Goal: Task Accomplishment & Management: Use online tool/utility

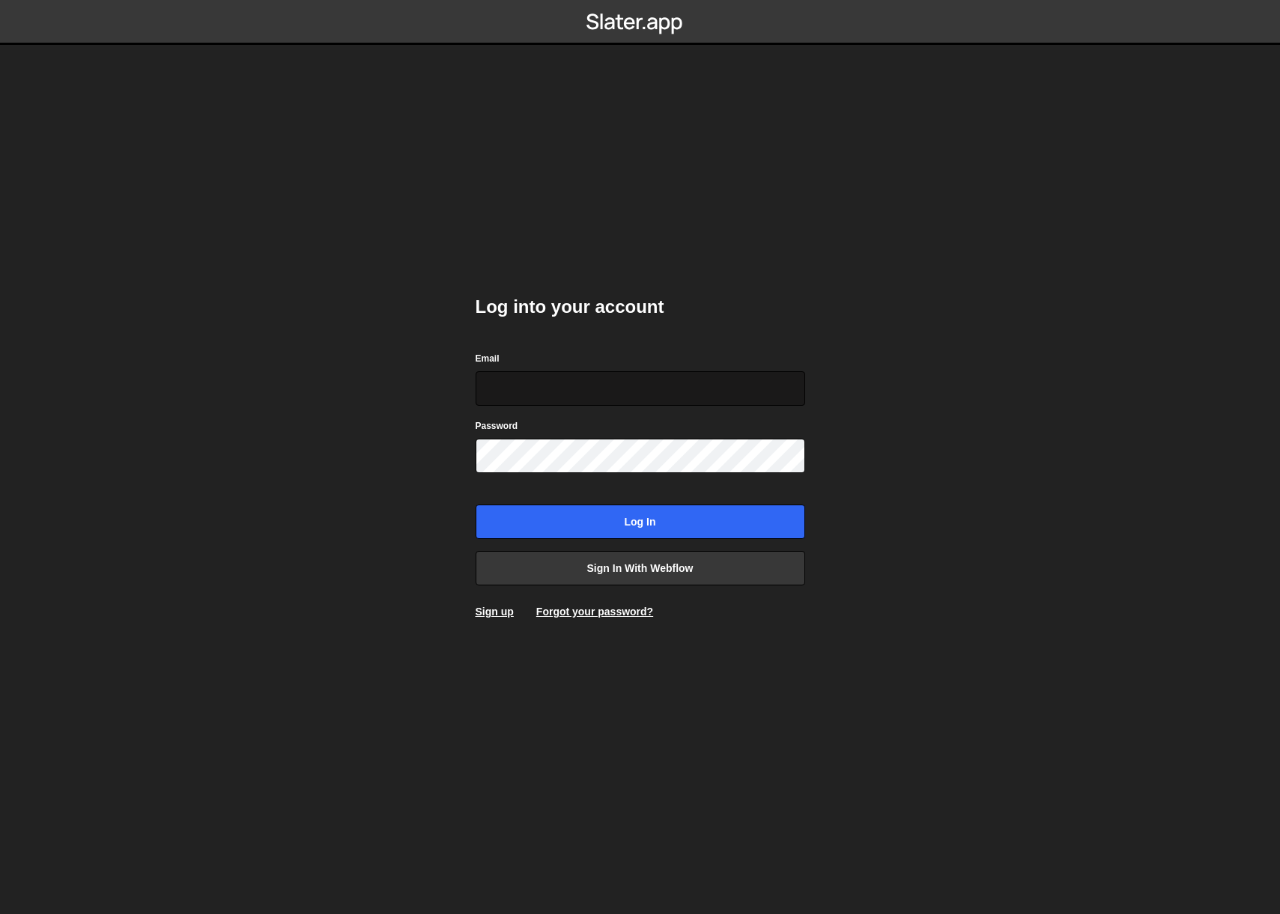
type input "[EMAIL_ADDRESS][DOMAIN_NAME]"
click at [632, 496] on form "Email info@overflow.nl Password Log in" at bounding box center [640, 444] width 329 height 189
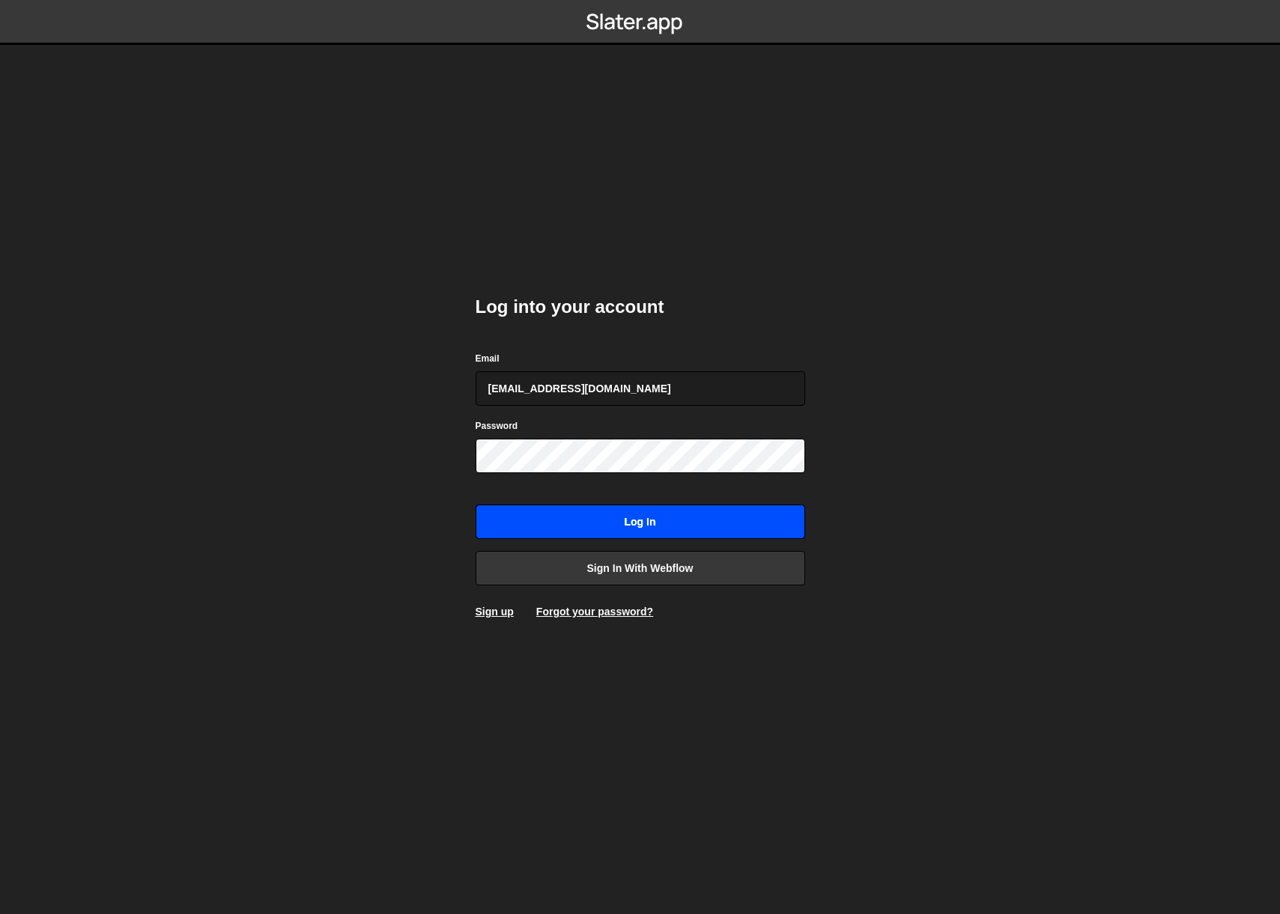
click at [627, 511] on input "Log in" at bounding box center [640, 522] width 329 height 34
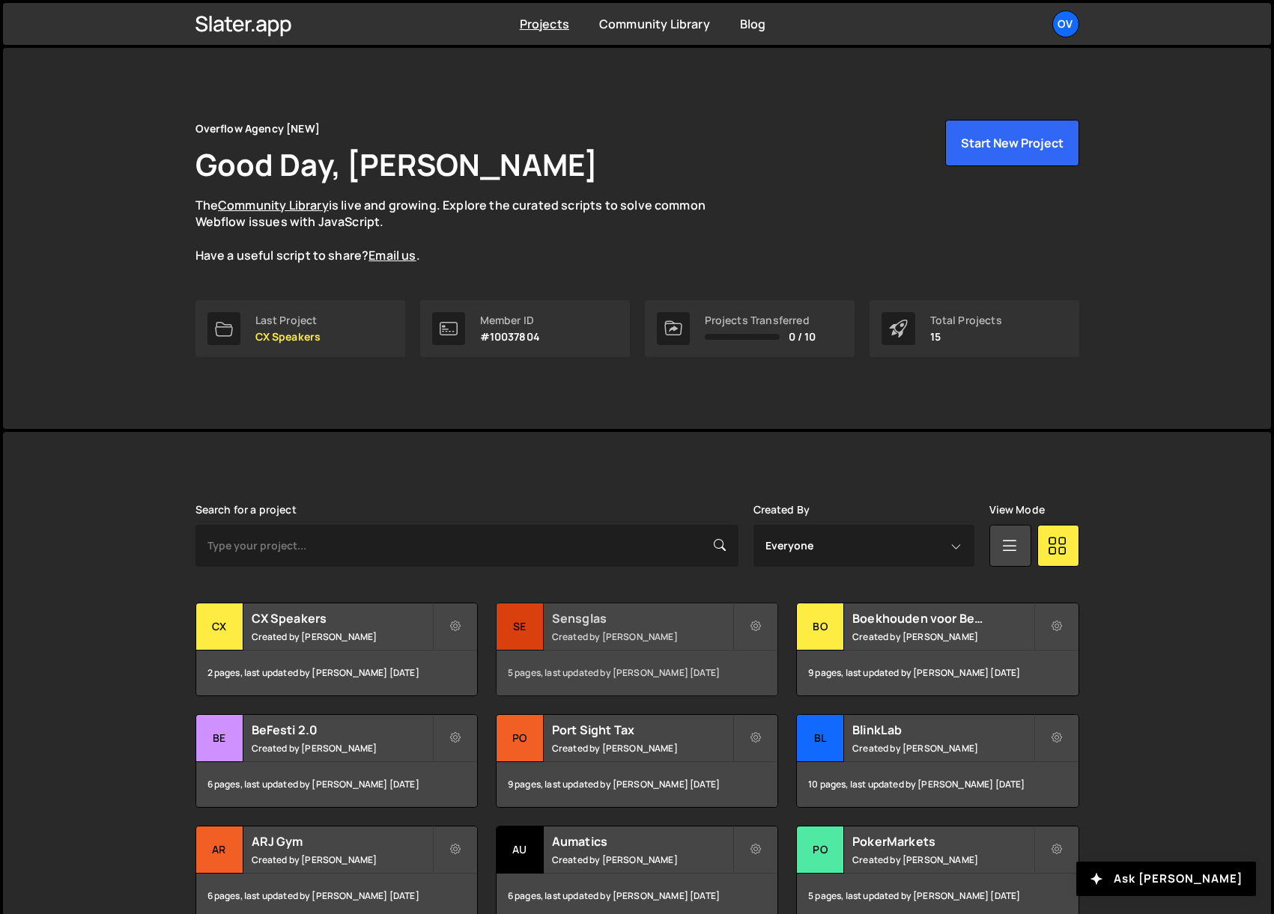
click at [663, 619] on h2 "Sensglas" at bounding box center [642, 618] width 180 height 16
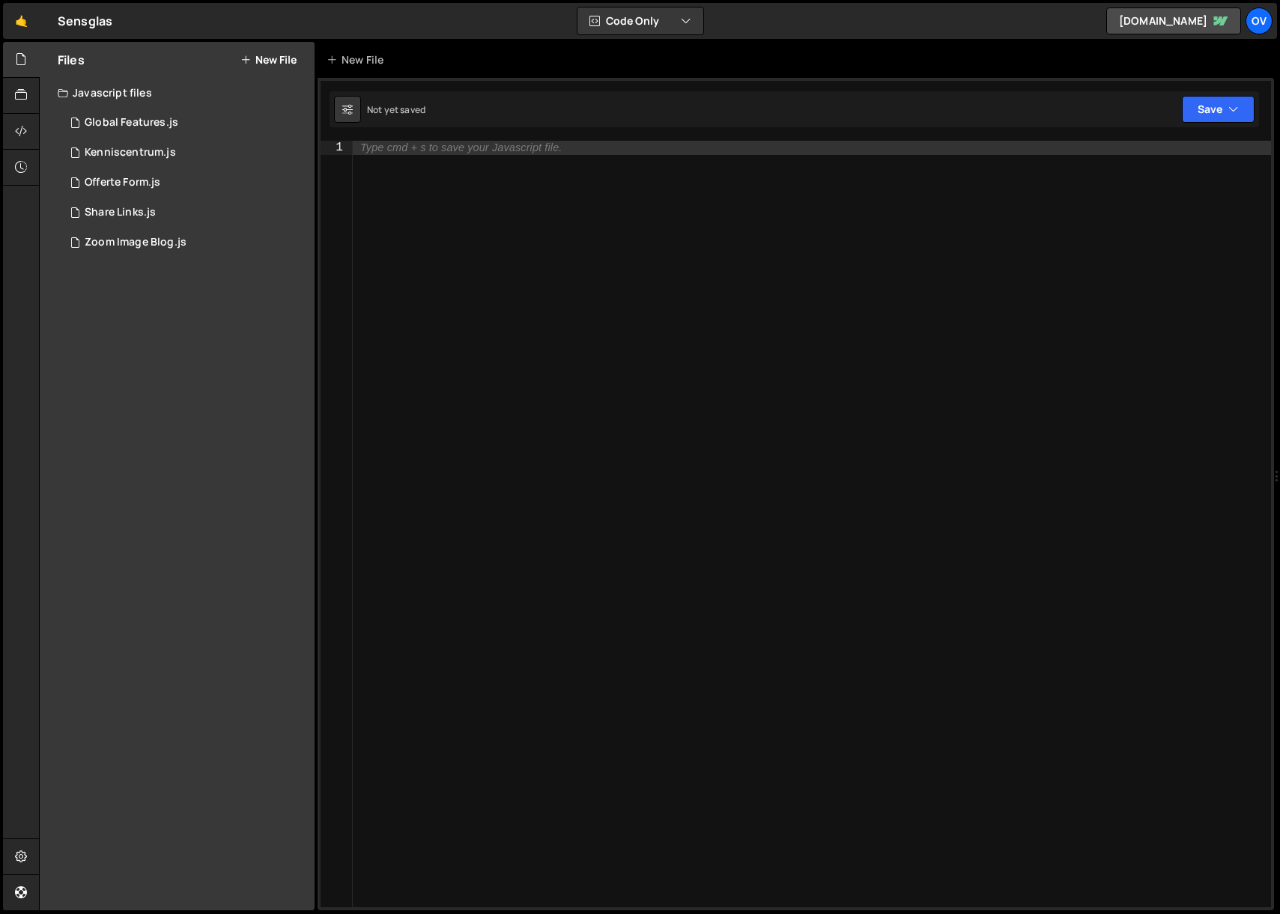
click at [263, 55] on button "New File" at bounding box center [268, 60] width 56 height 12
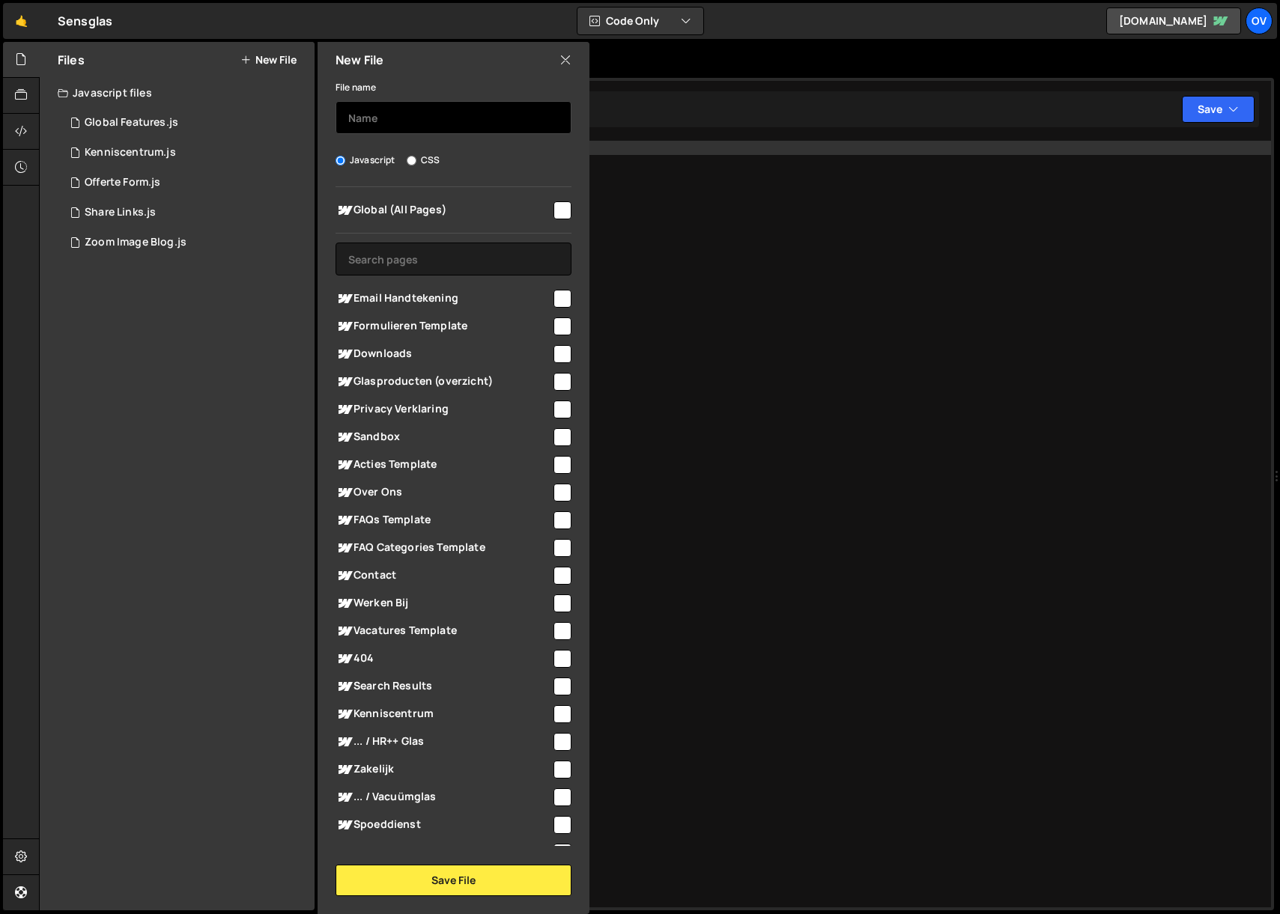
click at [421, 117] on input "text" at bounding box center [453, 117] width 236 height 33
type input "E"
type input "Handtekening"
click at [420, 294] on span "Email Handtekening" at bounding box center [443, 299] width 216 height 18
checkbox input "true"
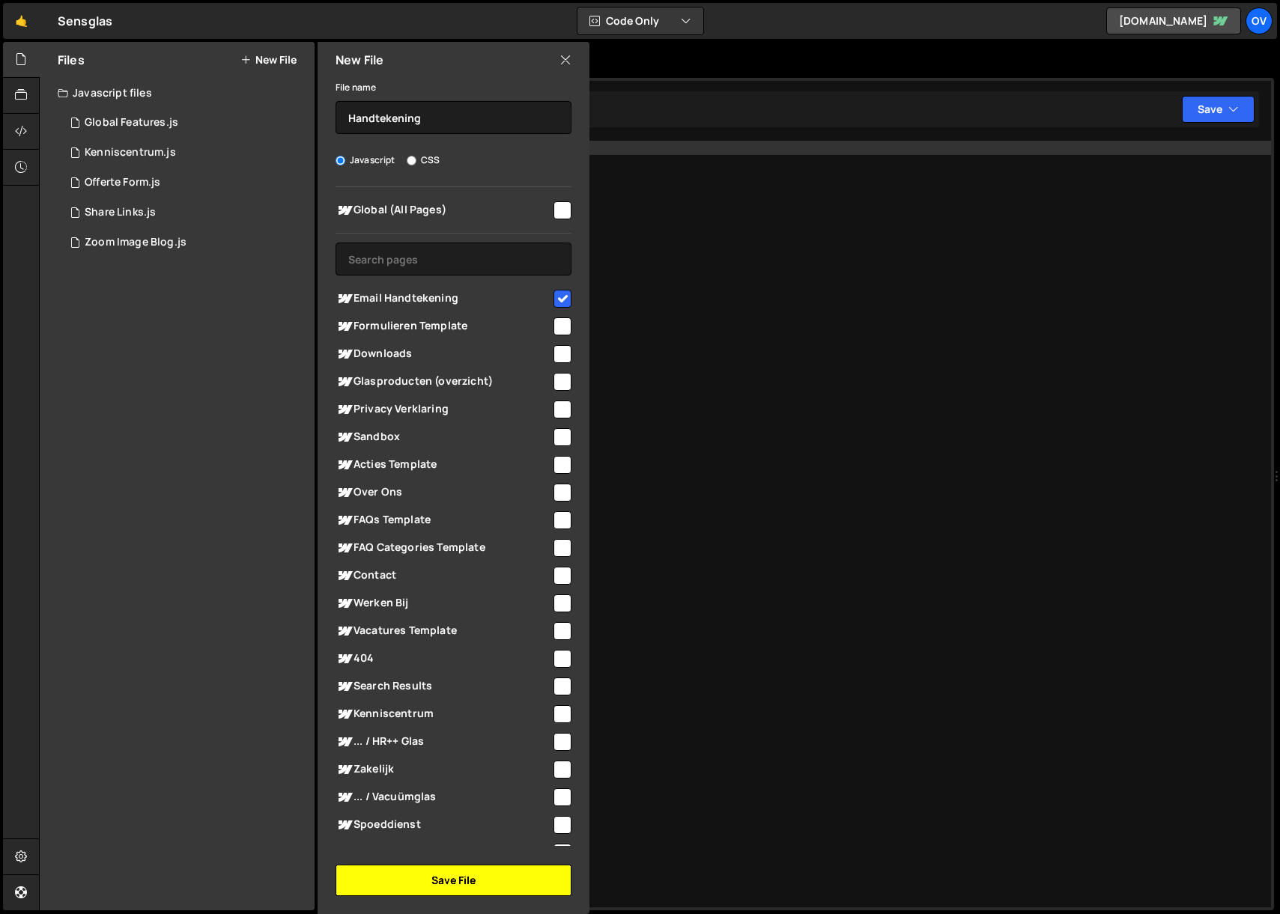
click at [479, 872] on button "Save File" at bounding box center [453, 880] width 236 height 31
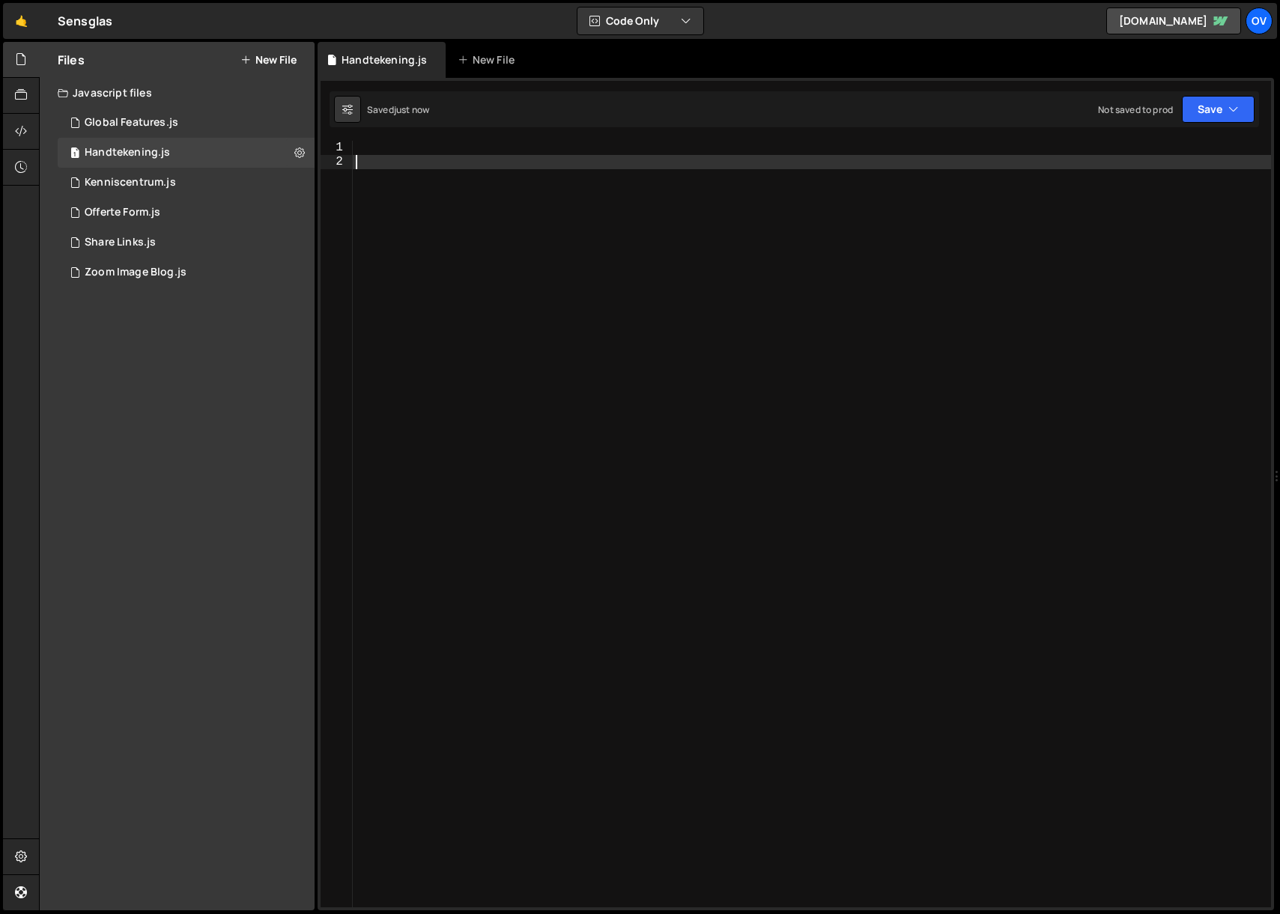
click at [492, 160] on div at bounding box center [812, 538] width 918 height 795
paste textarea "</script>"
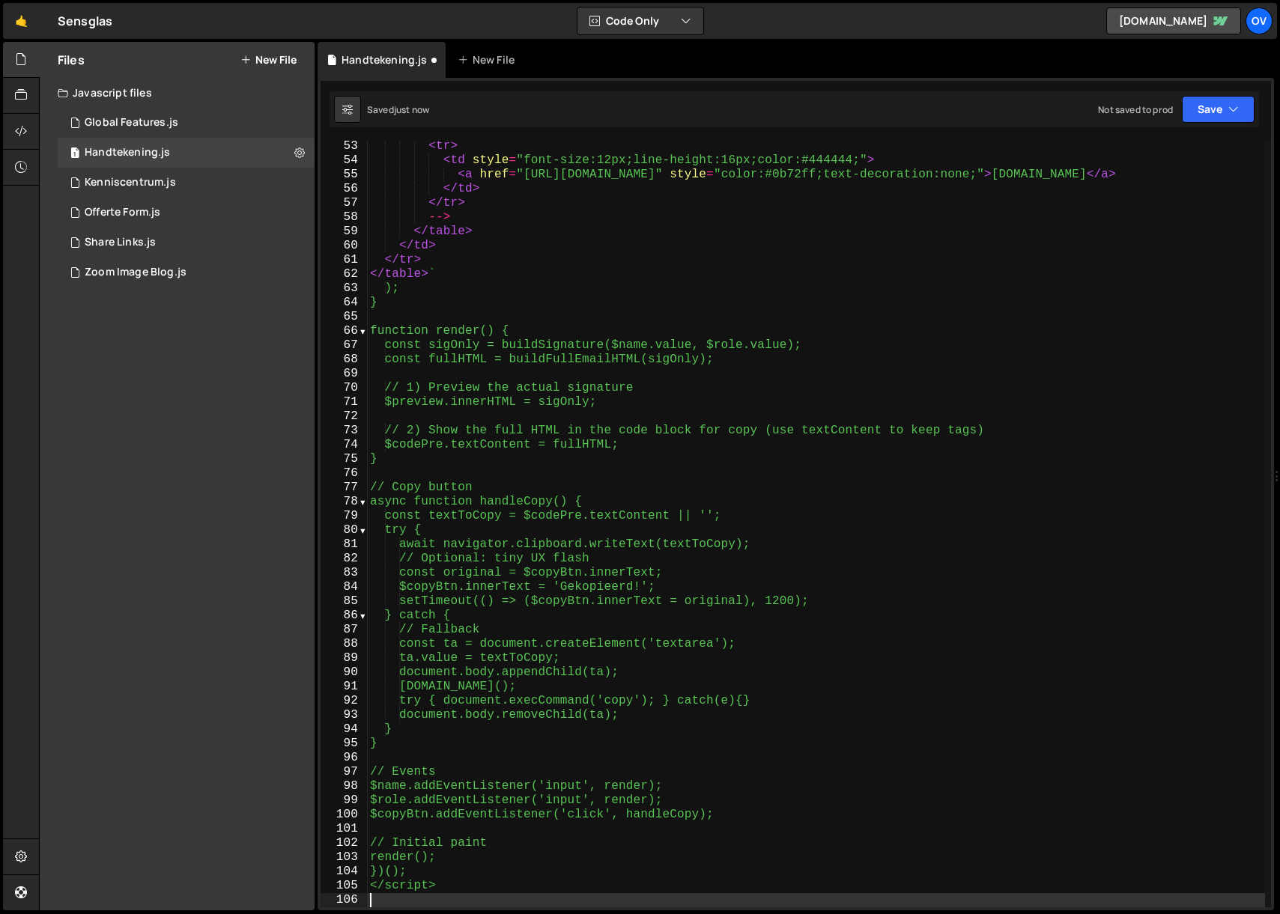
scroll to position [756, 0]
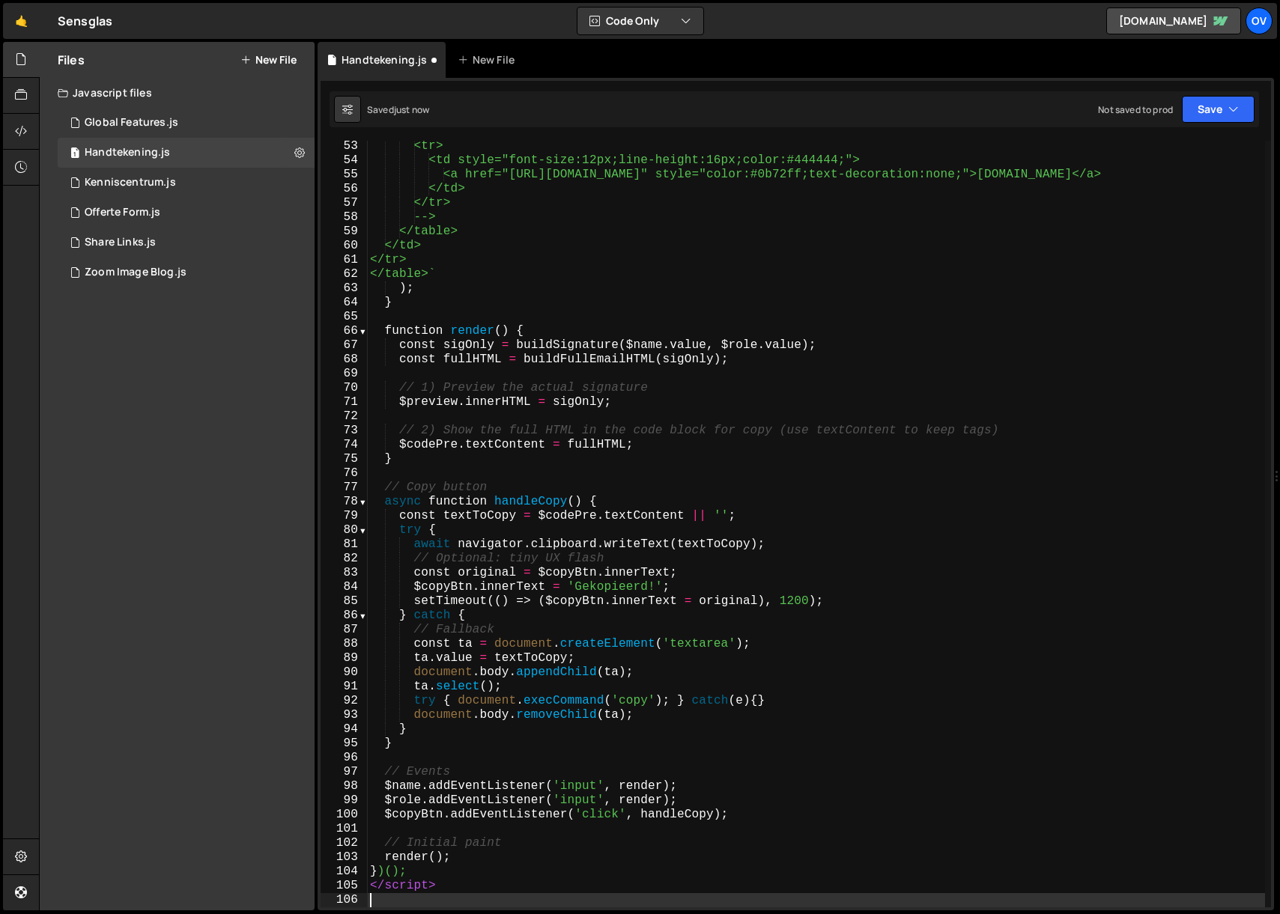
type textarea "</script>"
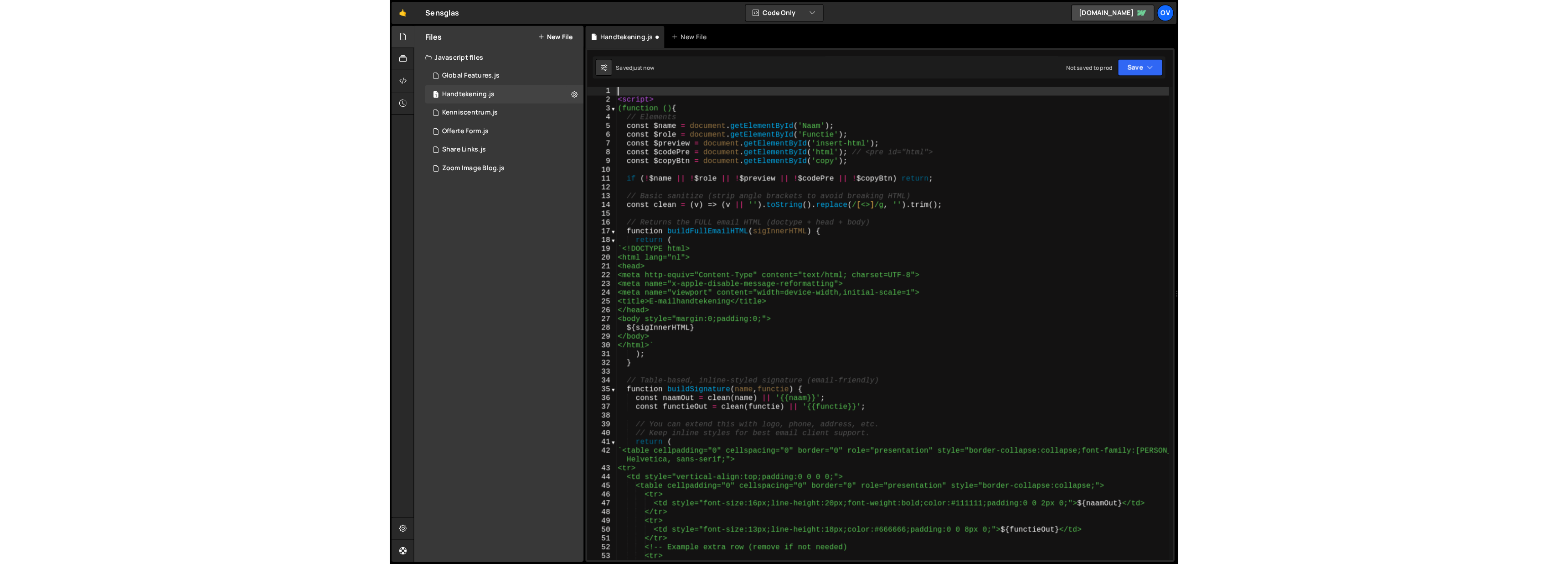
scroll to position [0, 0]
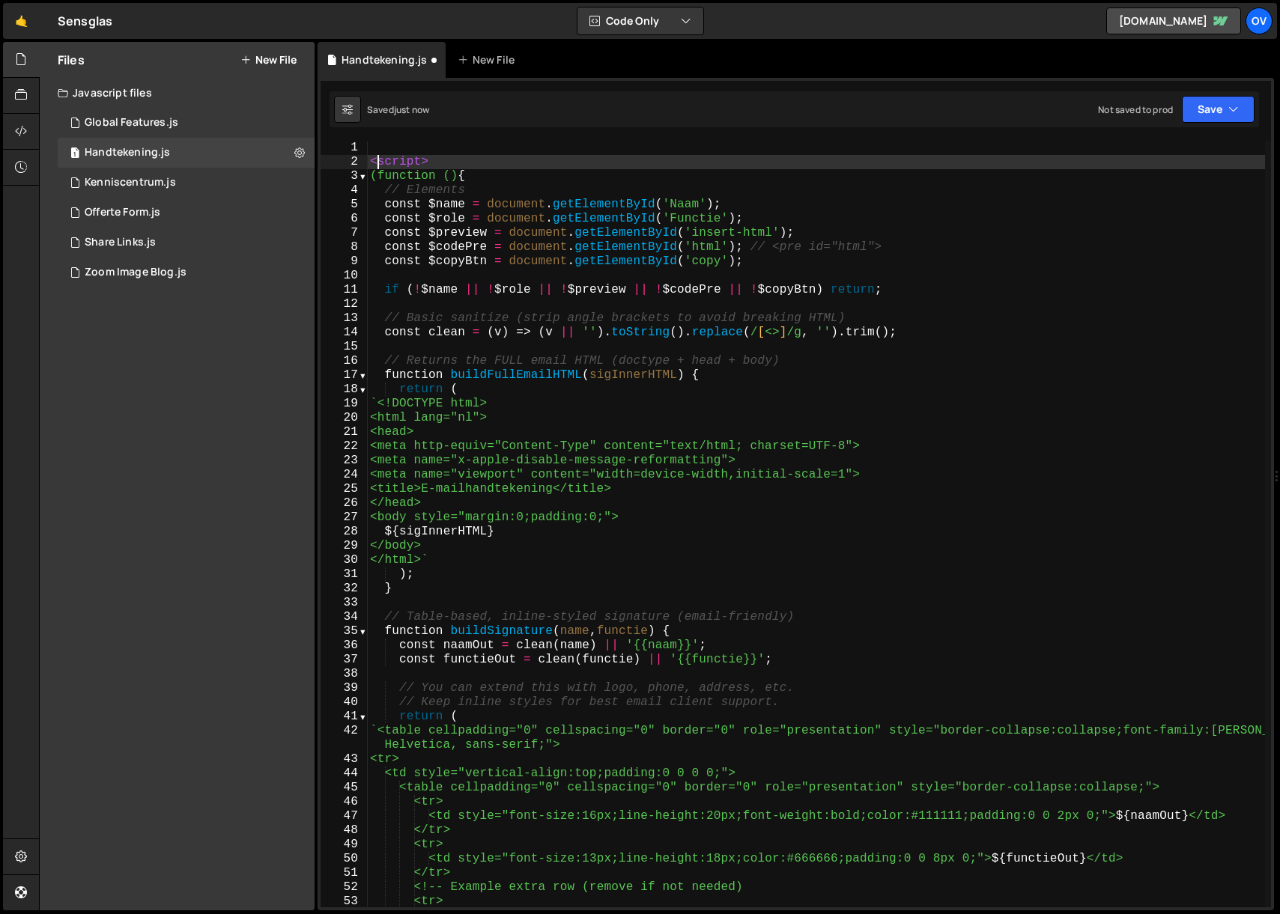
type textarea "script>"
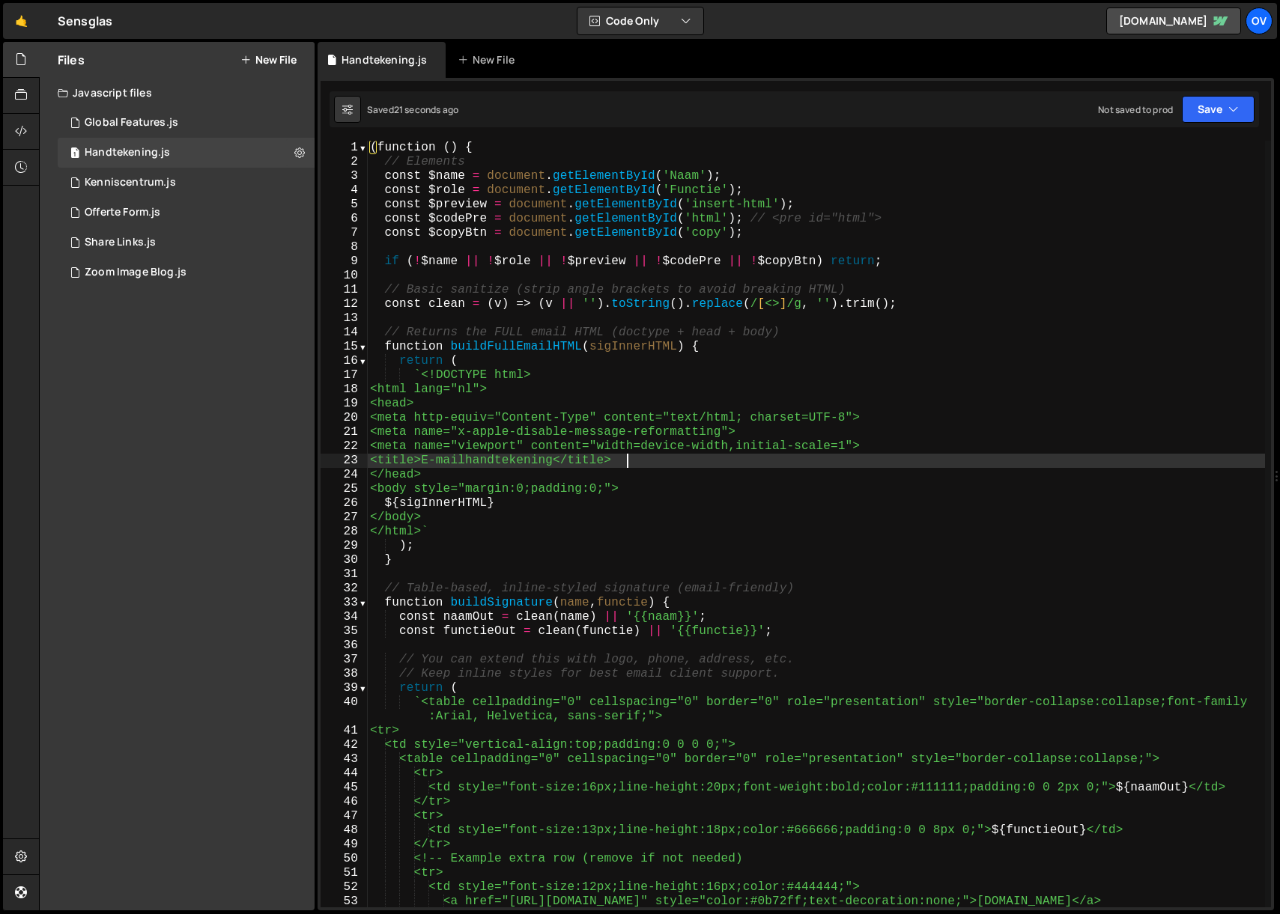
click at [644, 458] on div "( function ( ) { // Elements const $name = document . getElementById ( 'Naam' )…" at bounding box center [816, 538] width 898 height 795
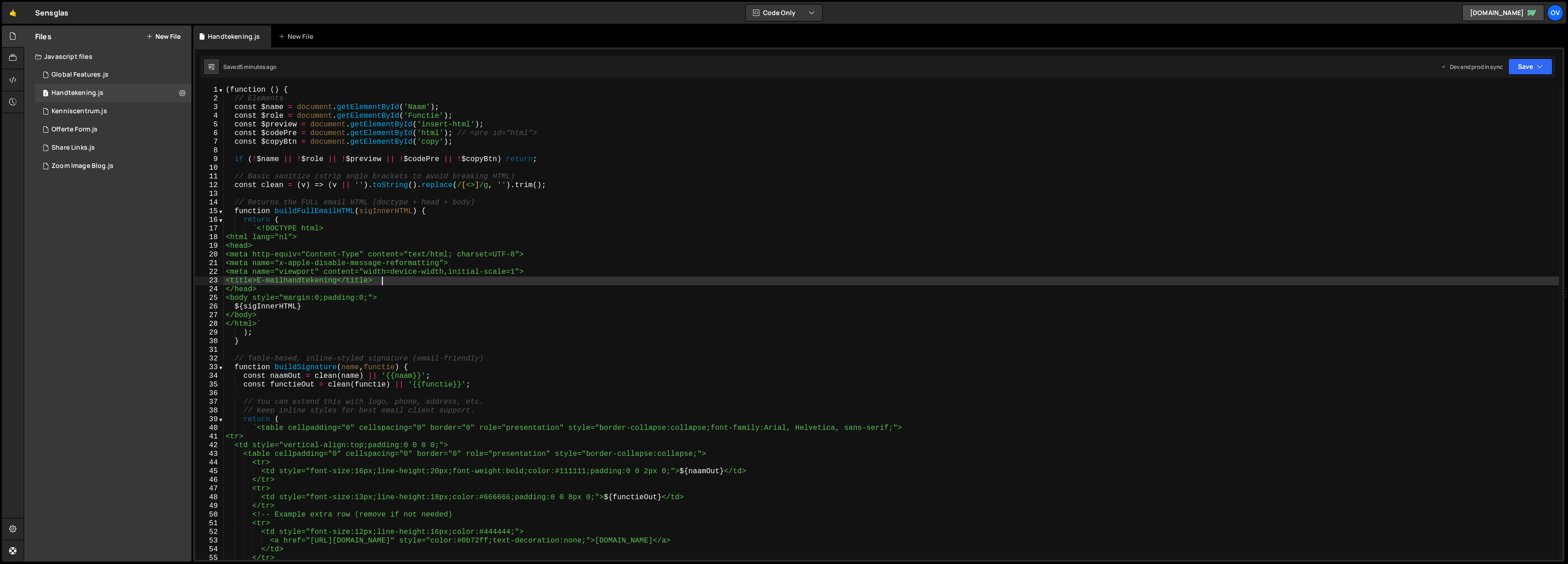
click at [779, 465] on div "( function ( ) { // Elements const $name = document . getElementById ( 'Naam' )…" at bounding box center [891, 331] width 1335 height 491
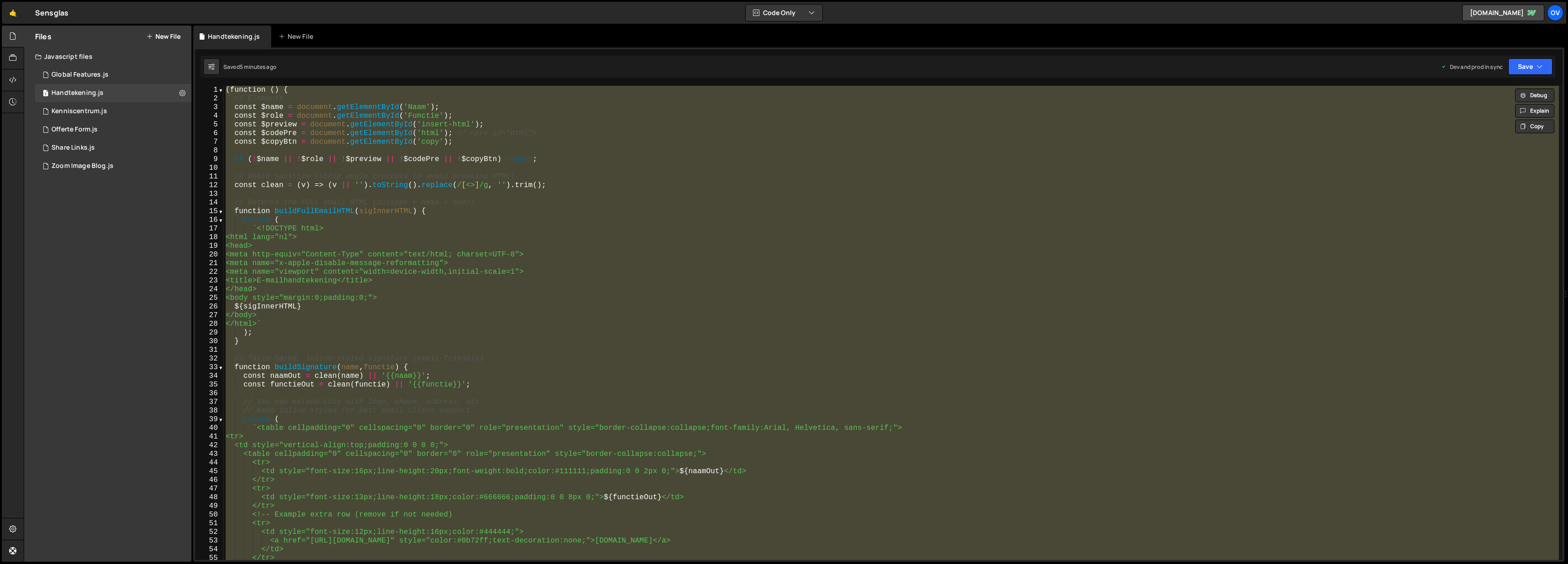
type textarea "// })();"
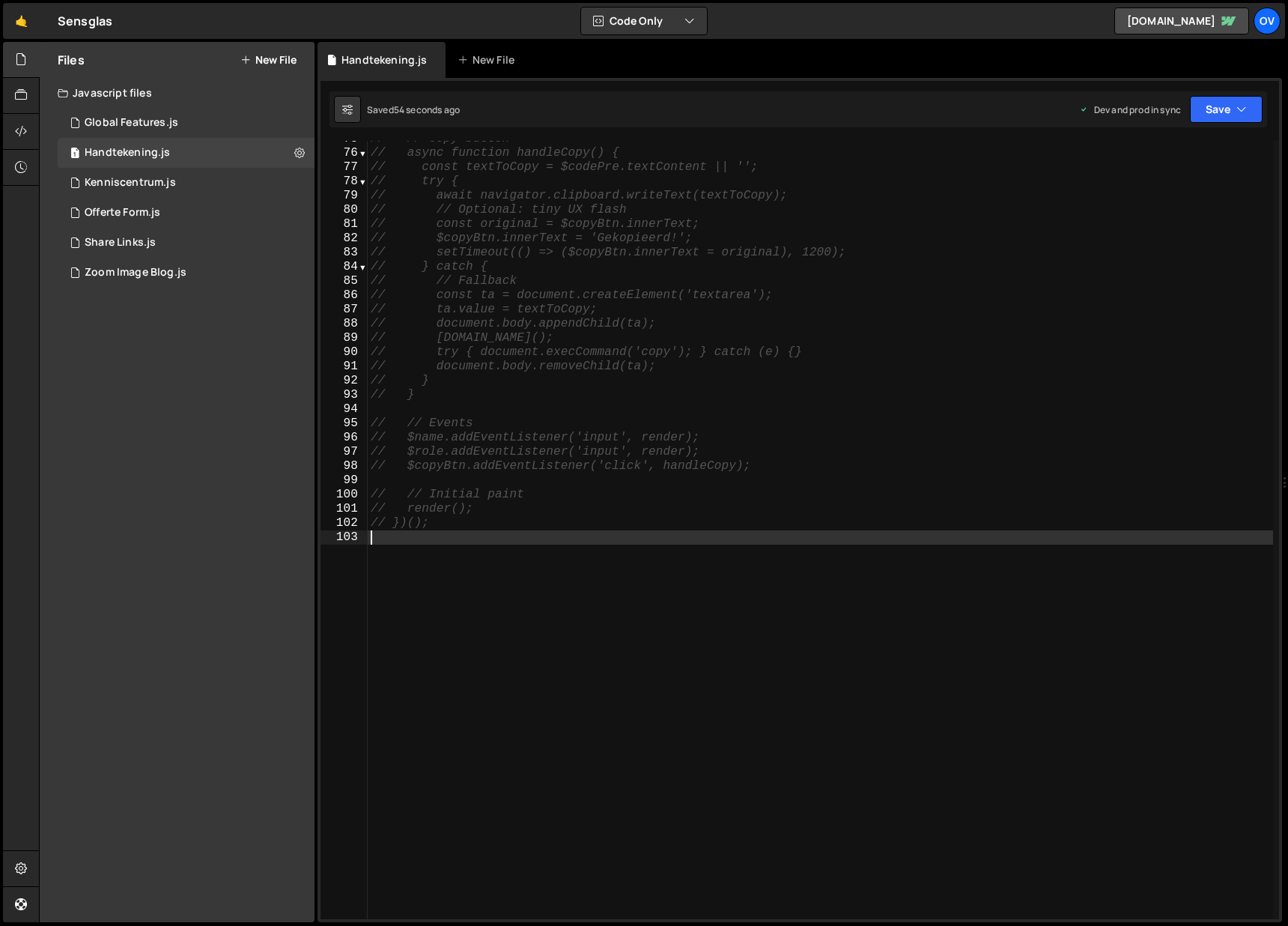
scroll to position [1077, 0]
click at [625, 370] on div "// // Copy button // async function handleCopy() { // const textToCopy = $codeP…" at bounding box center [820, 535] width 905 height 806
type textarea "// })();"
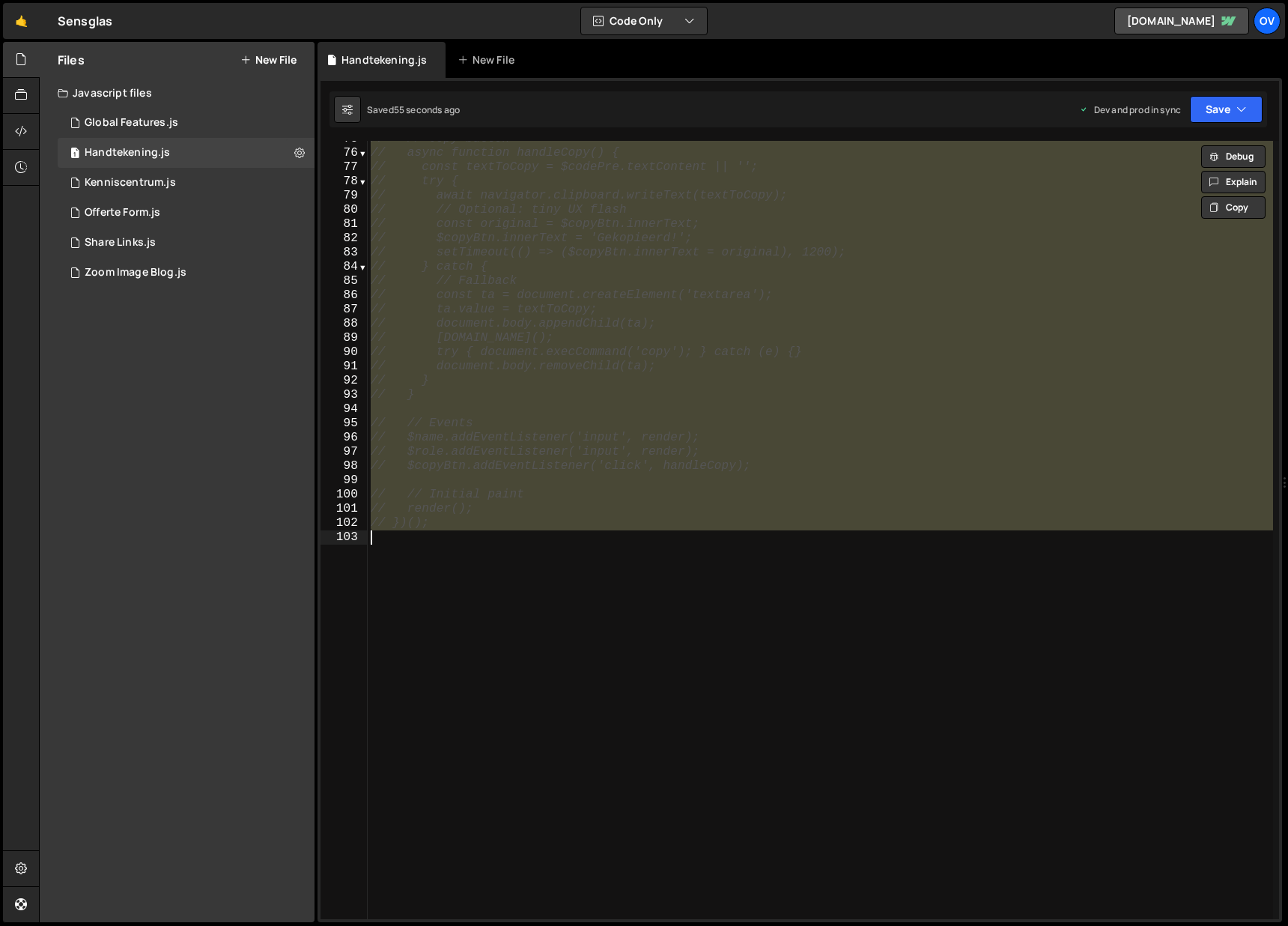
paste textarea
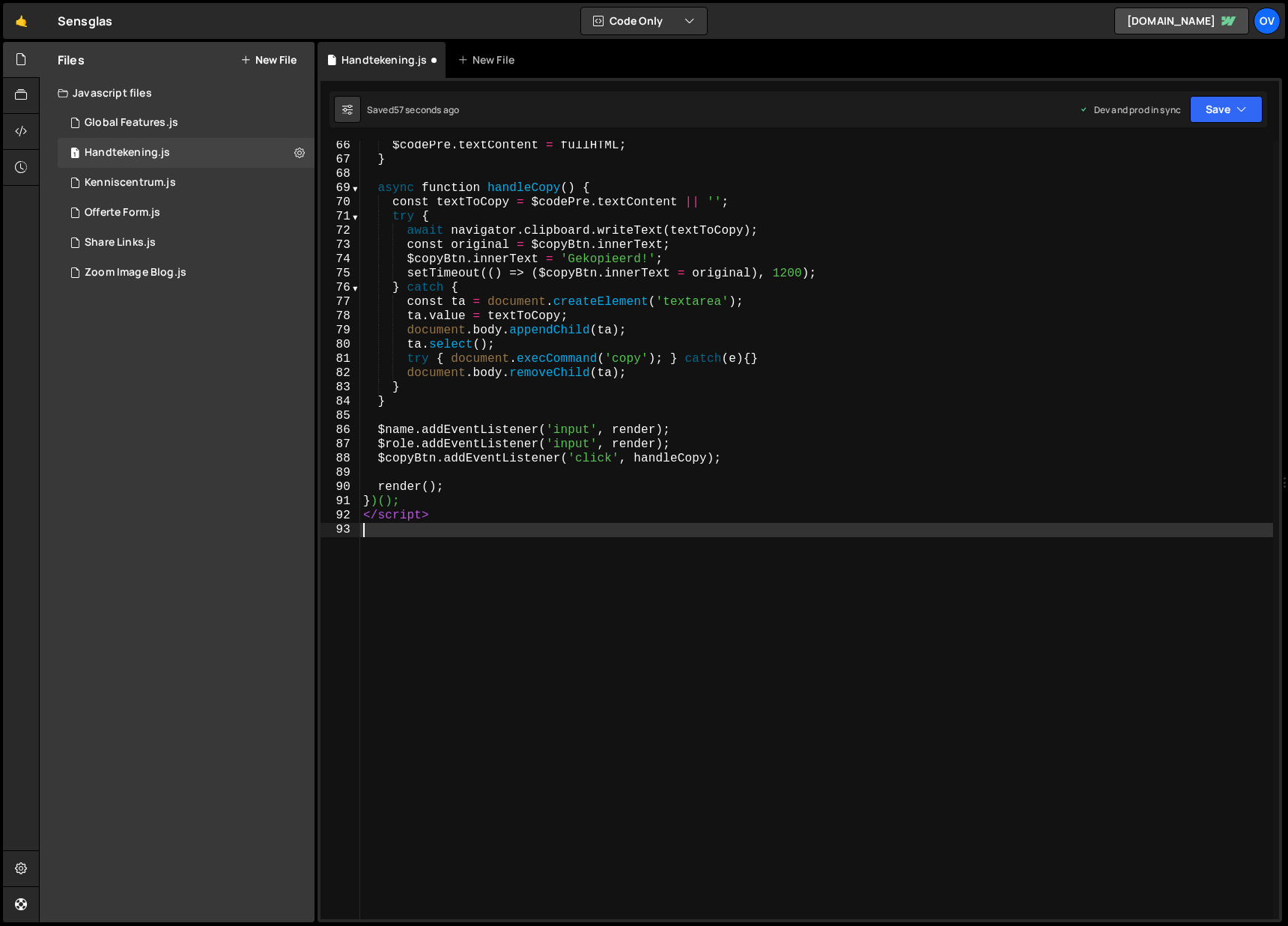
type textarea "</script>"
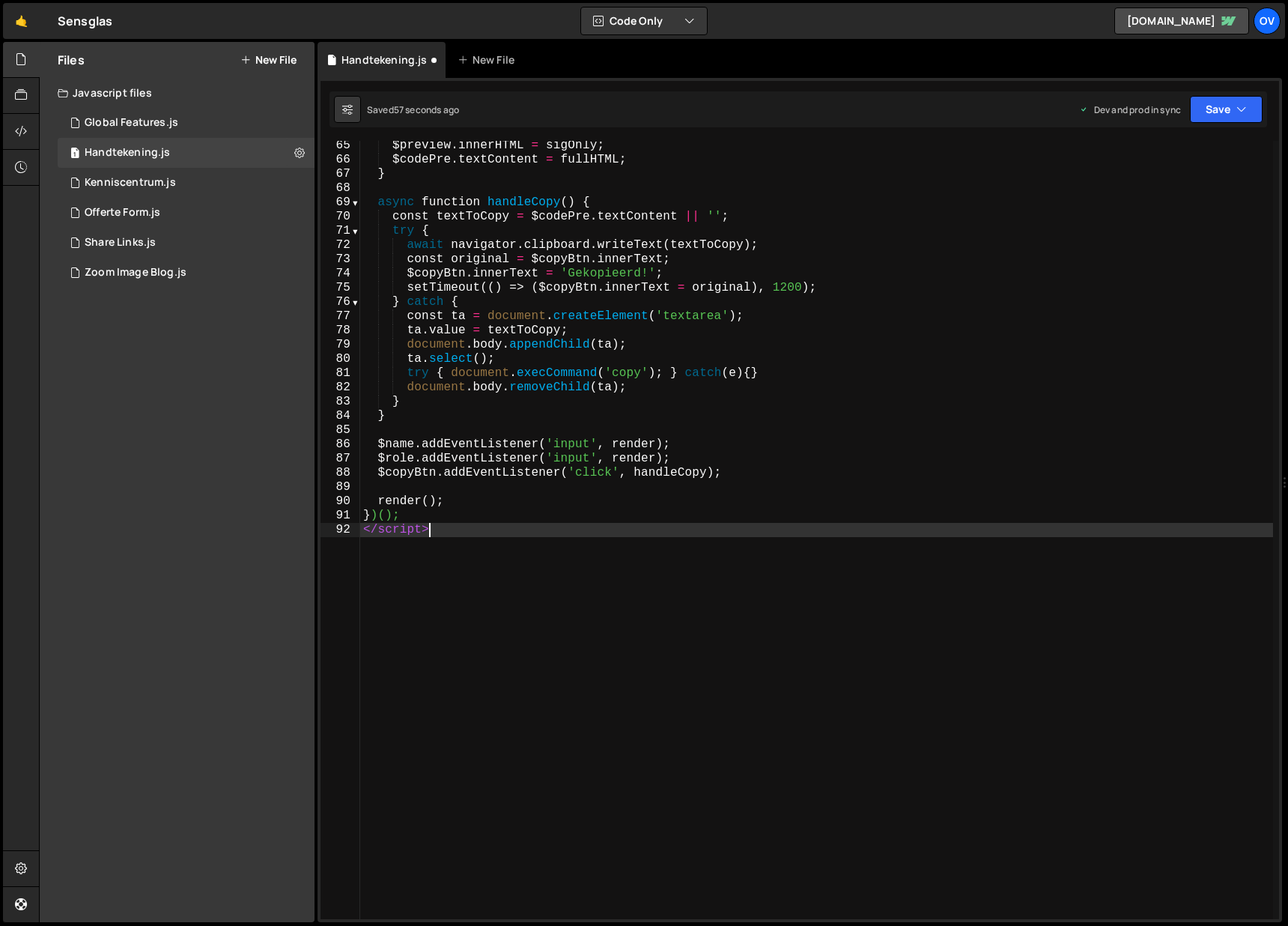
scroll to position [927, 0]
type textarea "<script>"
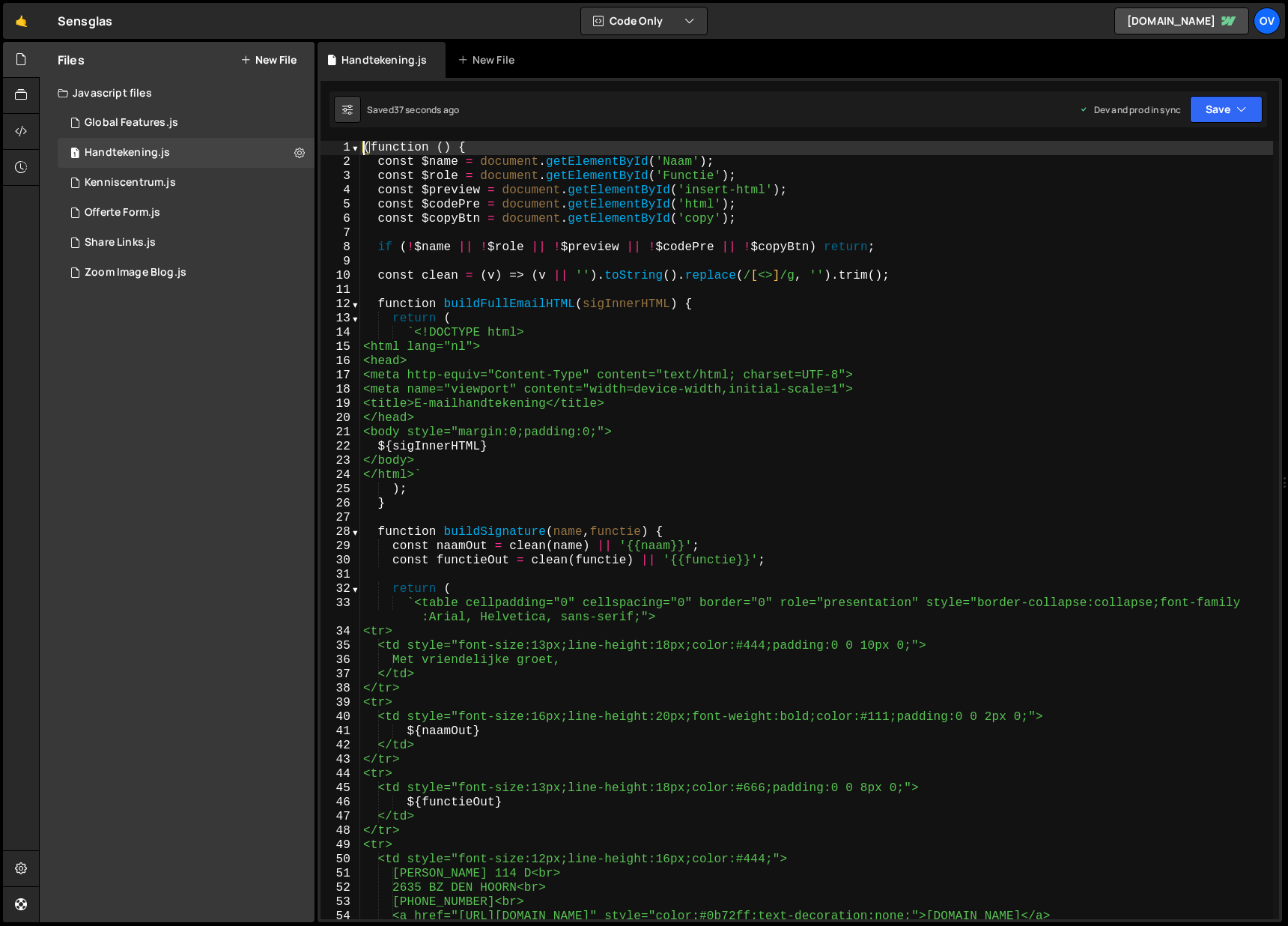
scroll to position [204, 0]
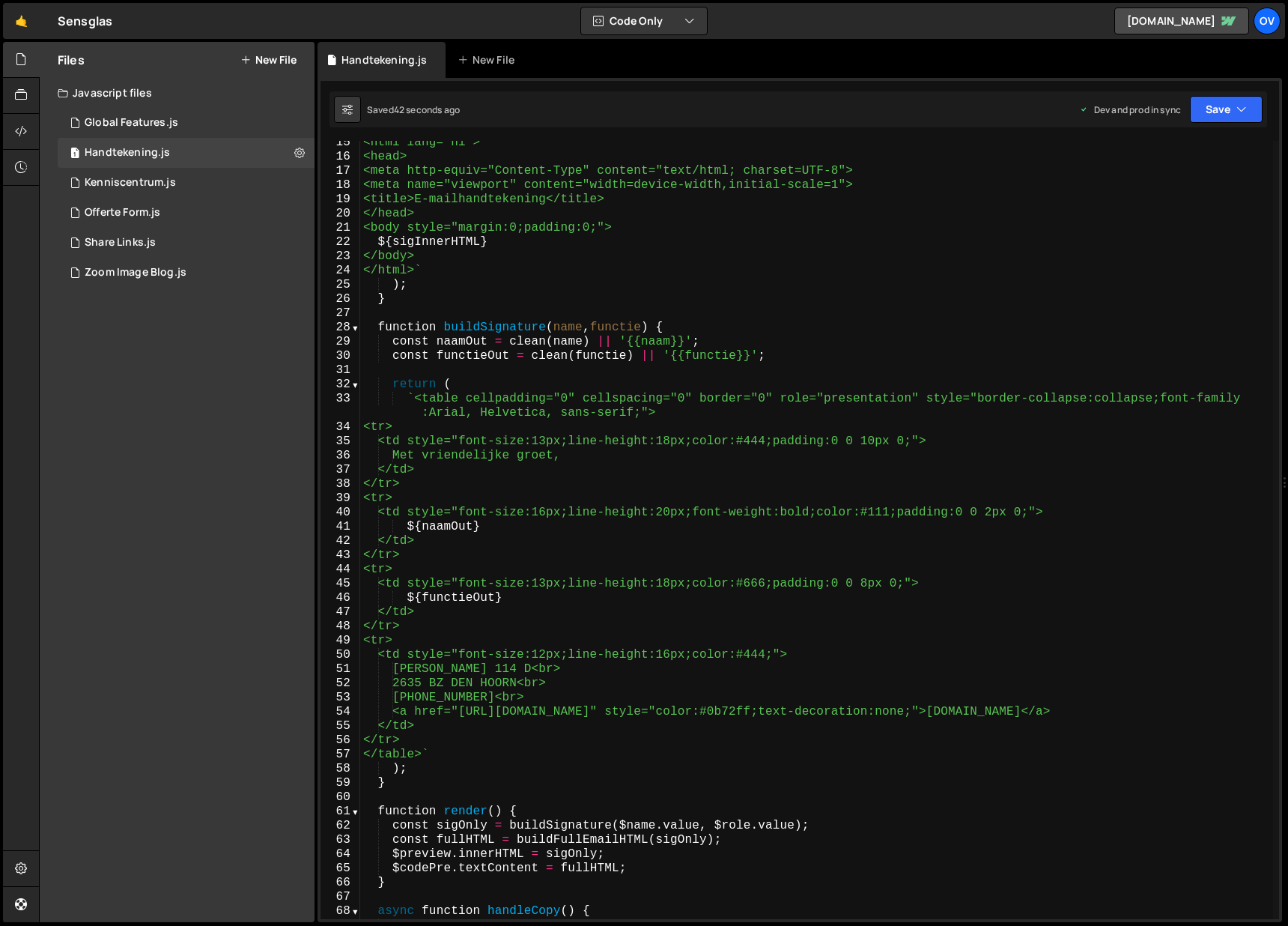
click at [771, 710] on div "<html lang="nl"> <head> <meta http-equiv="Content-Type" content="text/html; cha…" at bounding box center [816, 539] width 913 height 806
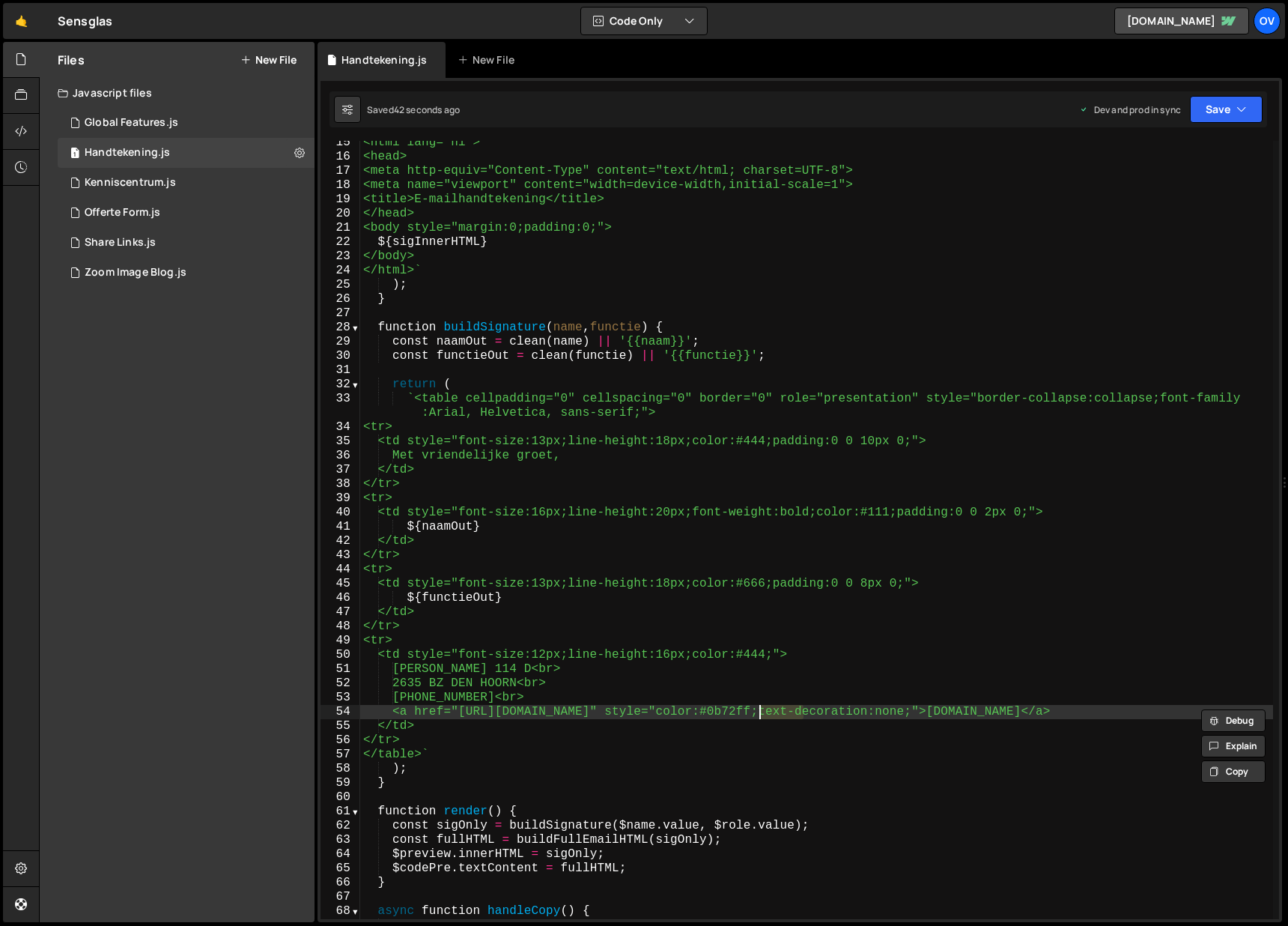
paste textarea "#cf1a22"
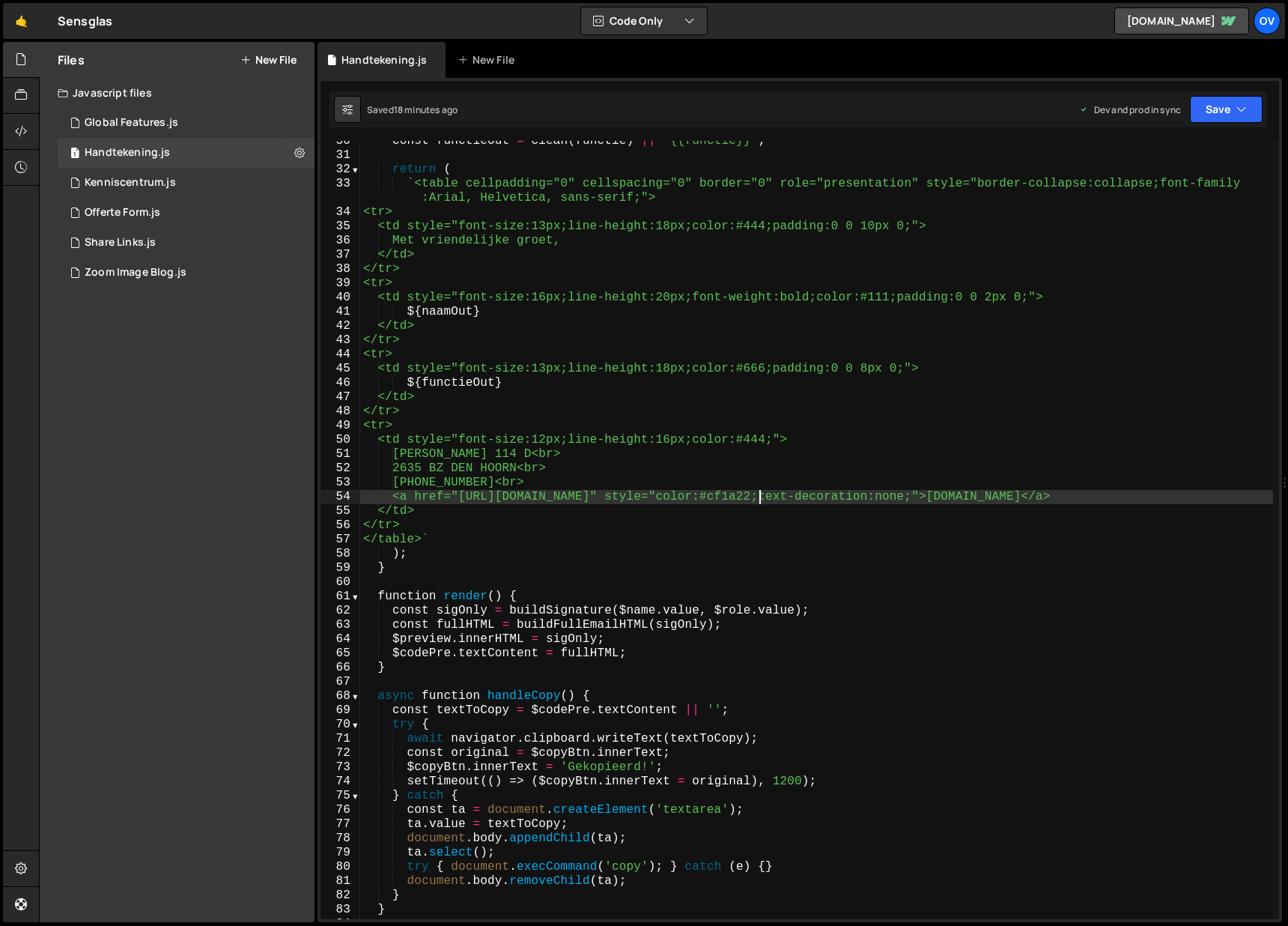
scroll to position [398, 0]
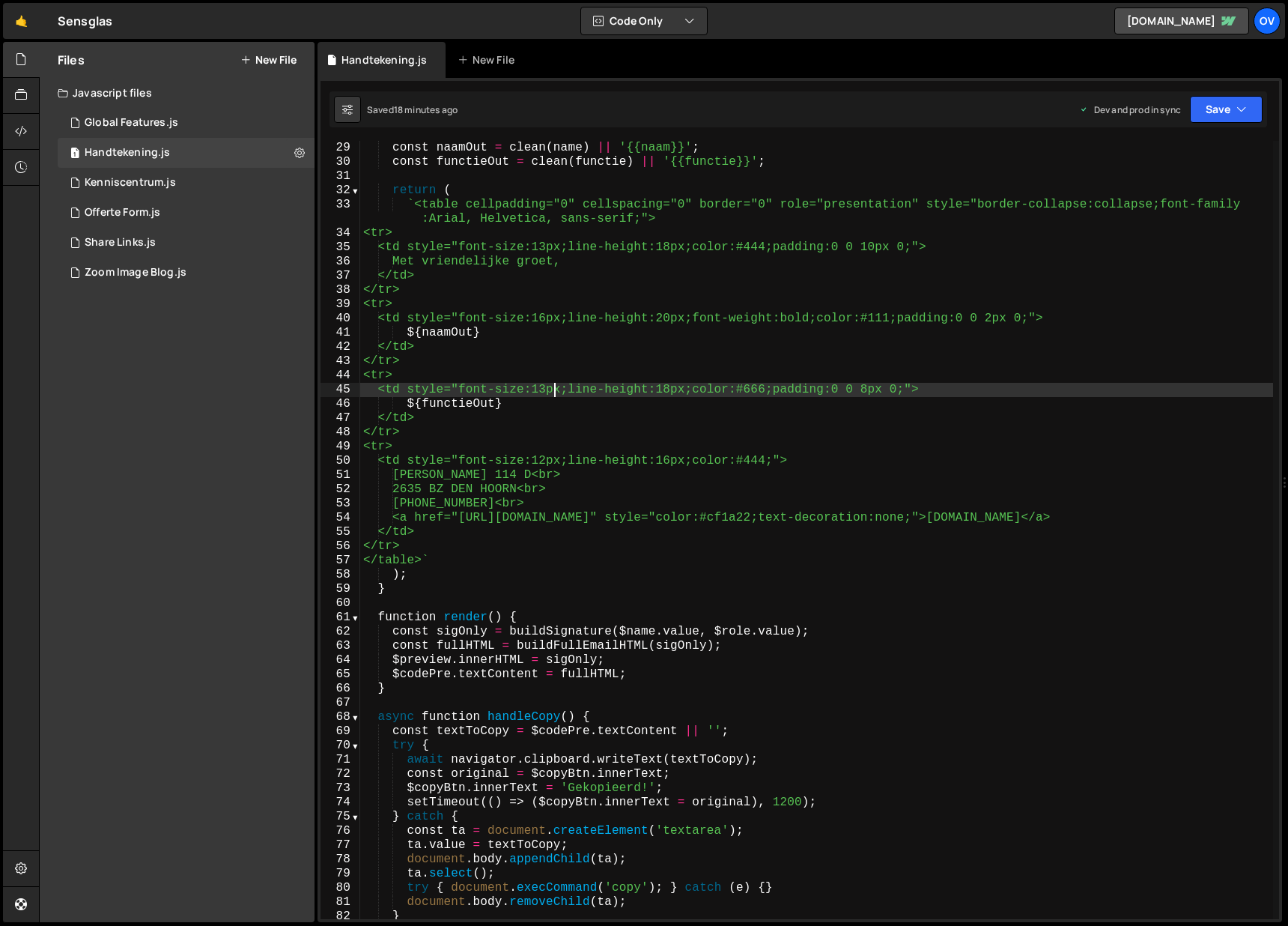
click at [558, 389] on div "const naamOut = clean ( name ) || '{{naam}}' ; const functieOut = clean ( funct…" at bounding box center [816, 544] width 913 height 806
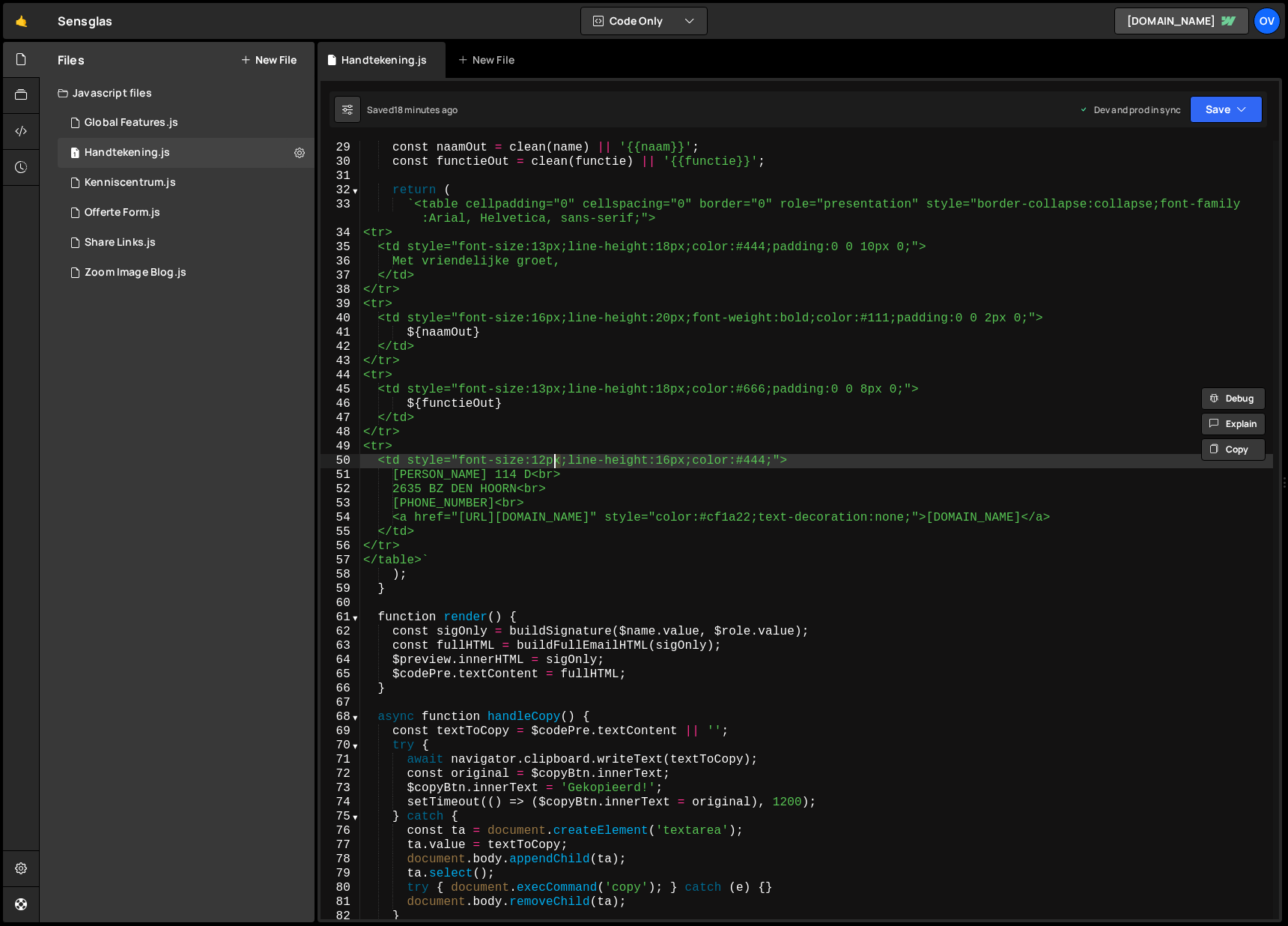
click at [554, 460] on div "const naamOut = clean ( name ) || '{{naam}}' ; const functieOut = clean ( funct…" at bounding box center [816, 544] width 913 height 806
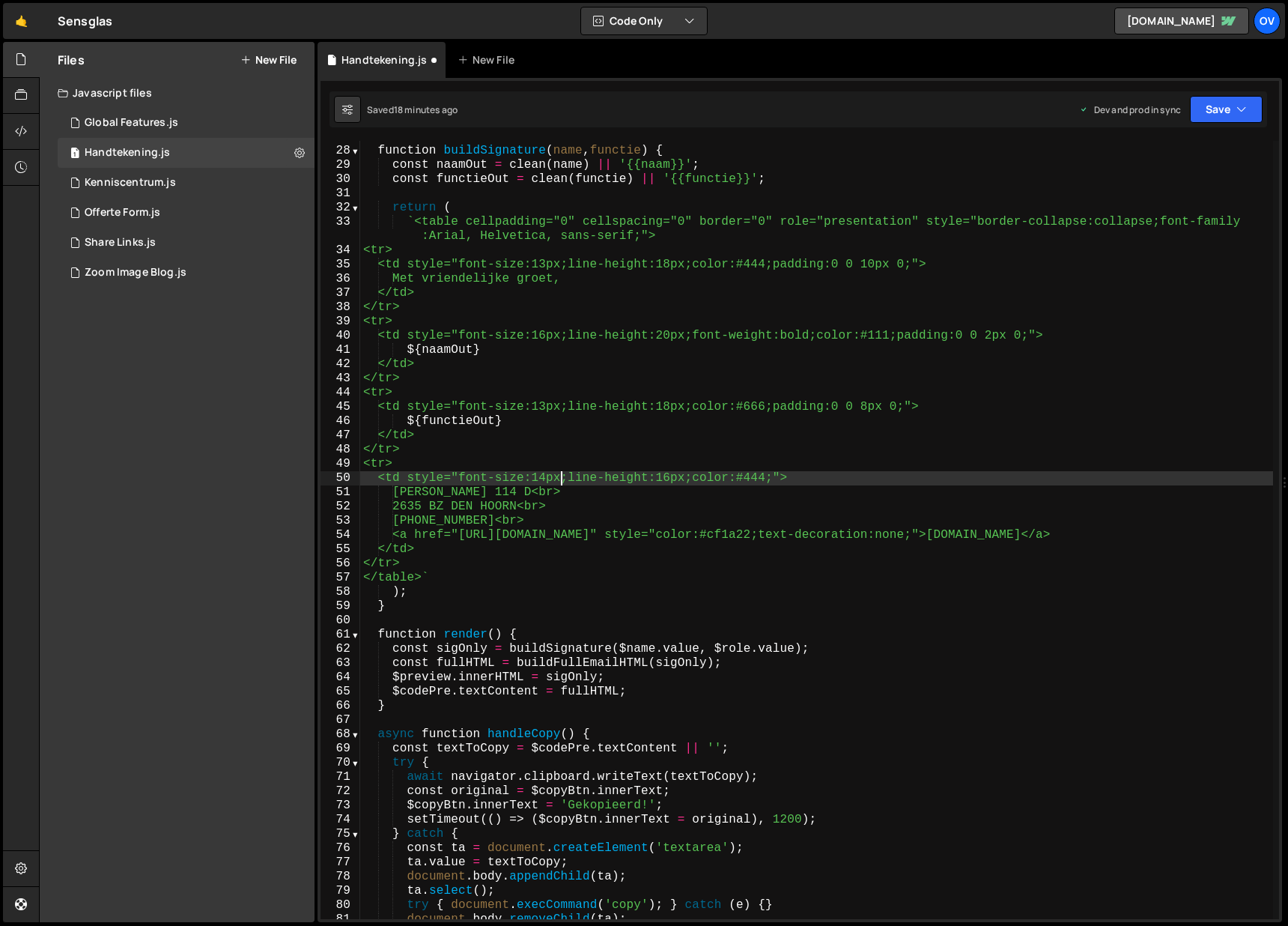
scroll to position [381, 0]
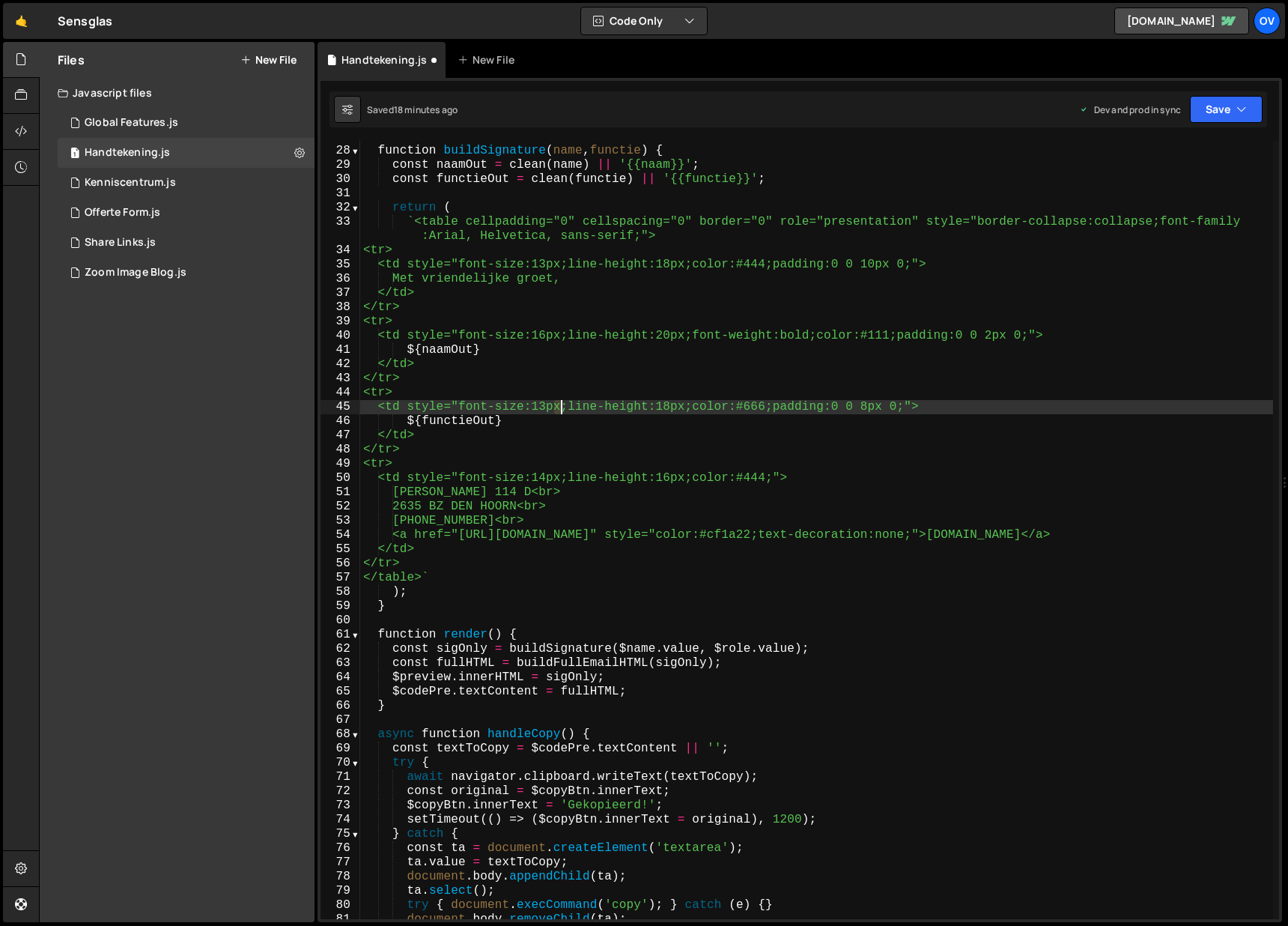
click at [560, 405] on div "function buildSignature ( name , functie ) { const naamOut = clean ( name ) || …" at bounding box center [816, 533] width 913 height 806
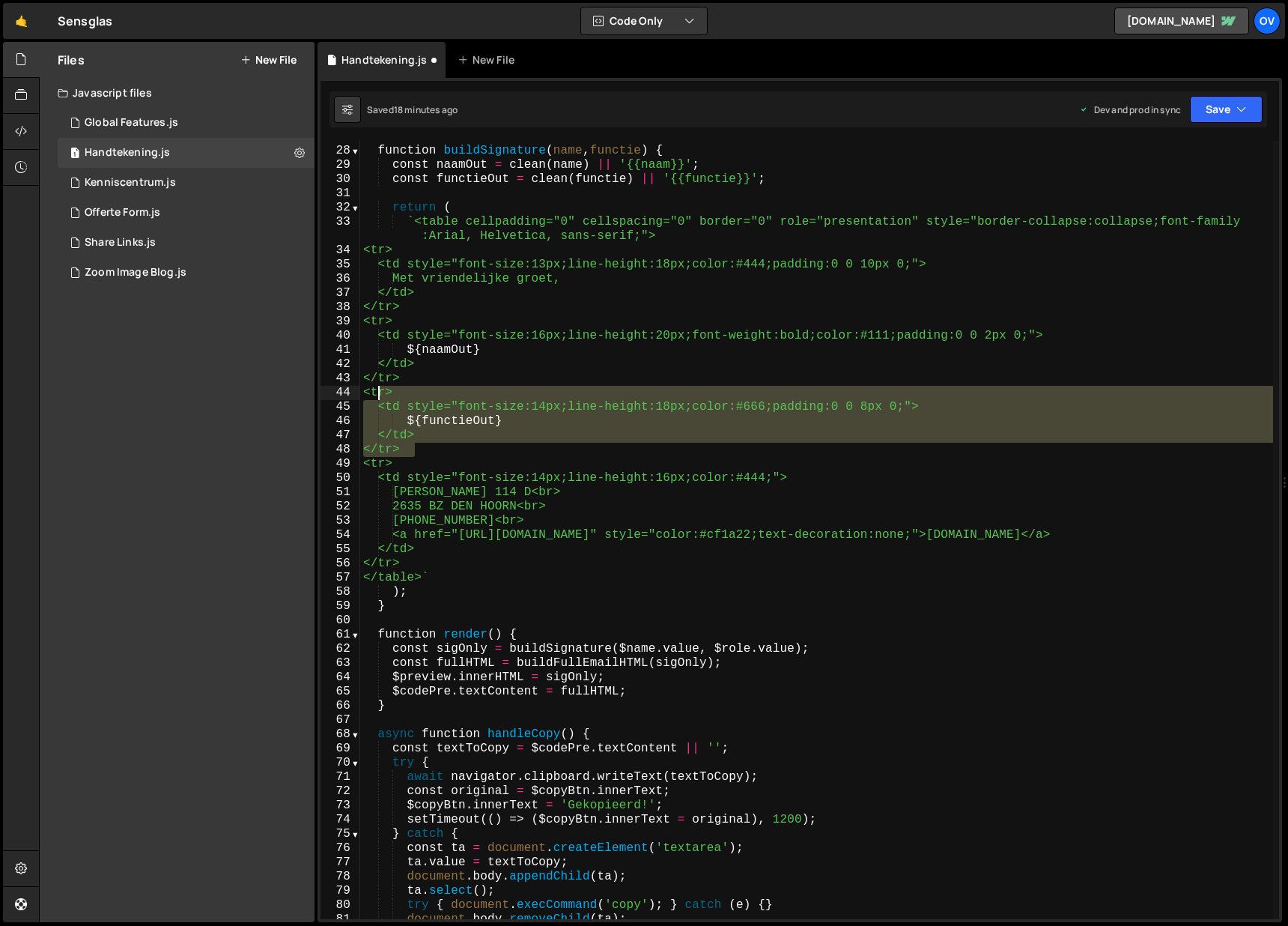
drag, startPoint x: 434, startPoint y: 450, endPoint x: 378, endPoint y: 397, distance: 76.8
click at [378, 397] on div "function buildSignature ( name , functie ) { const naamOut = clean ( name ) || …" at bounding box center [816, 533] width 913 height 806
click at [436, 436] on div "function buildSignature ( name , functie ) { const naamOut = clean ( name ) || …" at bounding box center [816, 530] width 913 height 778
type textarea "</td>"
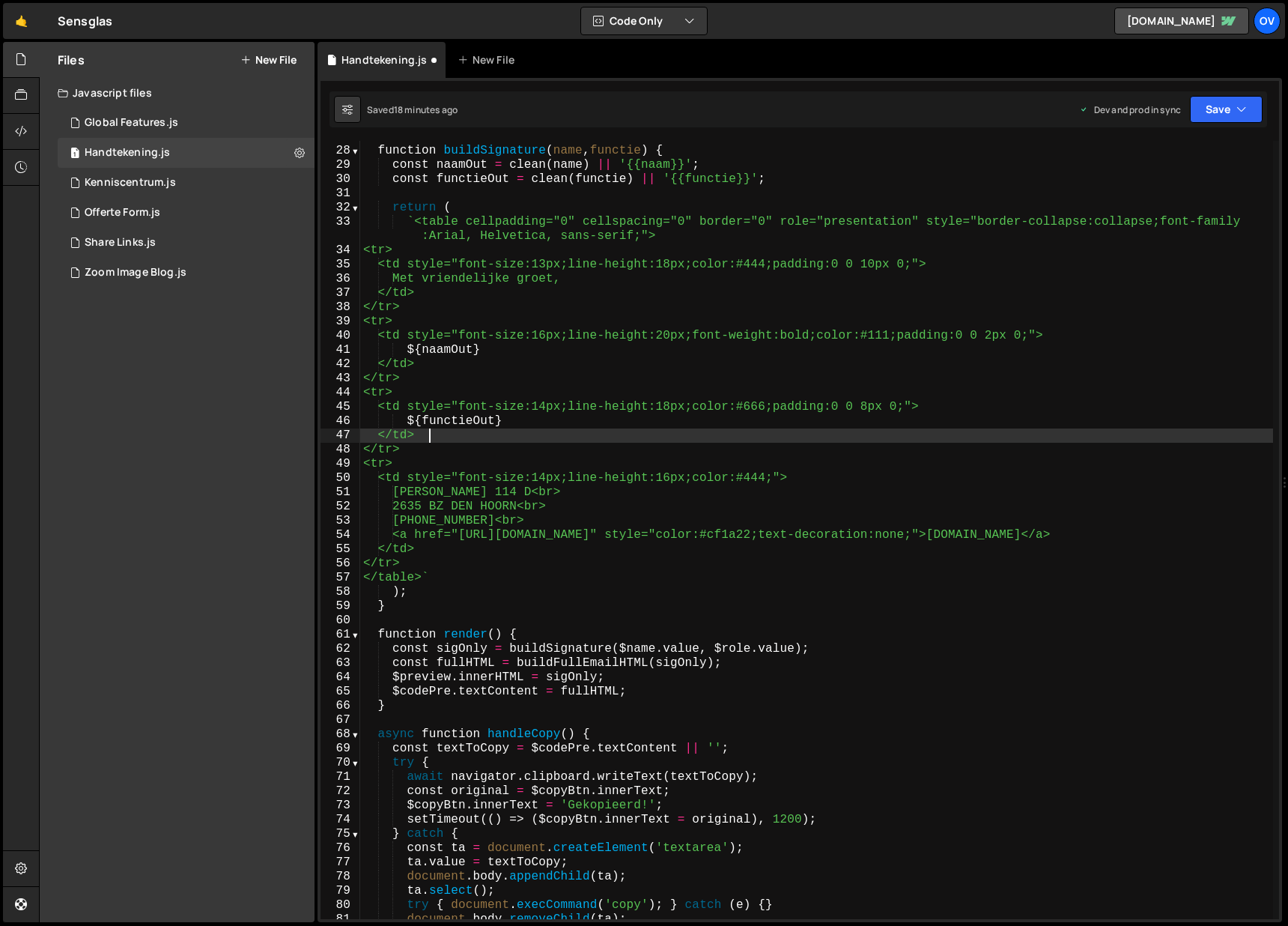
scroll to position [0, 1]
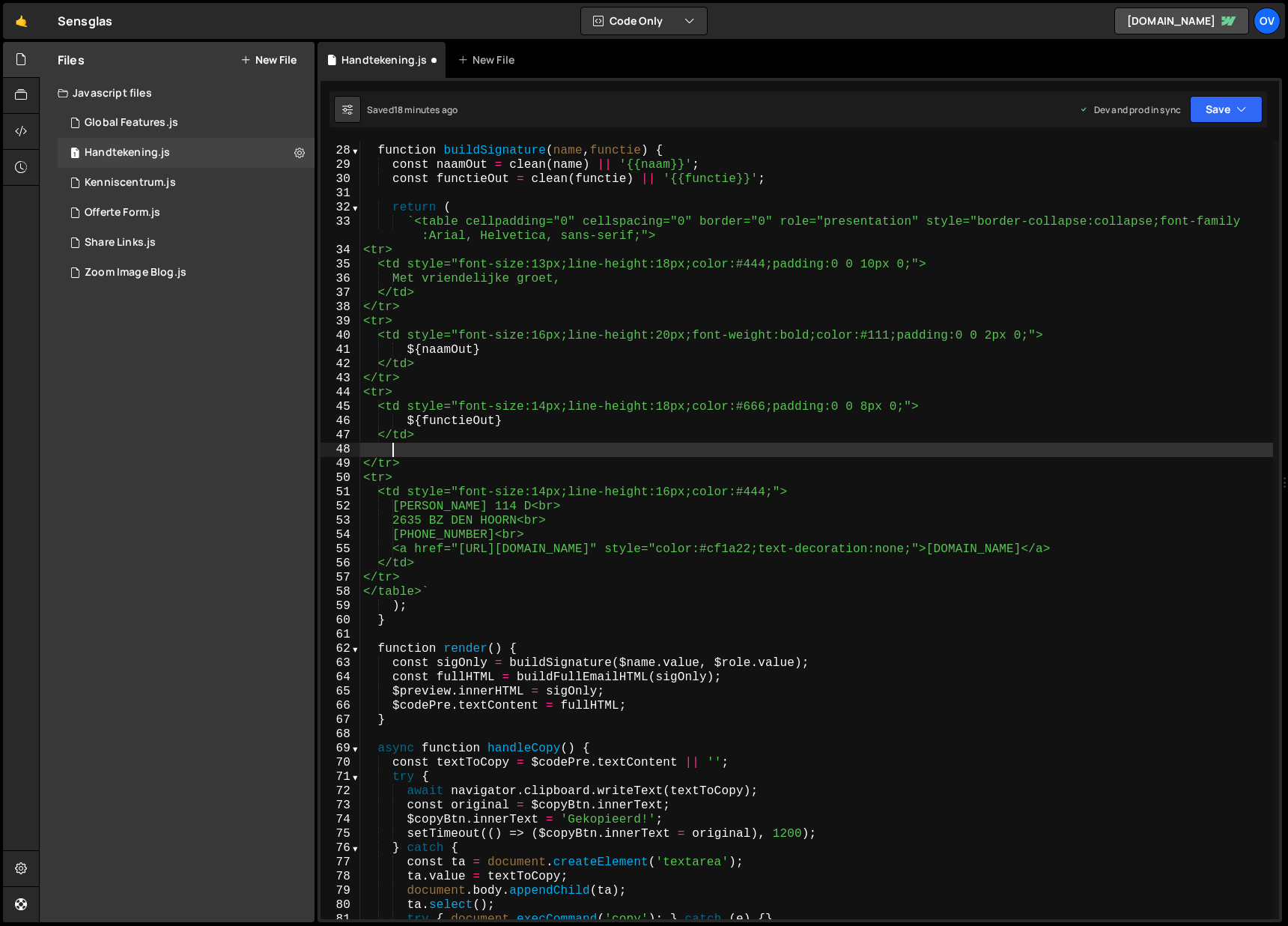
paste textarea "</tr>"
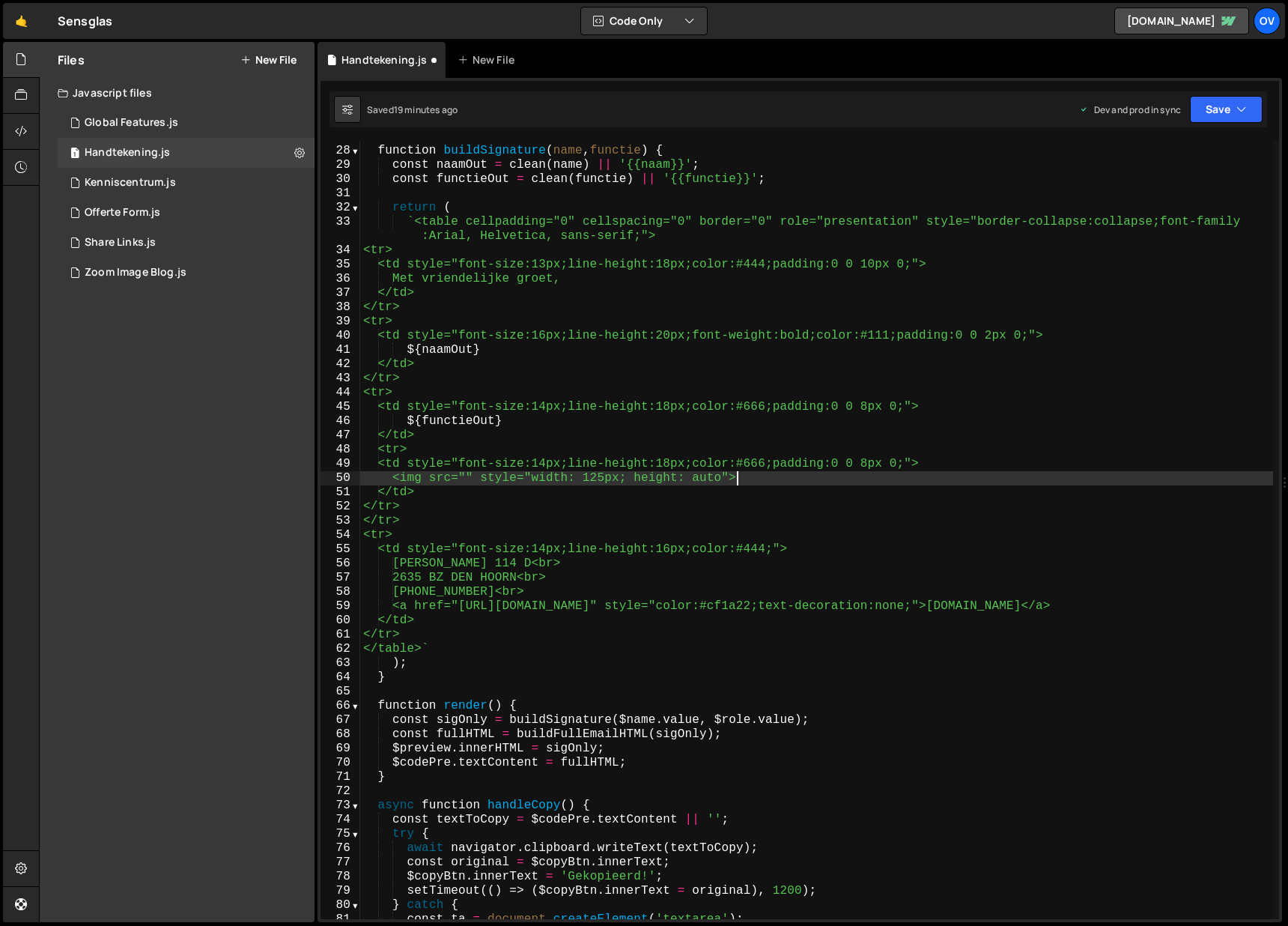
scroll to position [0, 23]
click at [480, 482] on div "function buildSignature ( name , functie ) { const naamOut = clean ( name ) || …" at bounding box center [816, 533] width 913 height 806
paste textarea "[URL][DOMAIN_NAME]"
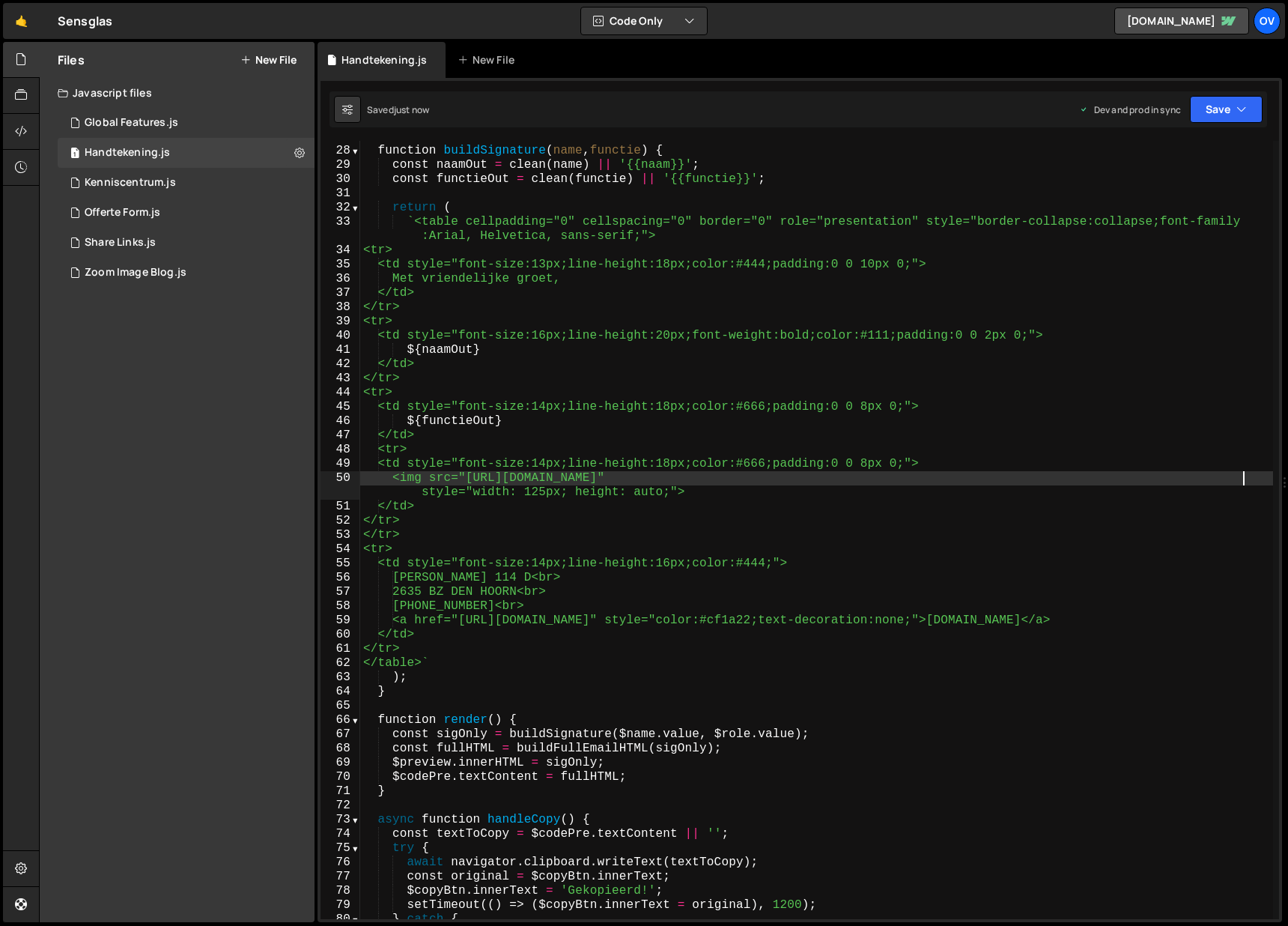
click at [544, 491] on div "function buildSignature ( name , functie ) { const naamOut = clean ( name ) || …" at bounding box center [816, 533] width 913 height 806
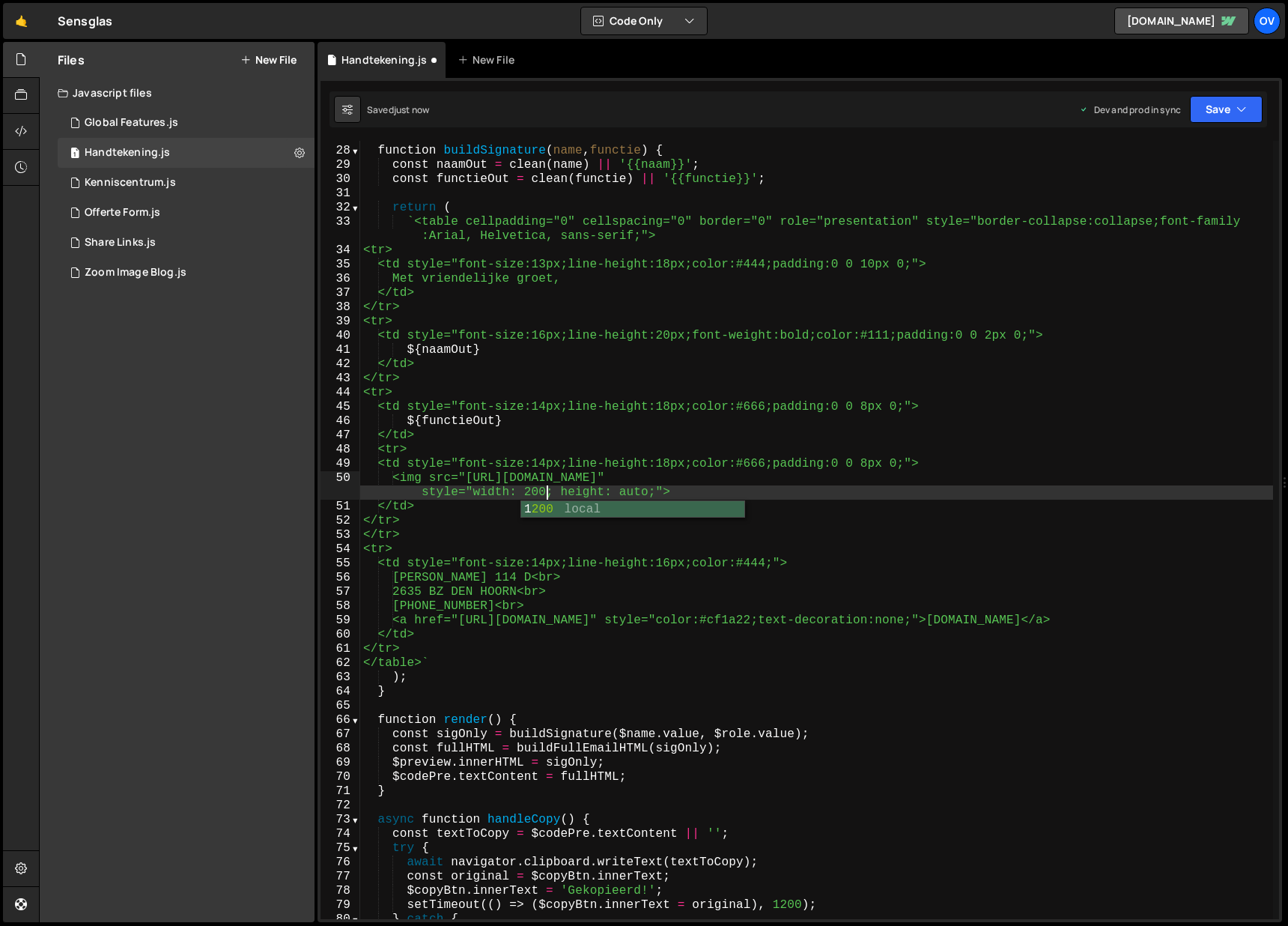
scroll to position [0, 63]
click at [670, 493] on div "function buildSignature ( name , functie ) { const naamOut = clean ( name ) || …" at bounding box center [816, 533] width 913 height 806
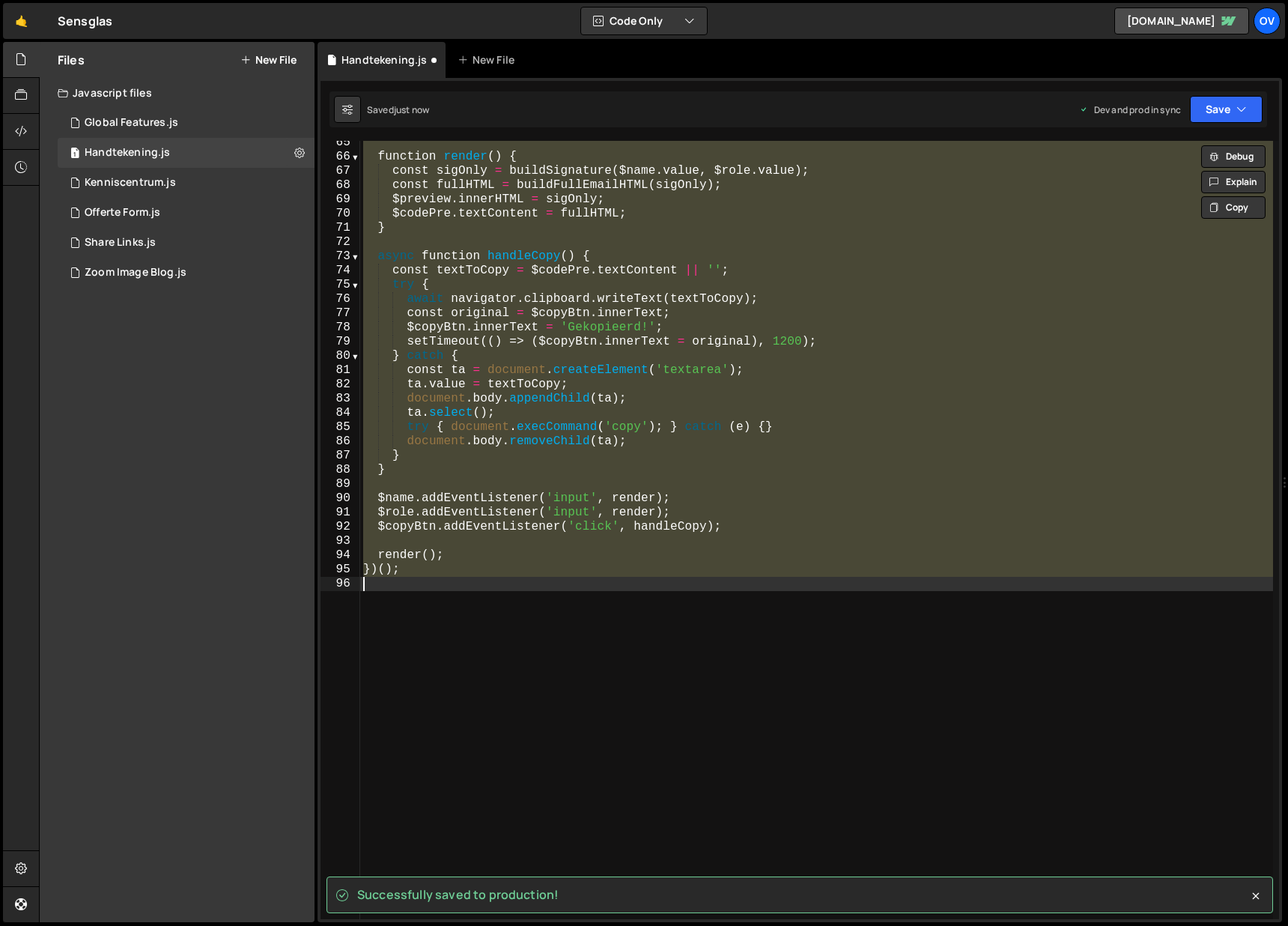
scroll to position [337, 0]
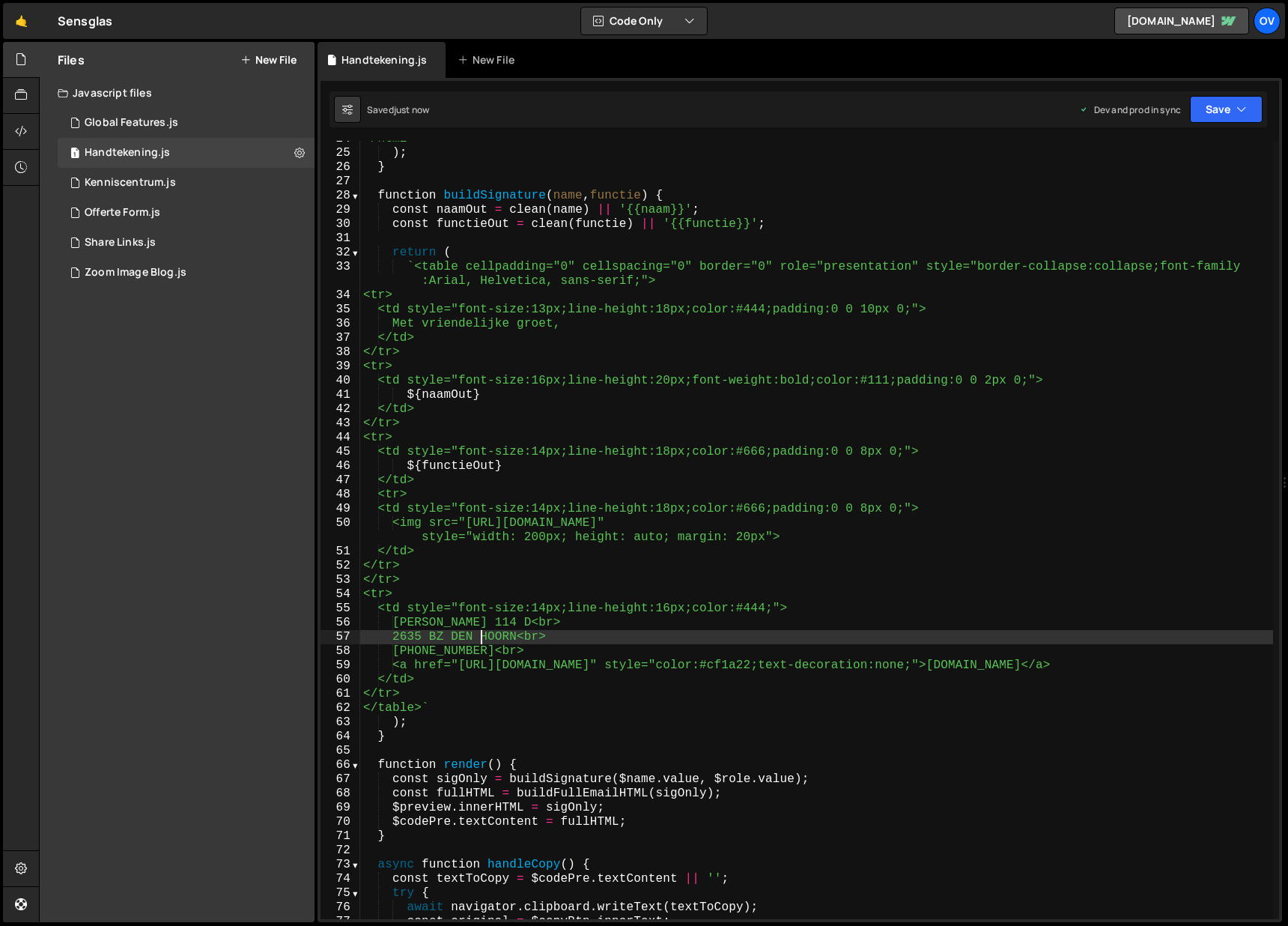
click at [481, 635] on div "</html> ` ) ; } function buildSignature ( name , functie ) { const naamOut = cl…" at bounding box center [816, 535] width 913 height 806
click at [762, 539] on div "</html> ` ) ; } function buildSignature ( name , functie ) { const naamOut = cl…" at bounding box center [816, 535] width 913 height 806
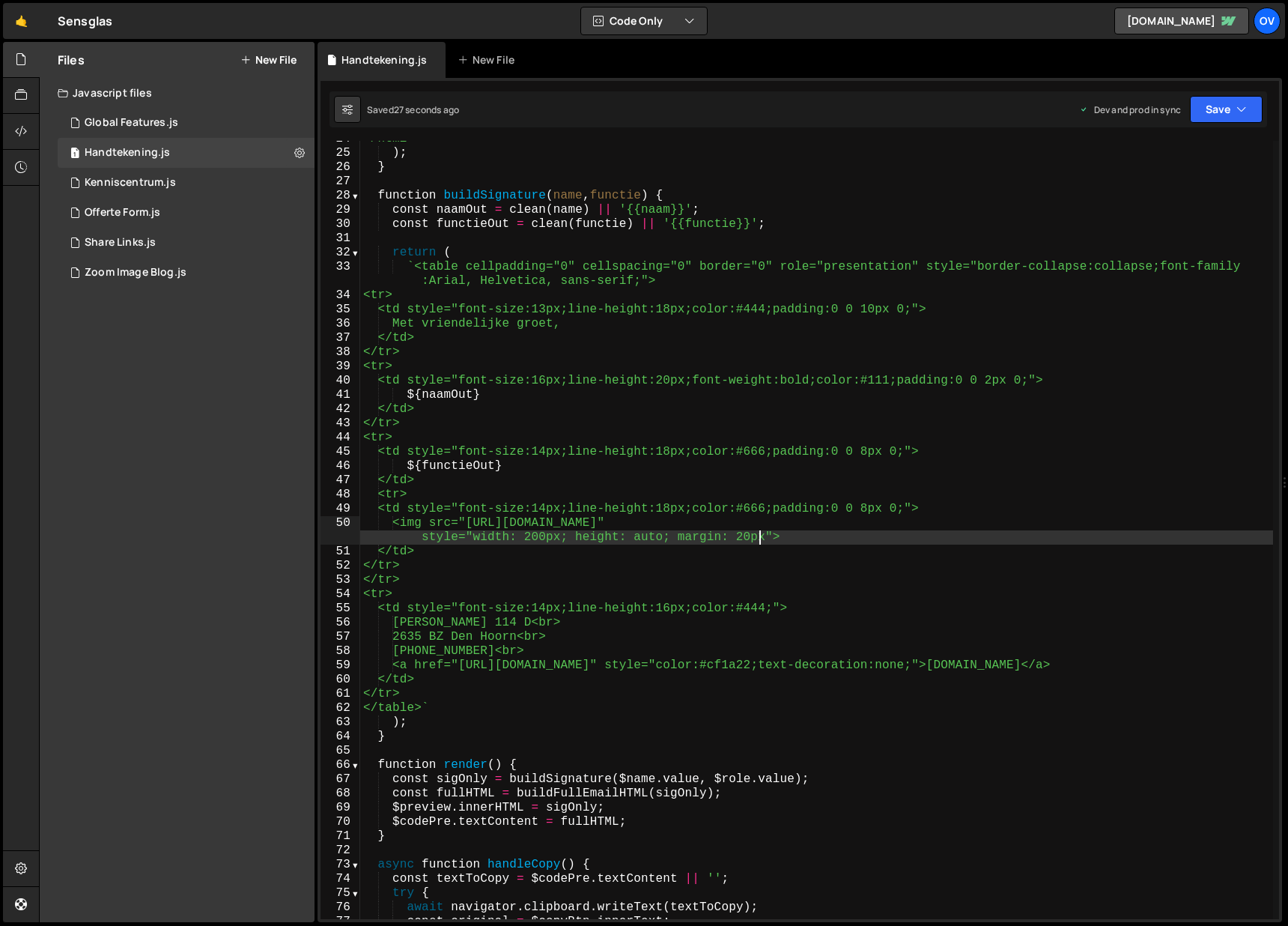
click at [768, 539] on div "</html> ` ) ; } function buildSignature ( name , functie ) { const naamOut = cl…" at bounding box center [816, 535] width 913 height 806
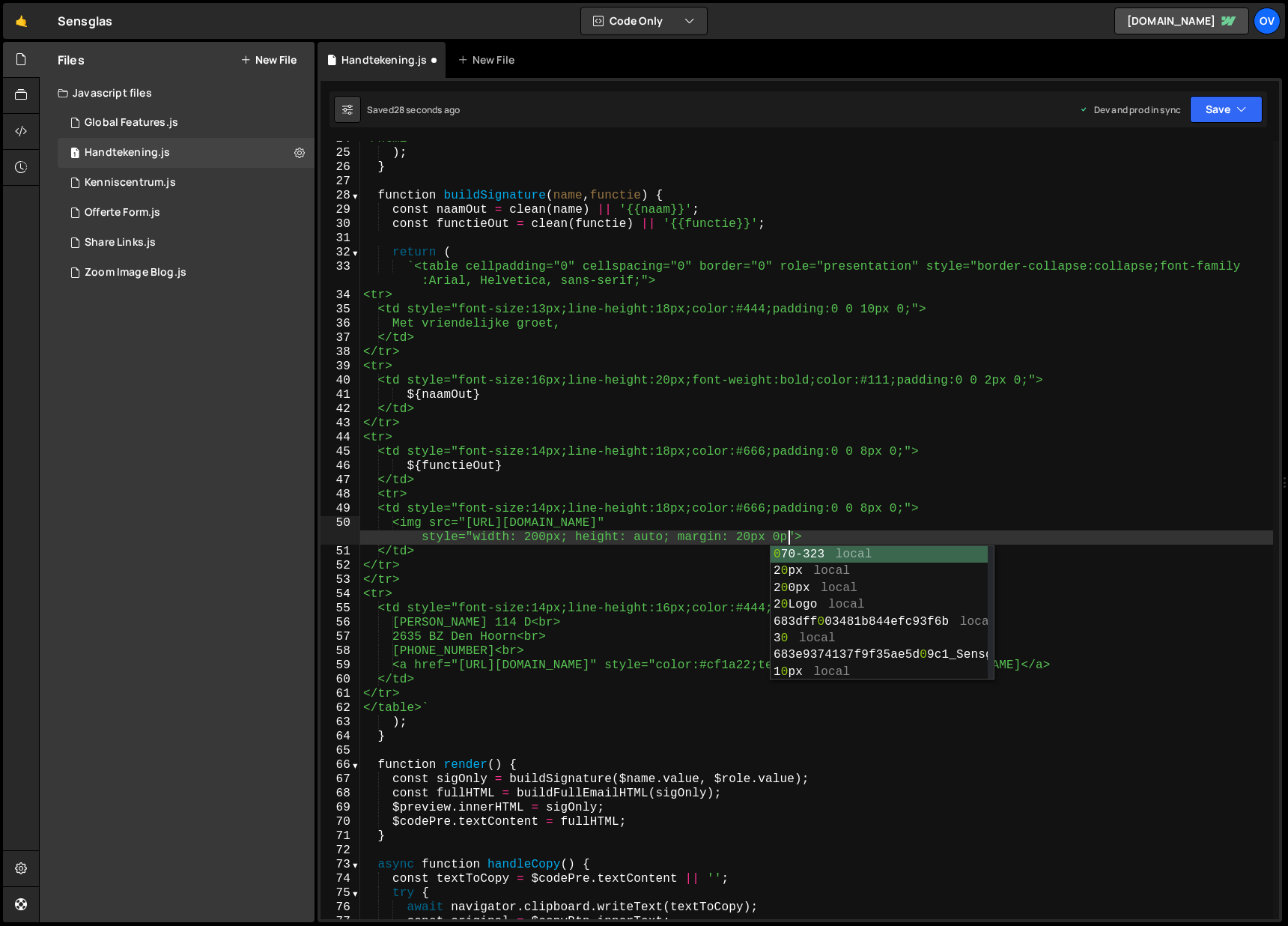
scroll to position [0, 78]
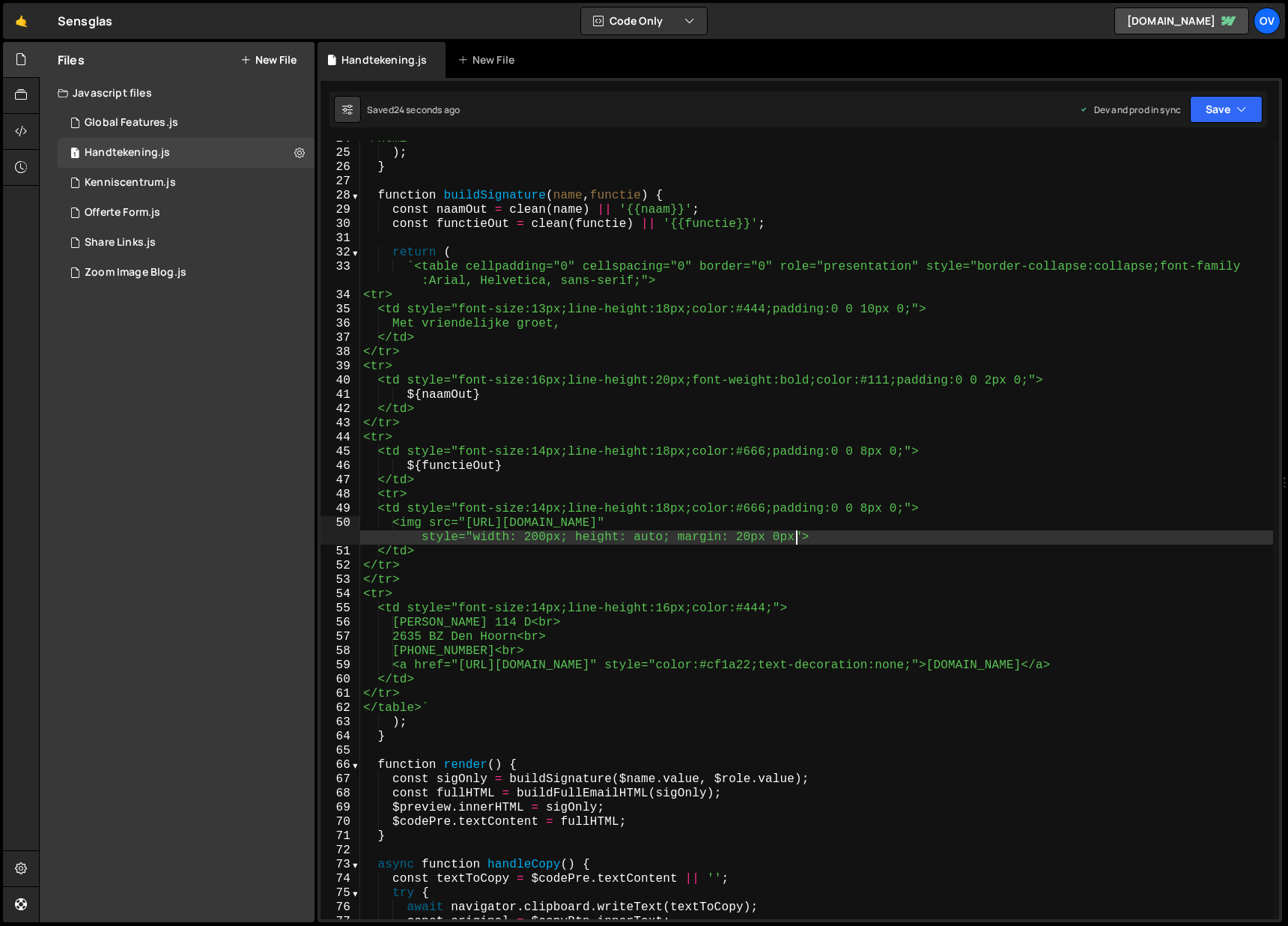
click at [563, 685] on div "</html> ` ) ; } function buildSignature ( name , functie ) { const naamOut = cl…" at bounding box center [816, 535] width 913 height 806
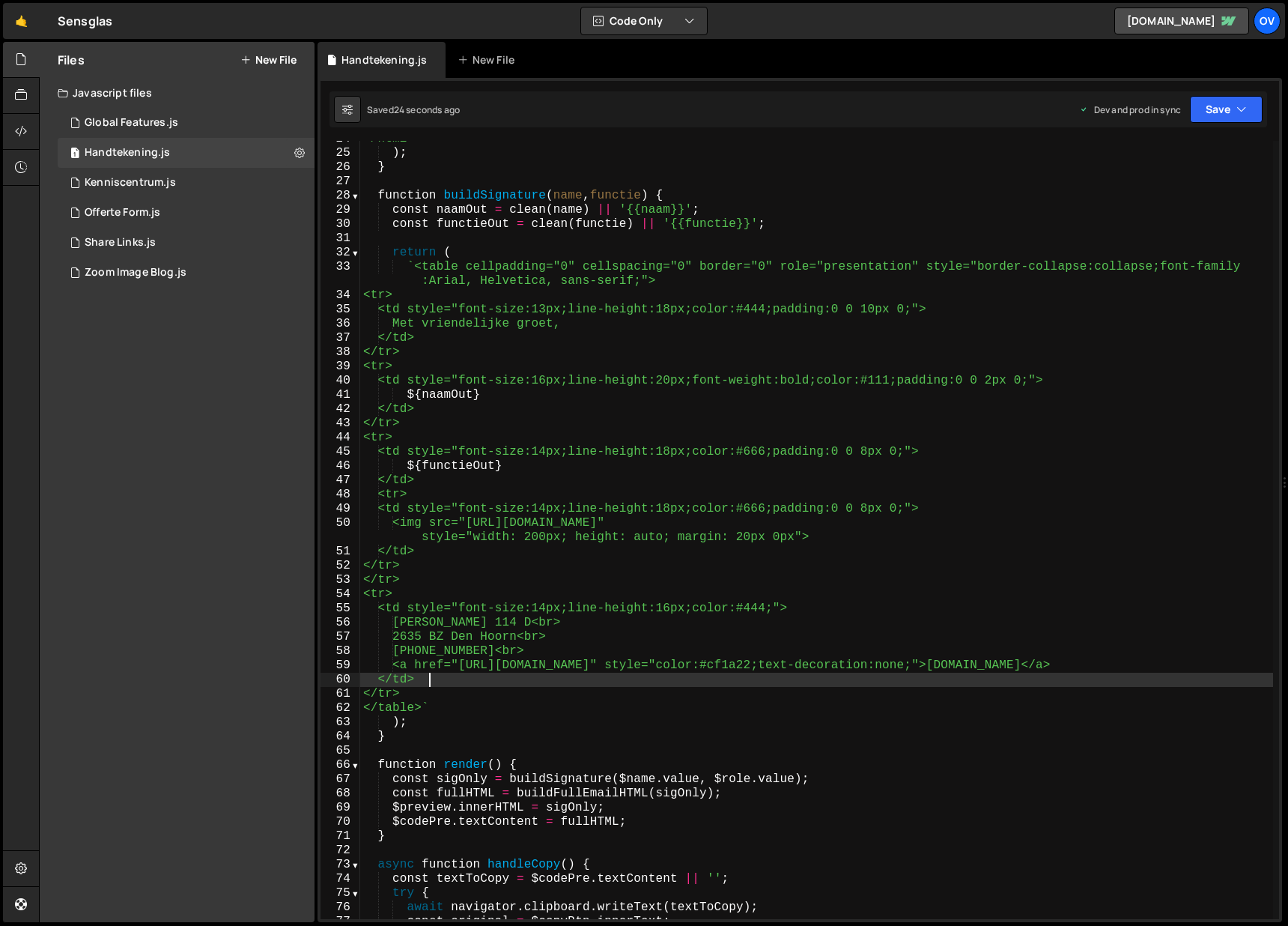
scroll to position [0, 3]
type textarea "</tr>"
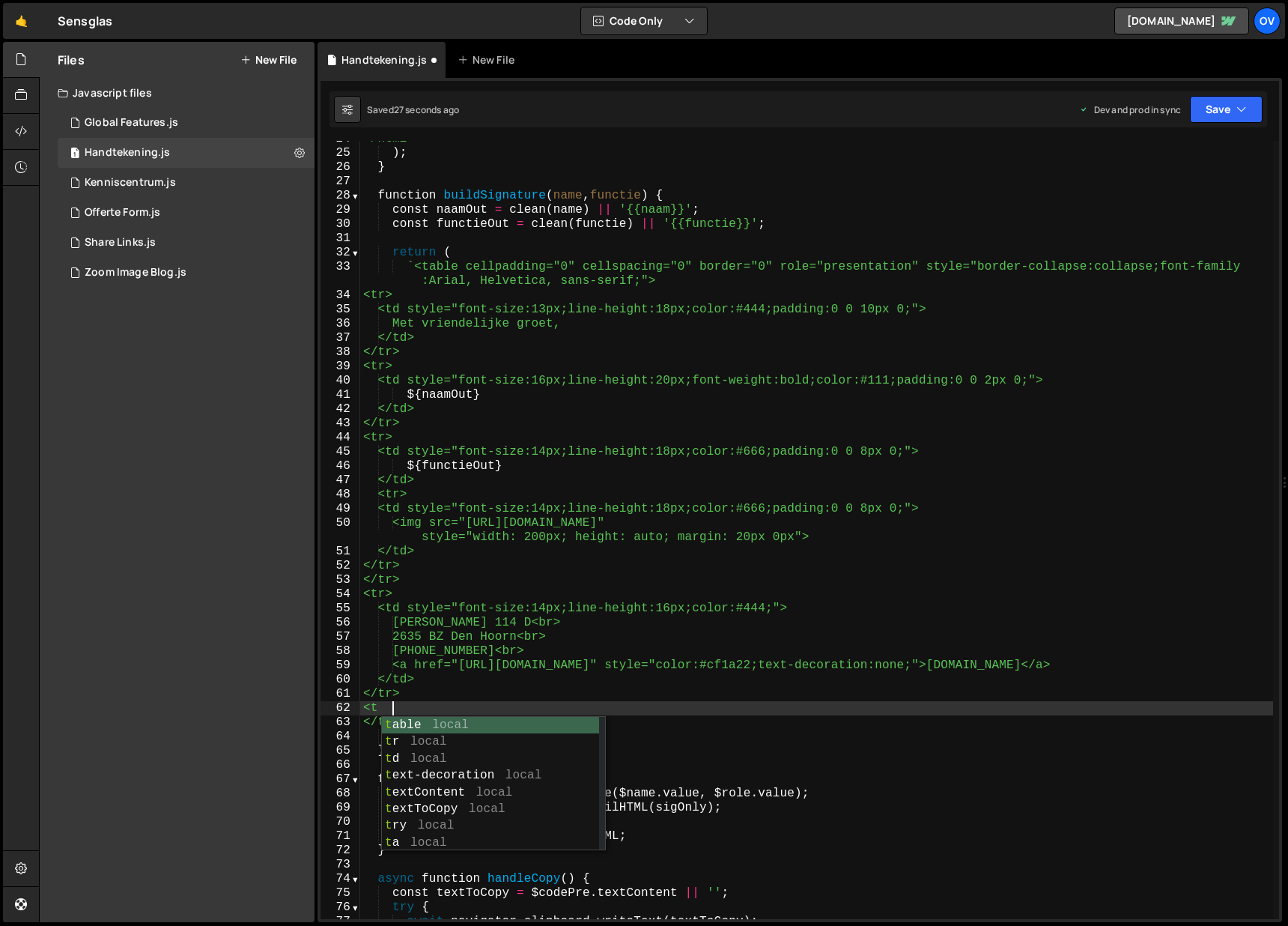
scroll to position [0, 1]
type textarea "<tr>"
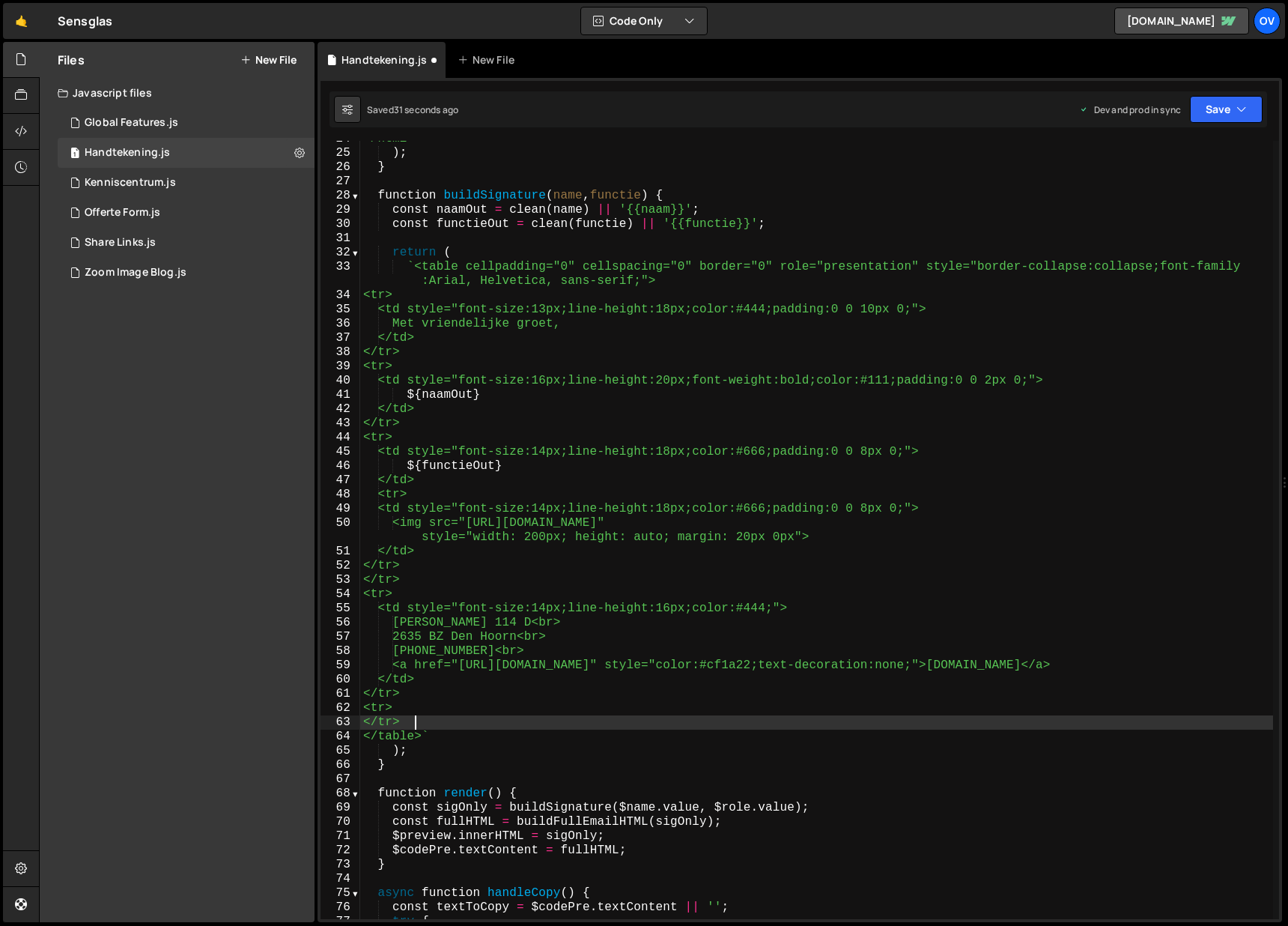
scroll to position [0, 2]
type textarea "<tr>"
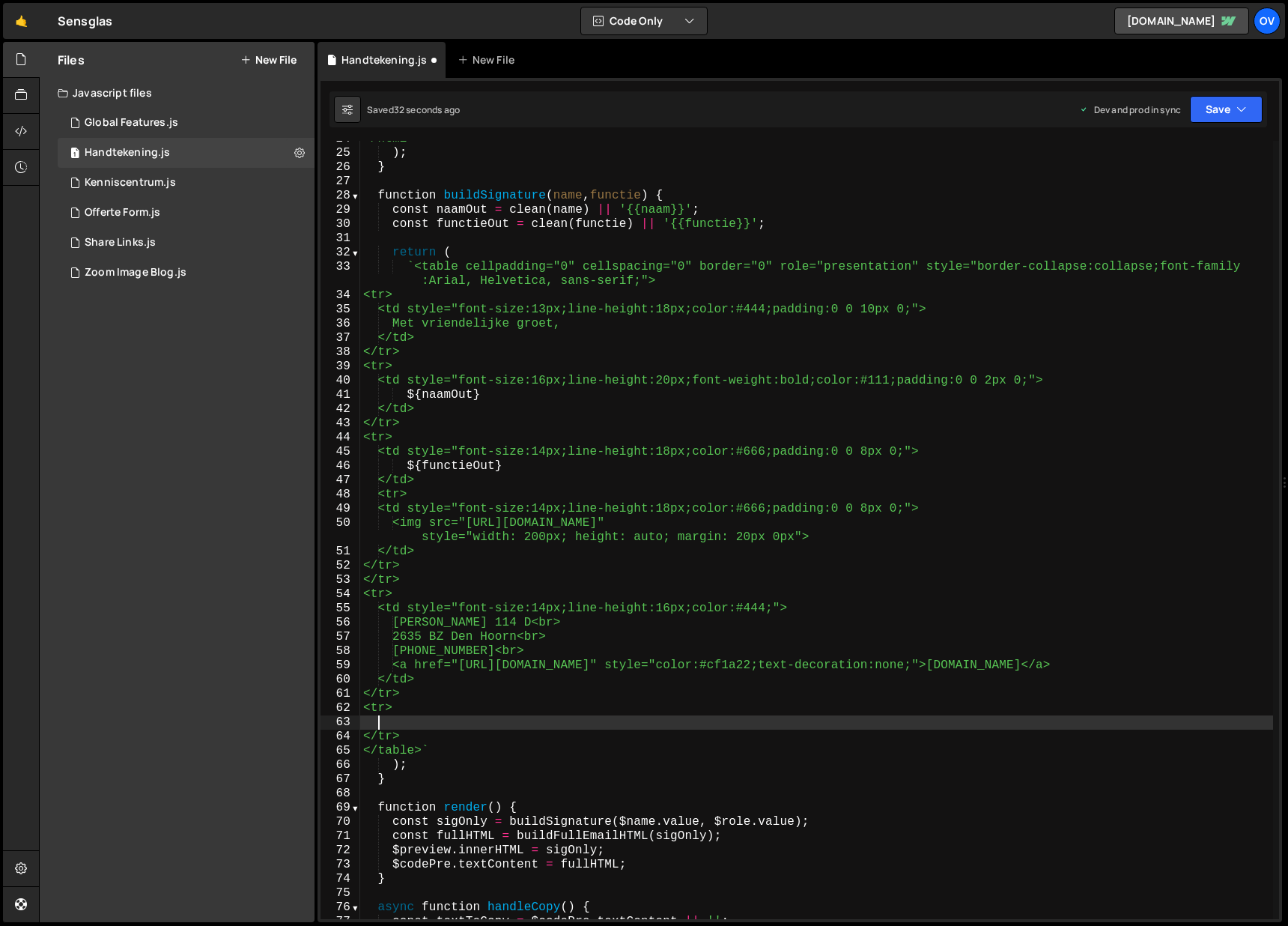
scroll to position [0, 0]
type textarea "<"
type textarea "<td>"
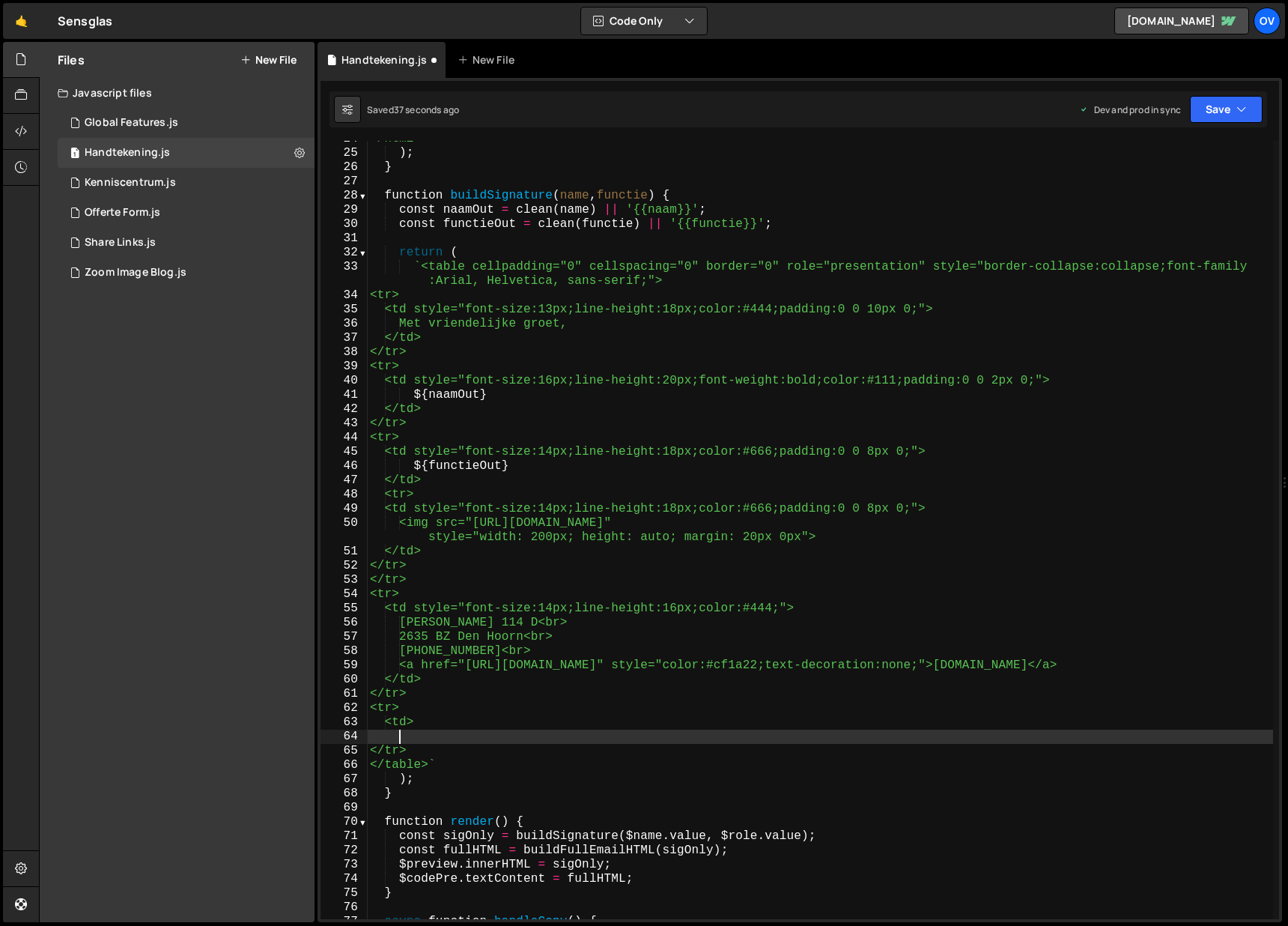
paste textarea "Op al onze transacties zijn de Algemene Voorwaarden van Bouwend Nederland, Vakg…"
type textarea "Op al onze transacties zijn de Algemene Voorwaarden van Bouwend Nederland, Vakg…"
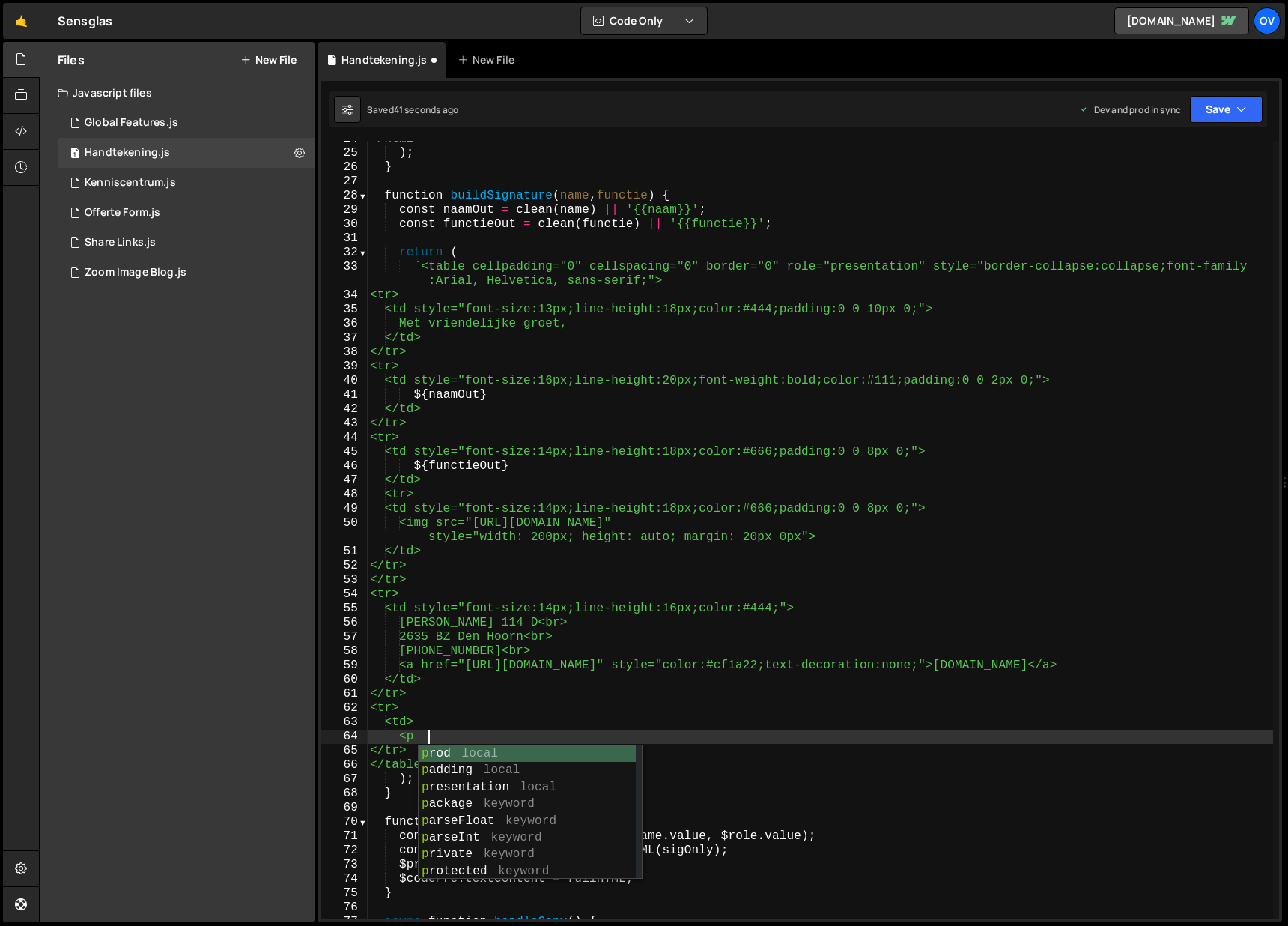
type textarea "<p>"
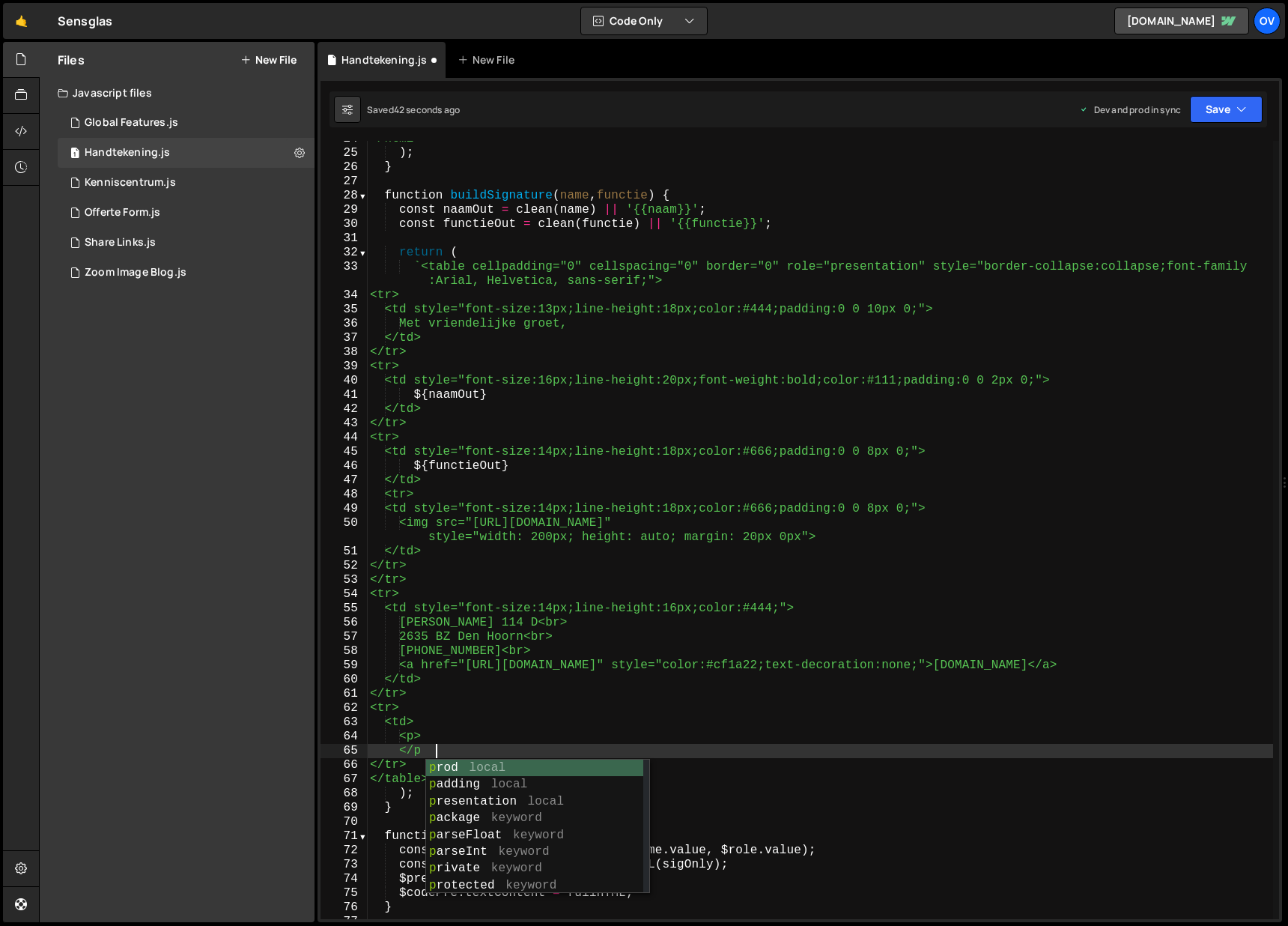
type textarea "</p>"
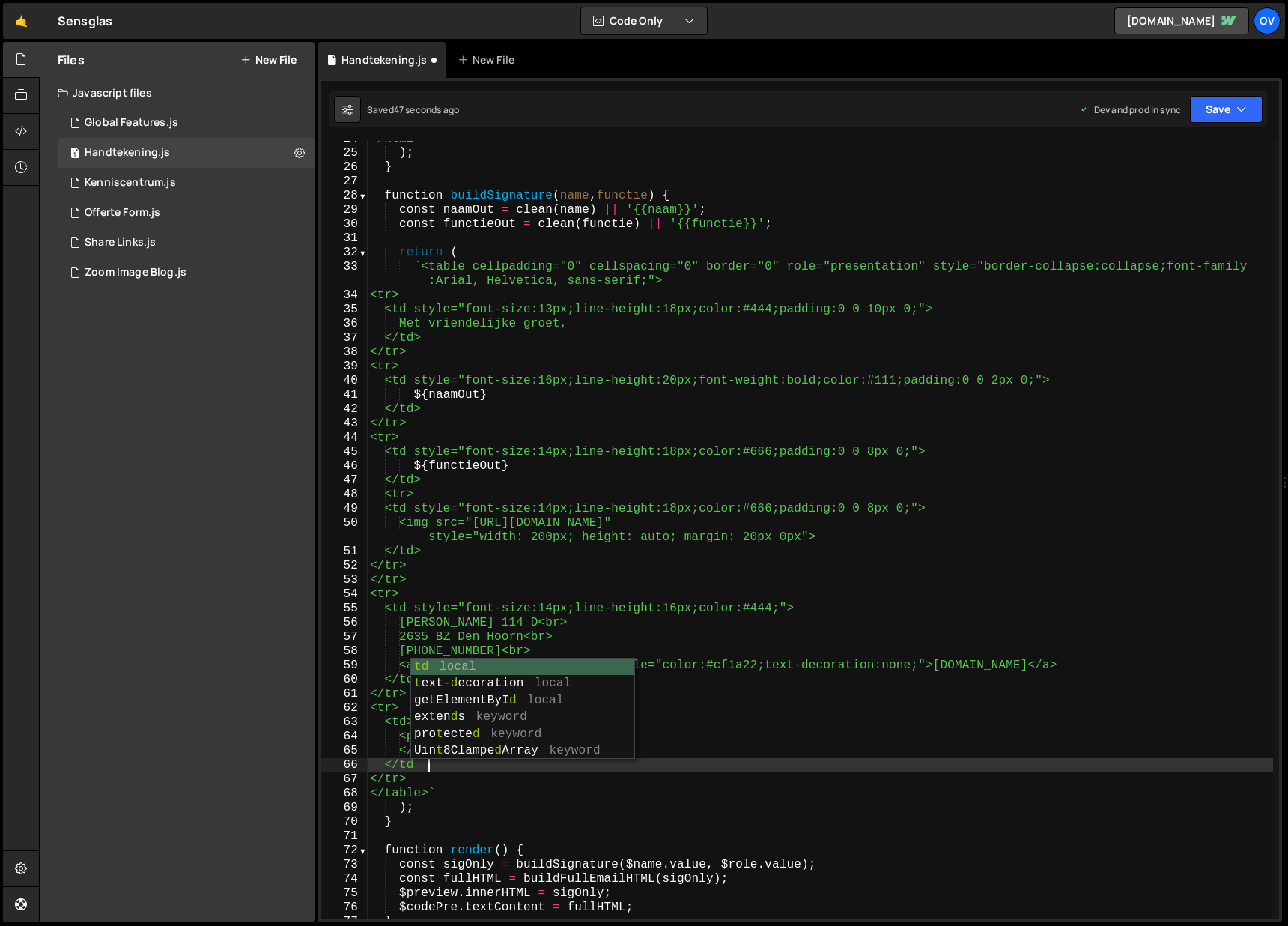
scroll to position [0, 3]
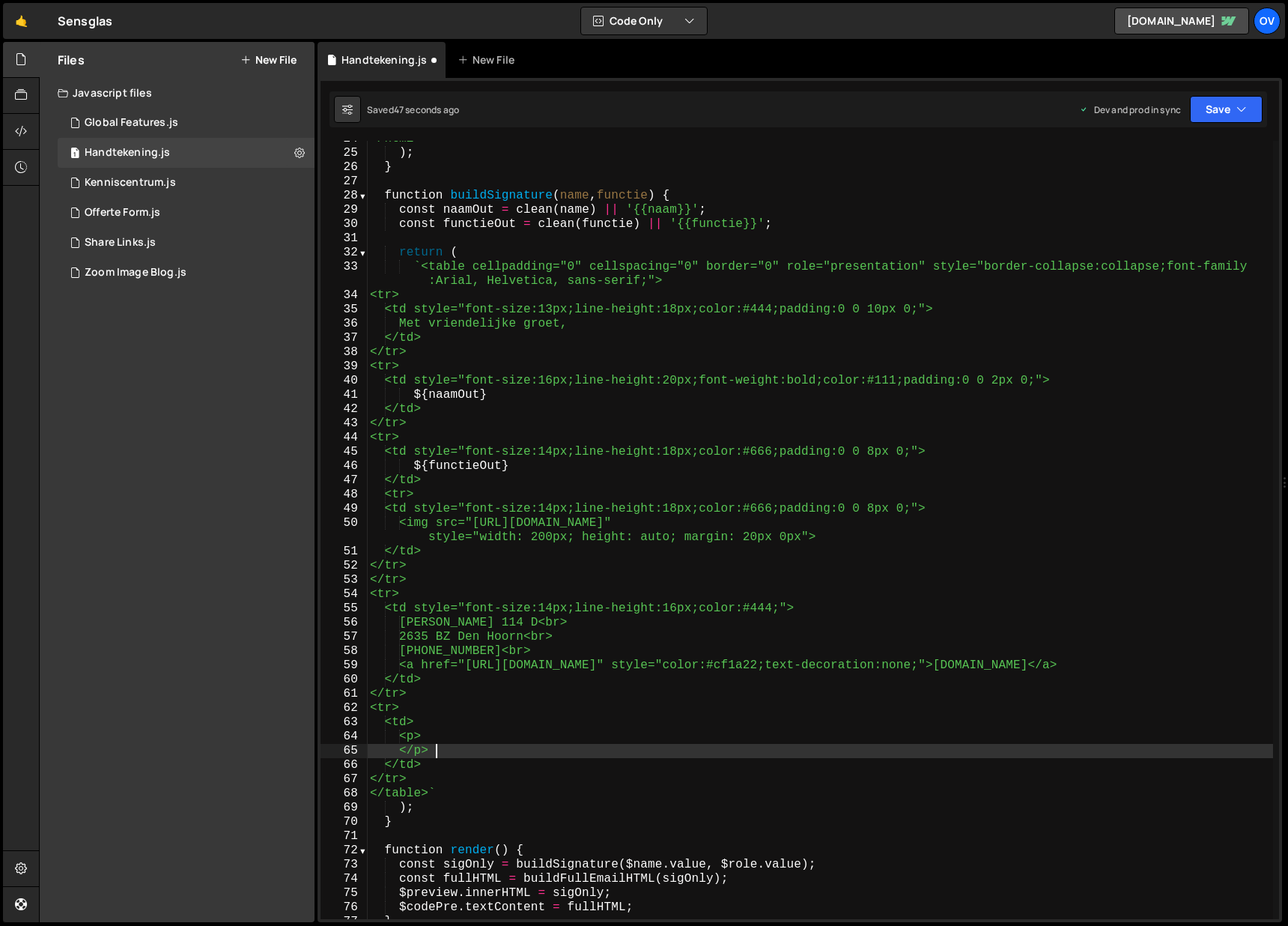
type textarea "<p>"
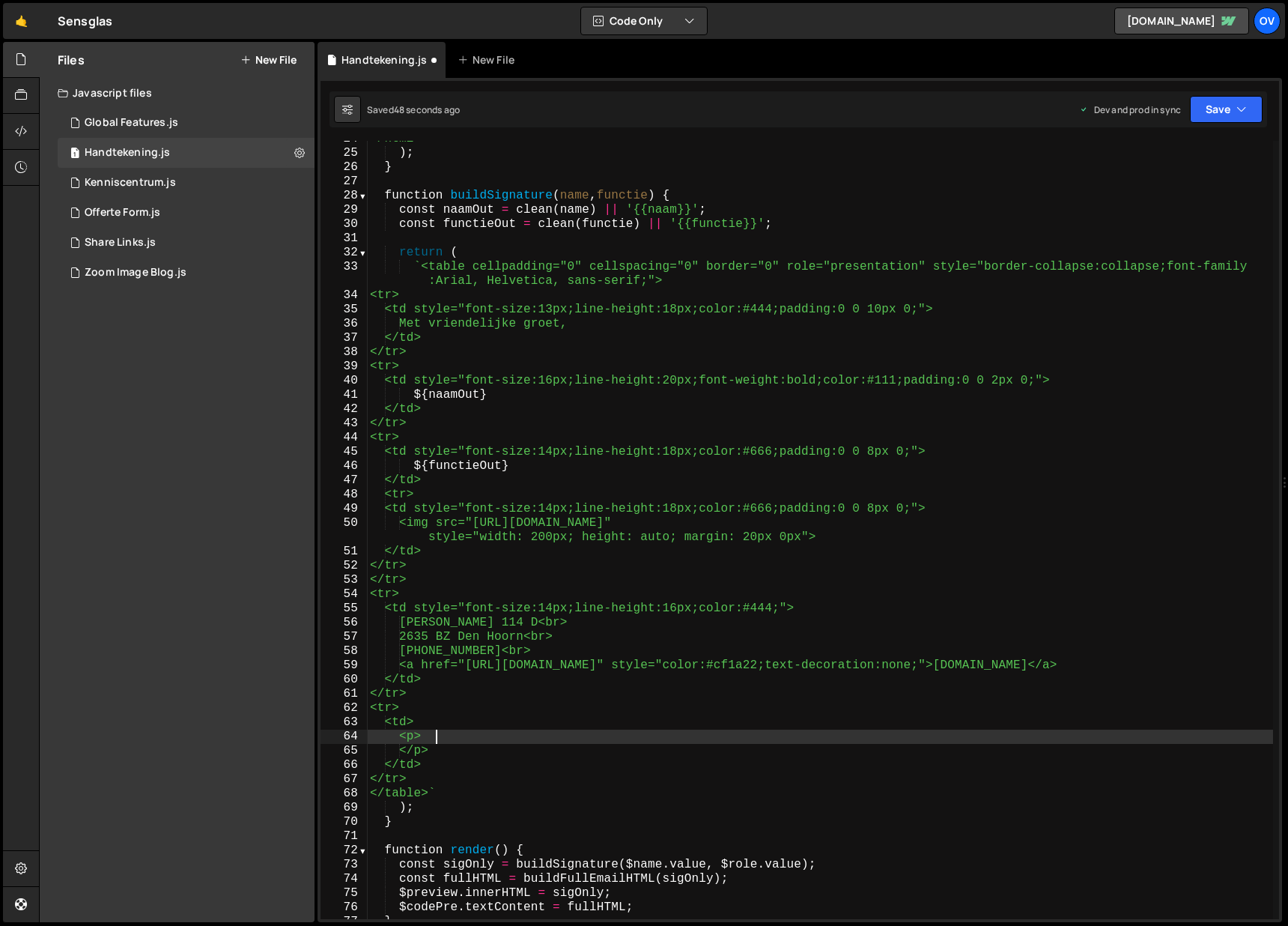
scroll to position [0, 2]
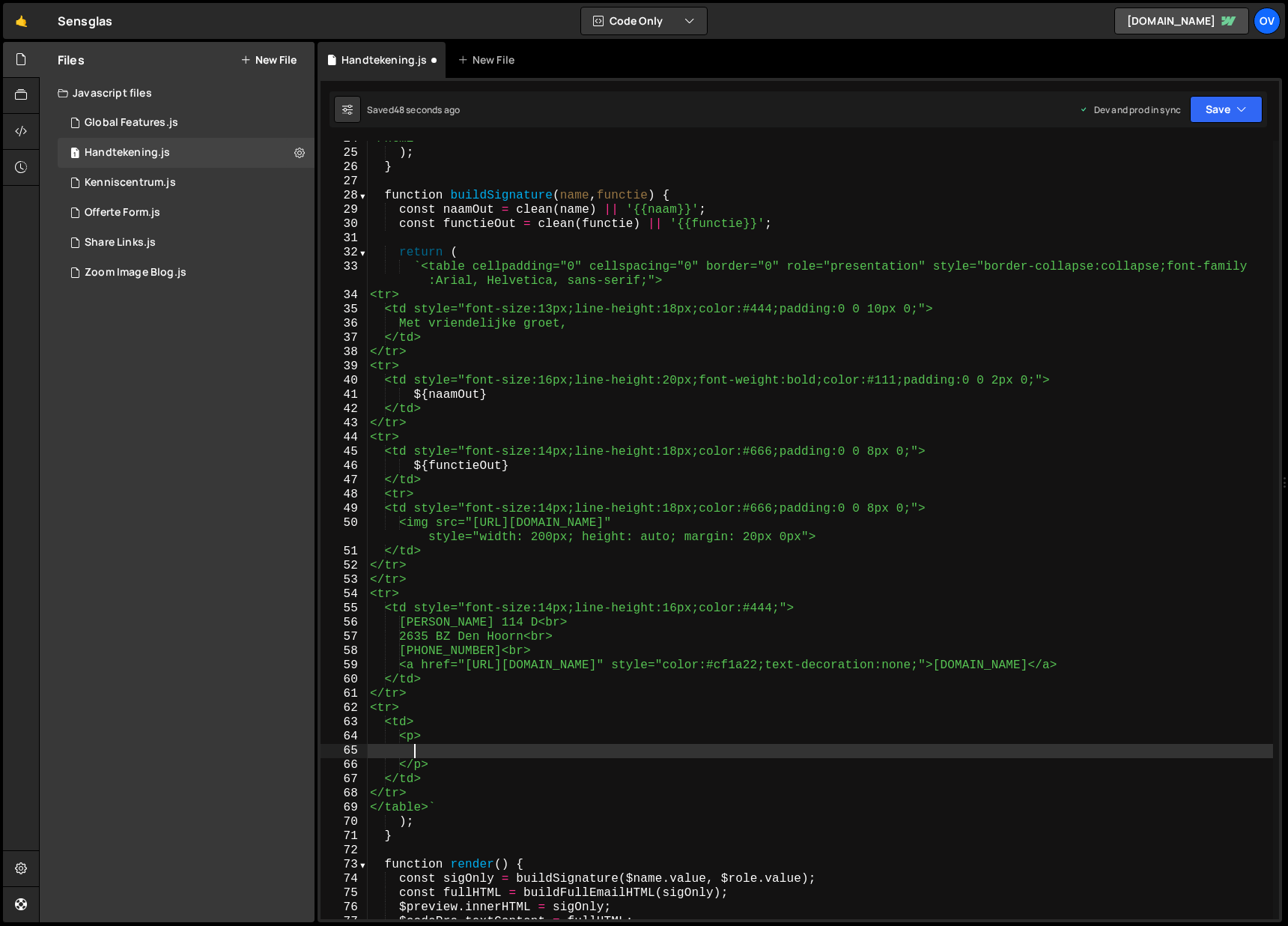
paste textarea "Op al onze transacties zijn de Algemene Voorwaarden van Bouwend Nederland, Vakg…"
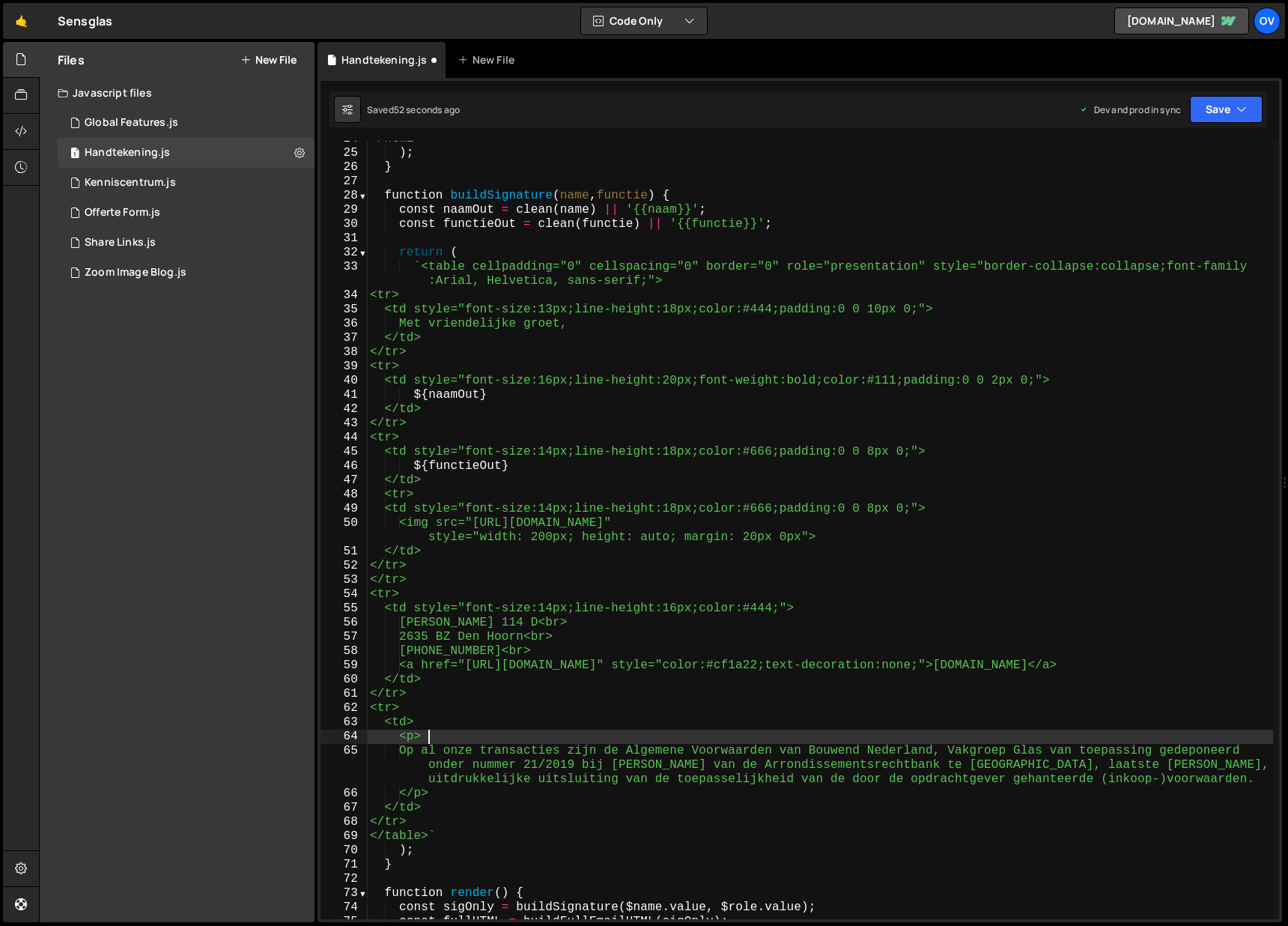
click at [428, 738] on div "</html> ` ) ; } function buildSignature ( name , functie ) { const naamOut = cl…" at bounding box center [820, 535] width 906 height 806
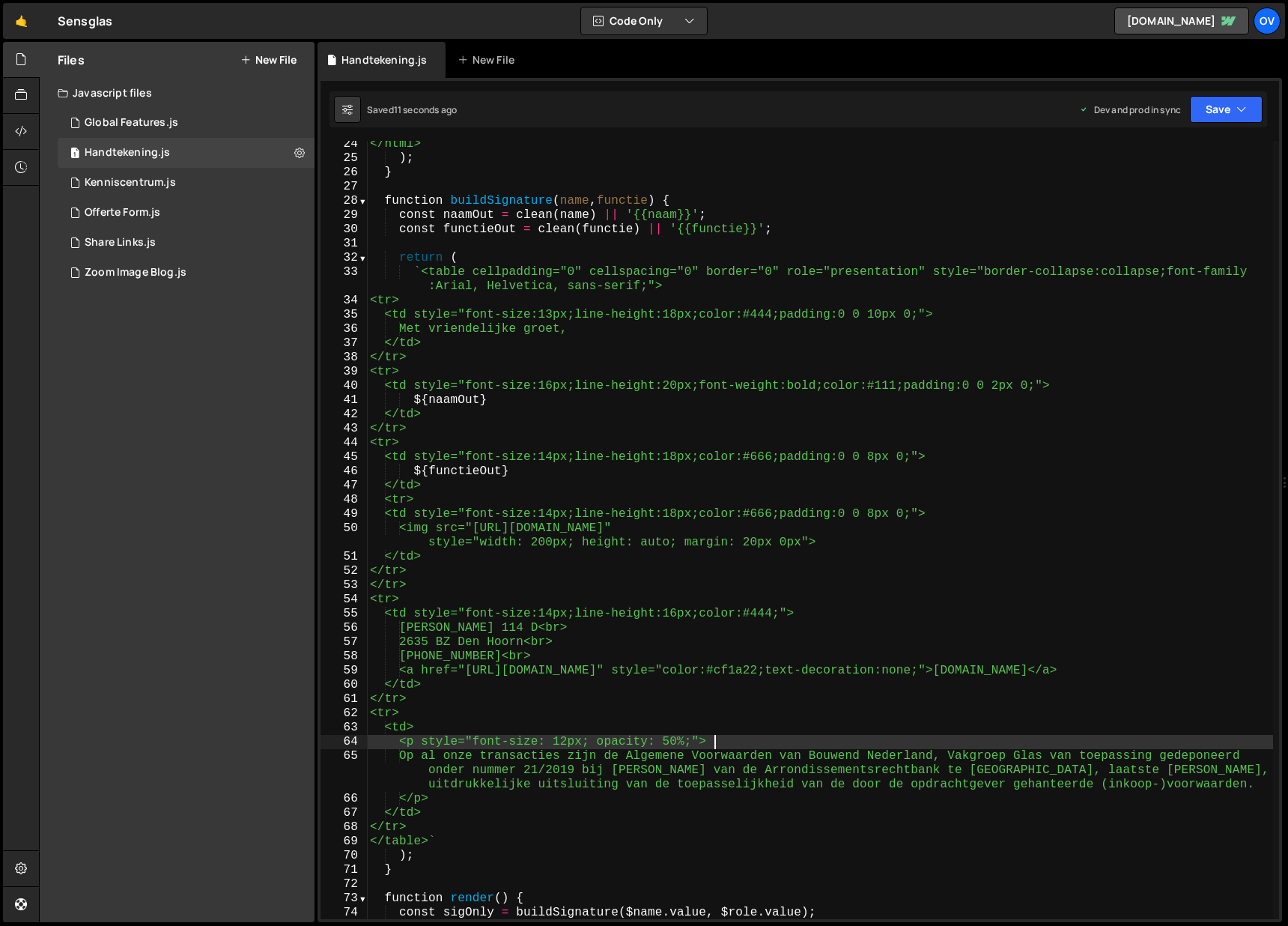
scroll to position [213, 0]
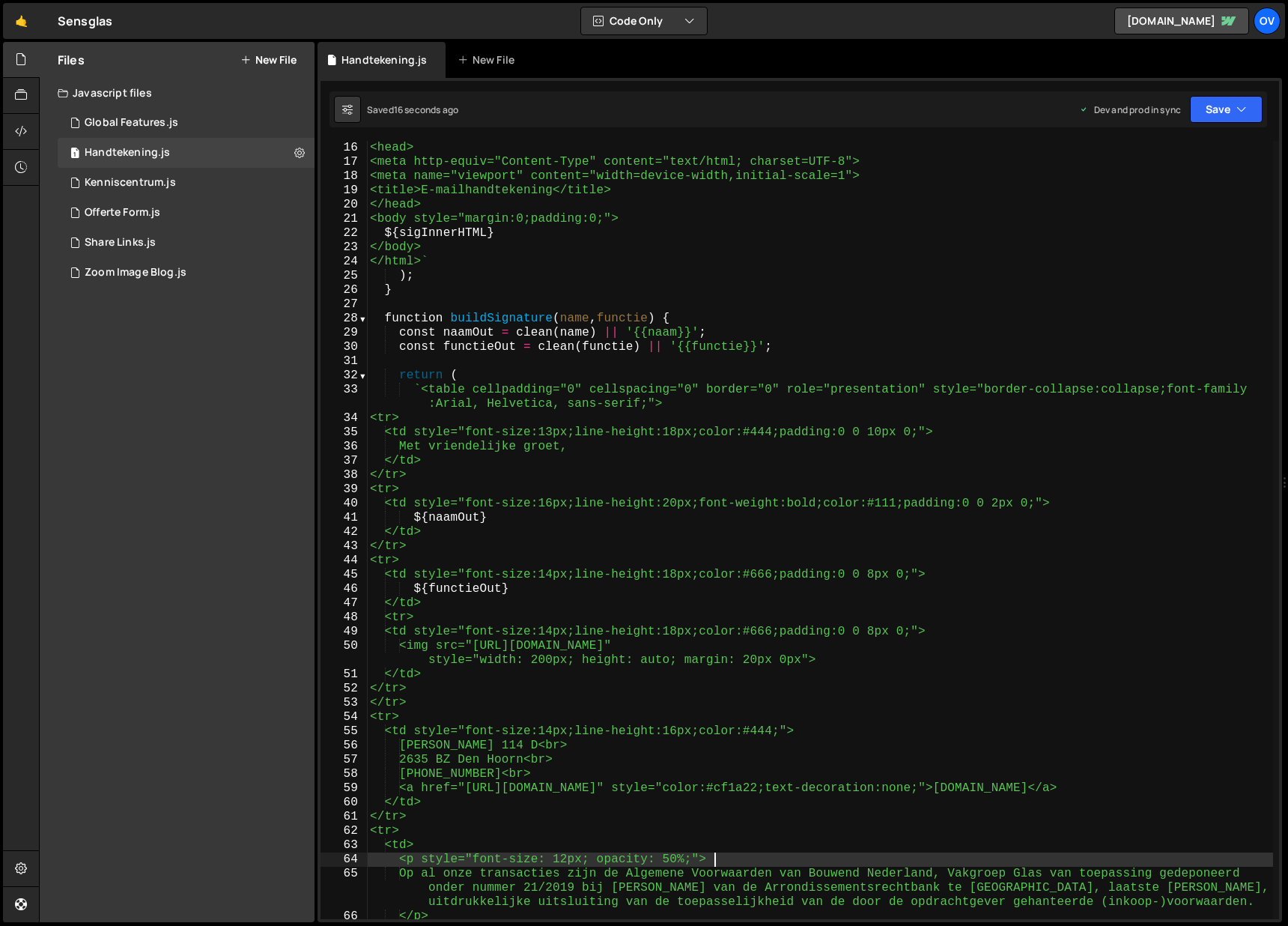
click at [645, 406] on div "<head> <meta http-equiv="Content-Type" content="text/html; charset=UTF-8"> <met…" at bounding box center [820, 544] width 906 height 806
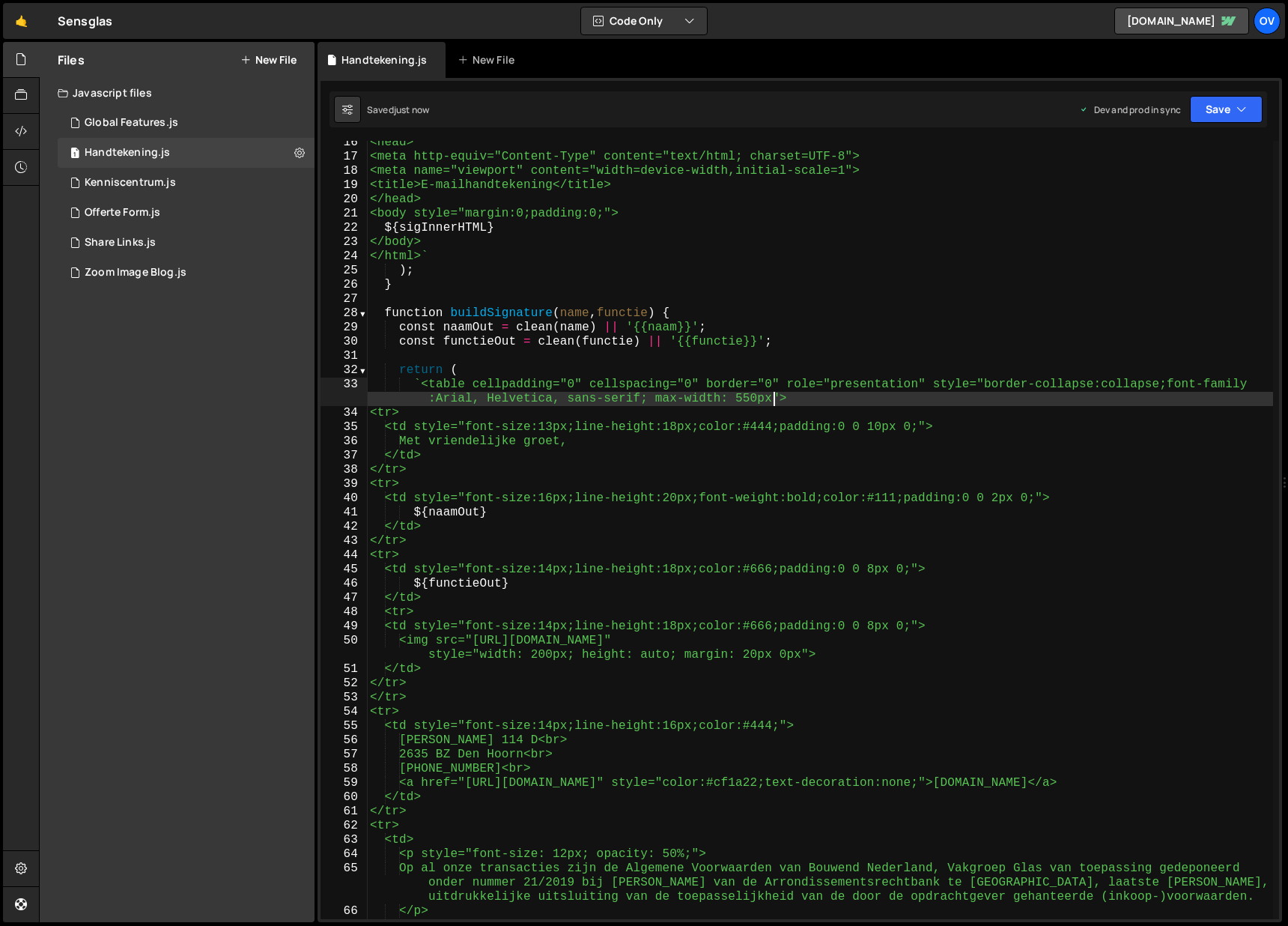
scroll to position [462, 0]
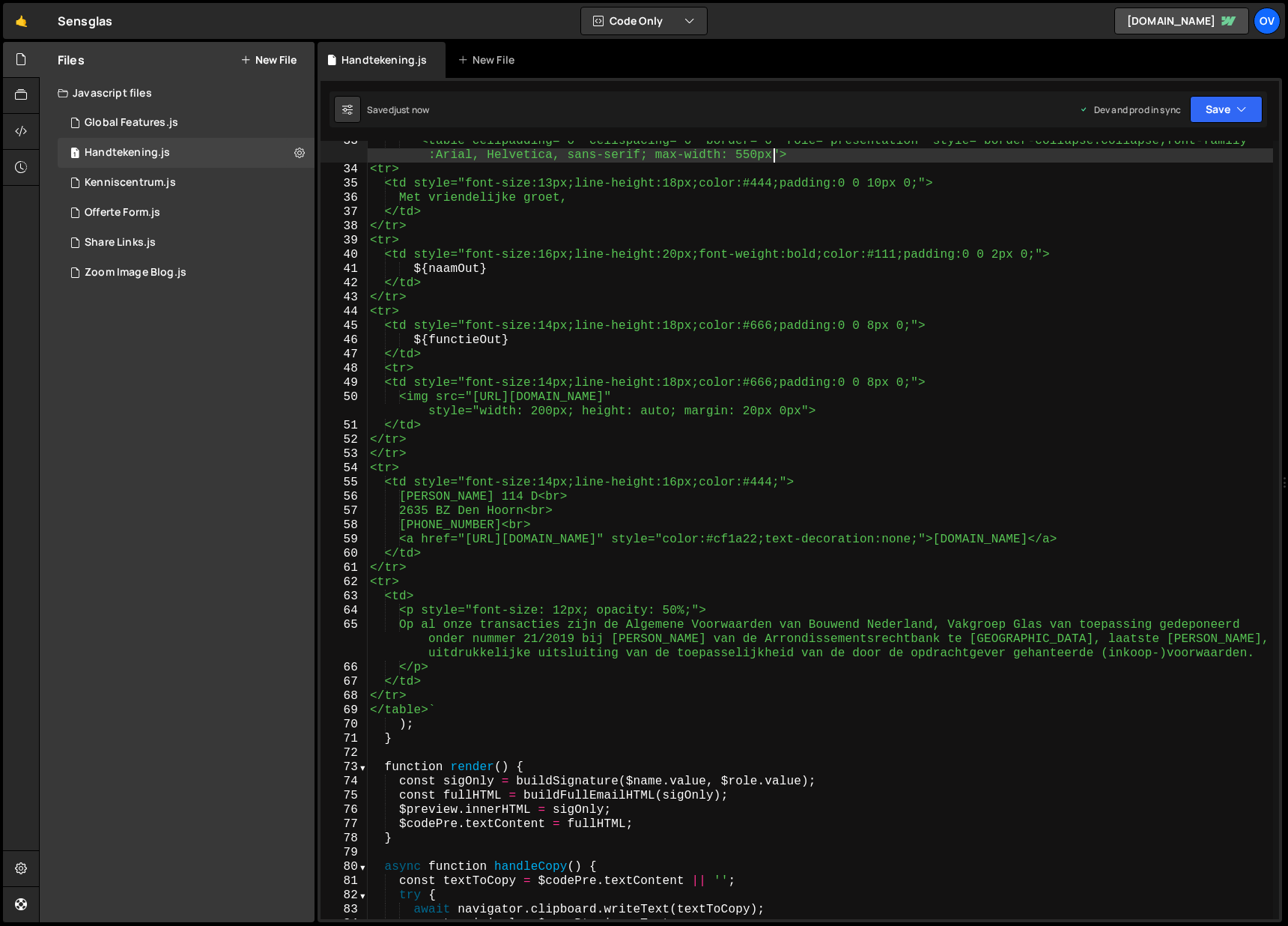
click at [705, 613] on div "` <table cellpadding="0" cellspacing="0" border="0" role="presentation" style="…" at bounding box center [820, 544] width 906 height 821
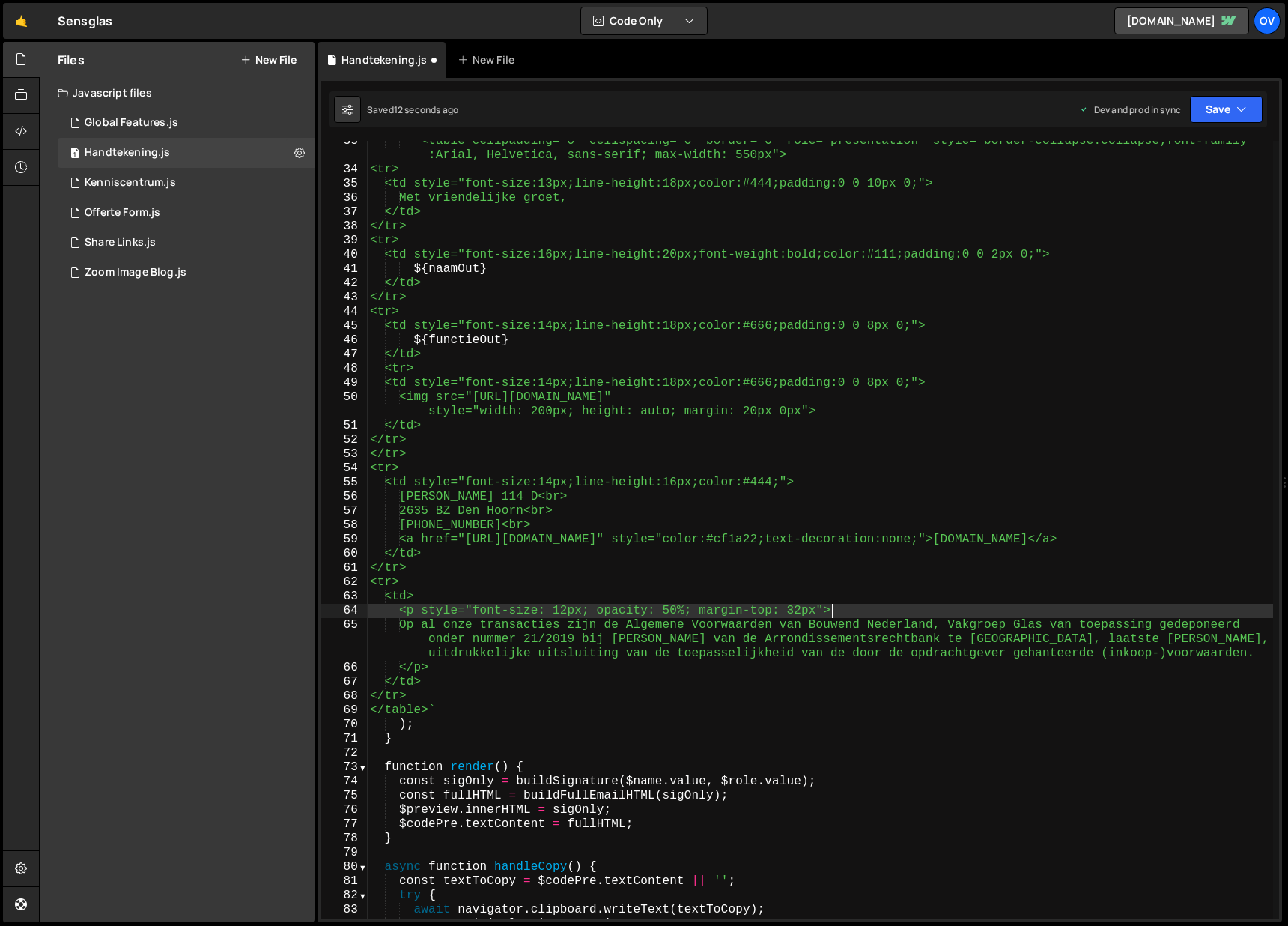
scroll to position [0, 28]
click at [589, 512] on div "` <table cellpadding="0" cellspacing="0" border="0" role="presentation" style="…" at bounding box center [820, 544] width 906 height 821
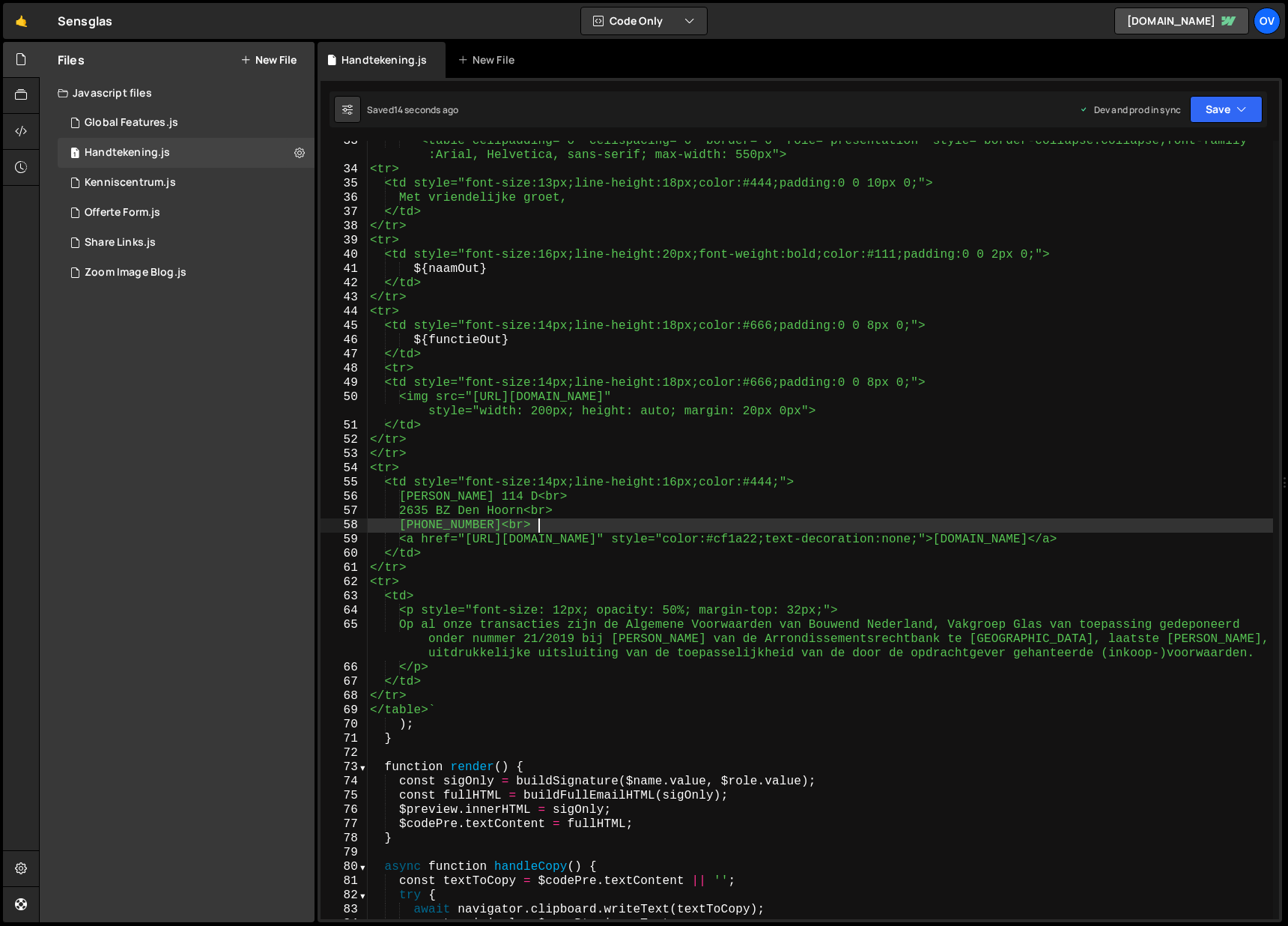
click at [579, 524] on div "` <table cellpadding="0" cellspacing="0" border="0" role="presentation" style="…" at bounding box center [820, 544] width 906 height 821
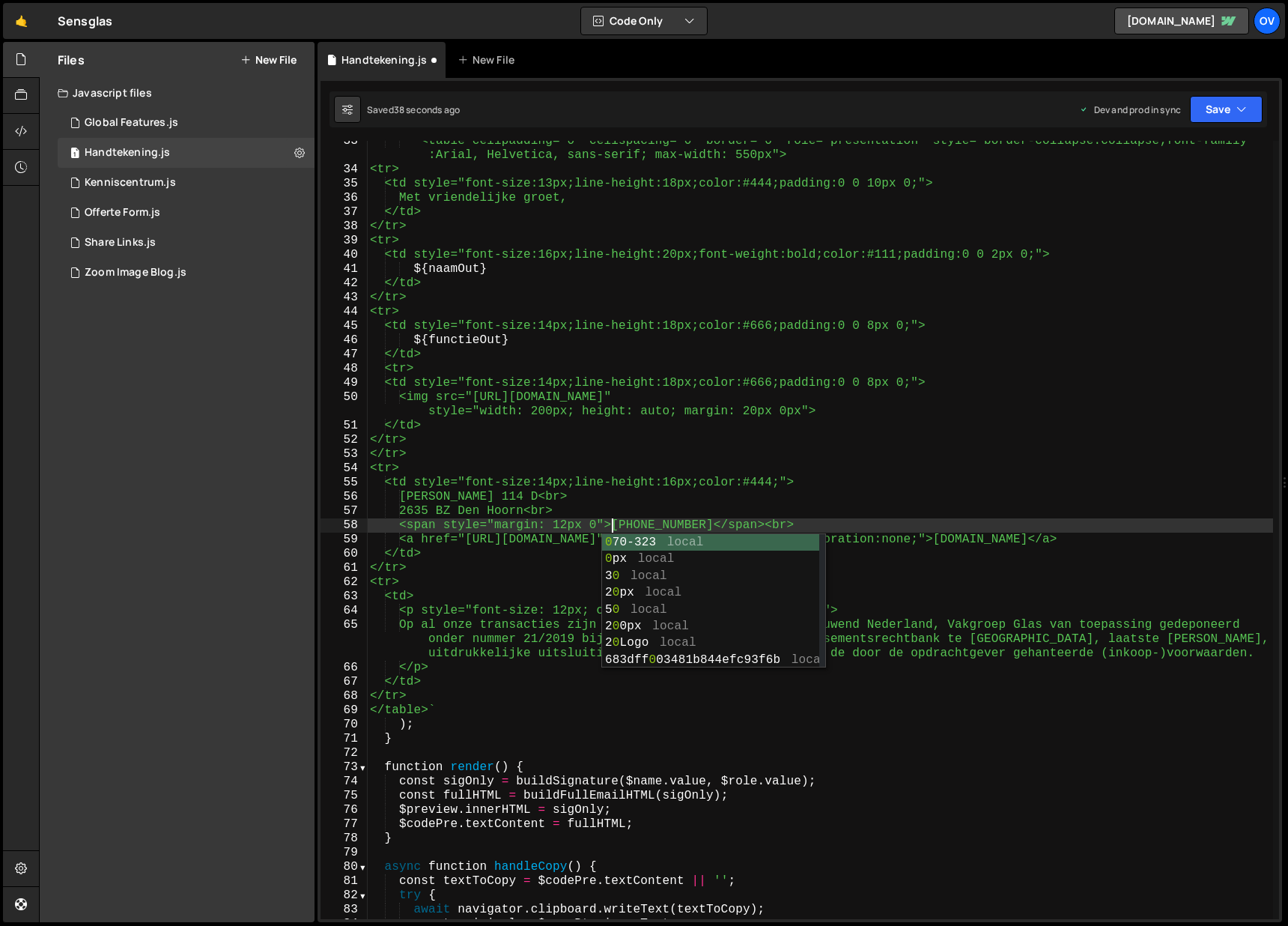
scroll to position [0, 16]
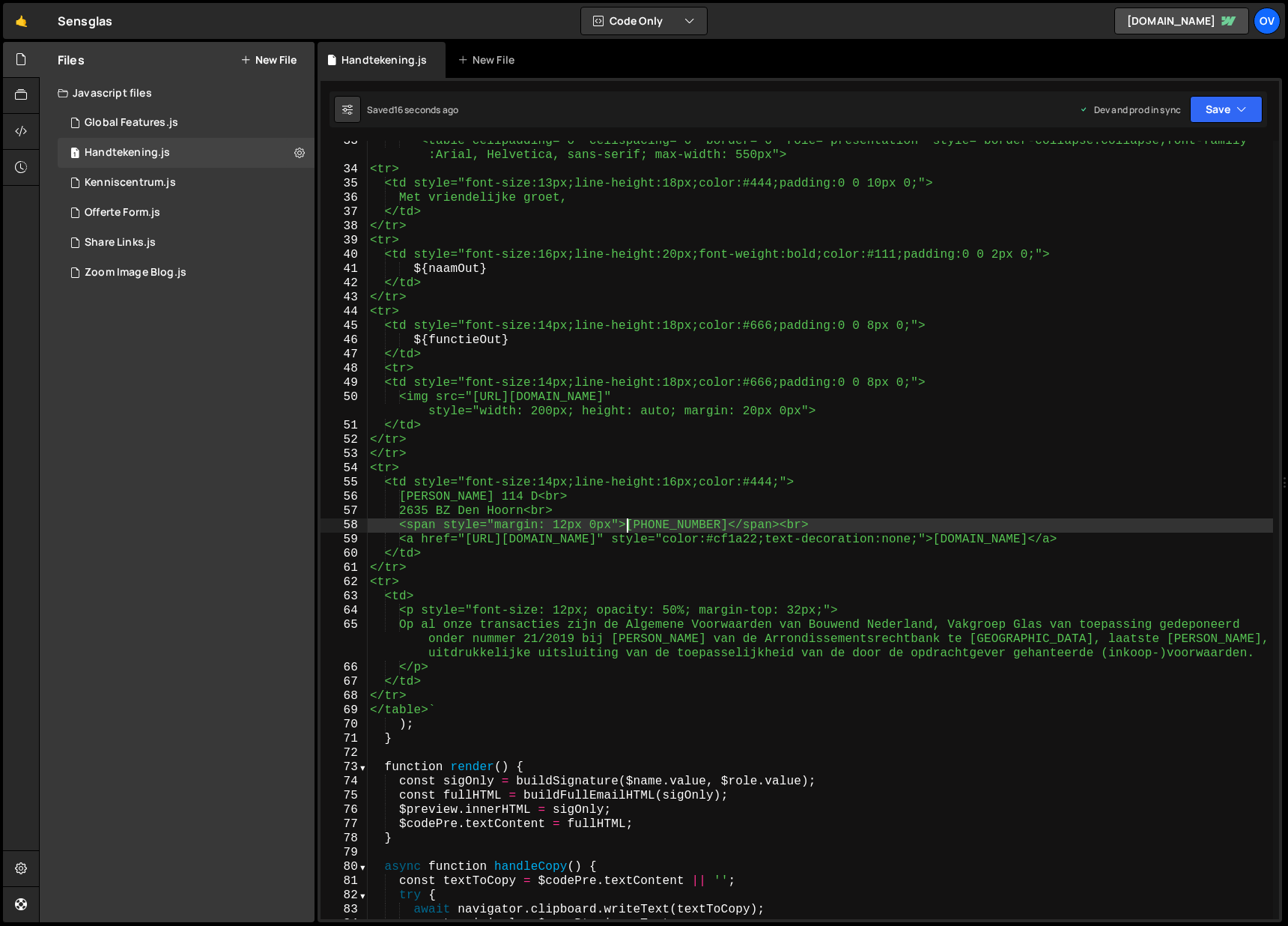
click at [699, 510] on div "` <table cellpadding="0" cellspacing="0" border="0" role="presentation" style="…" at bounding box center [820, 544] width 906 height 821
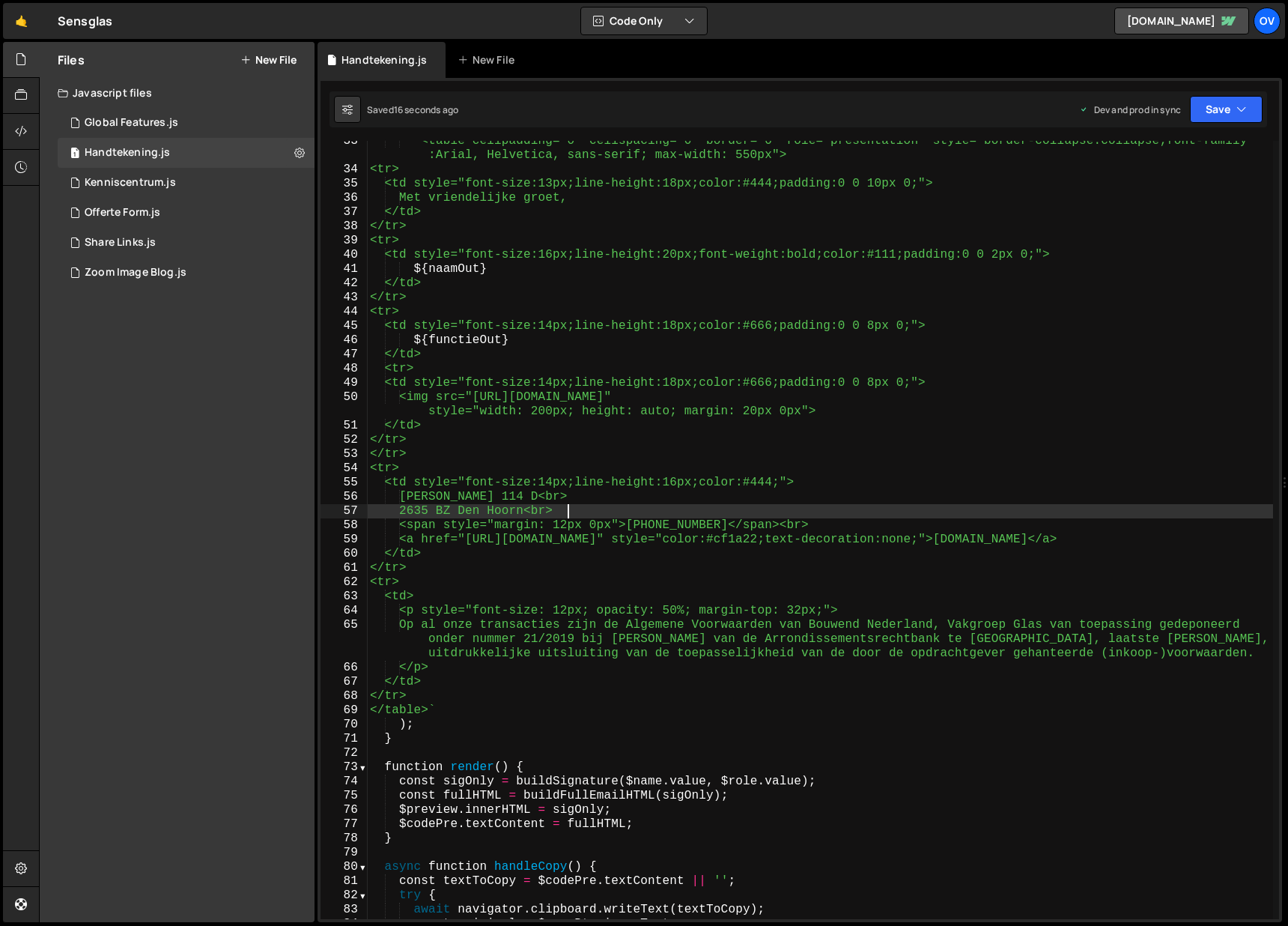
scroll to position [0, 11]
click at [416, 497] on div "` <table cellpadding="0" cellspacing="0" border="0" role="presentation" style="…" at bounding box center [820, 544] width 906 height 821
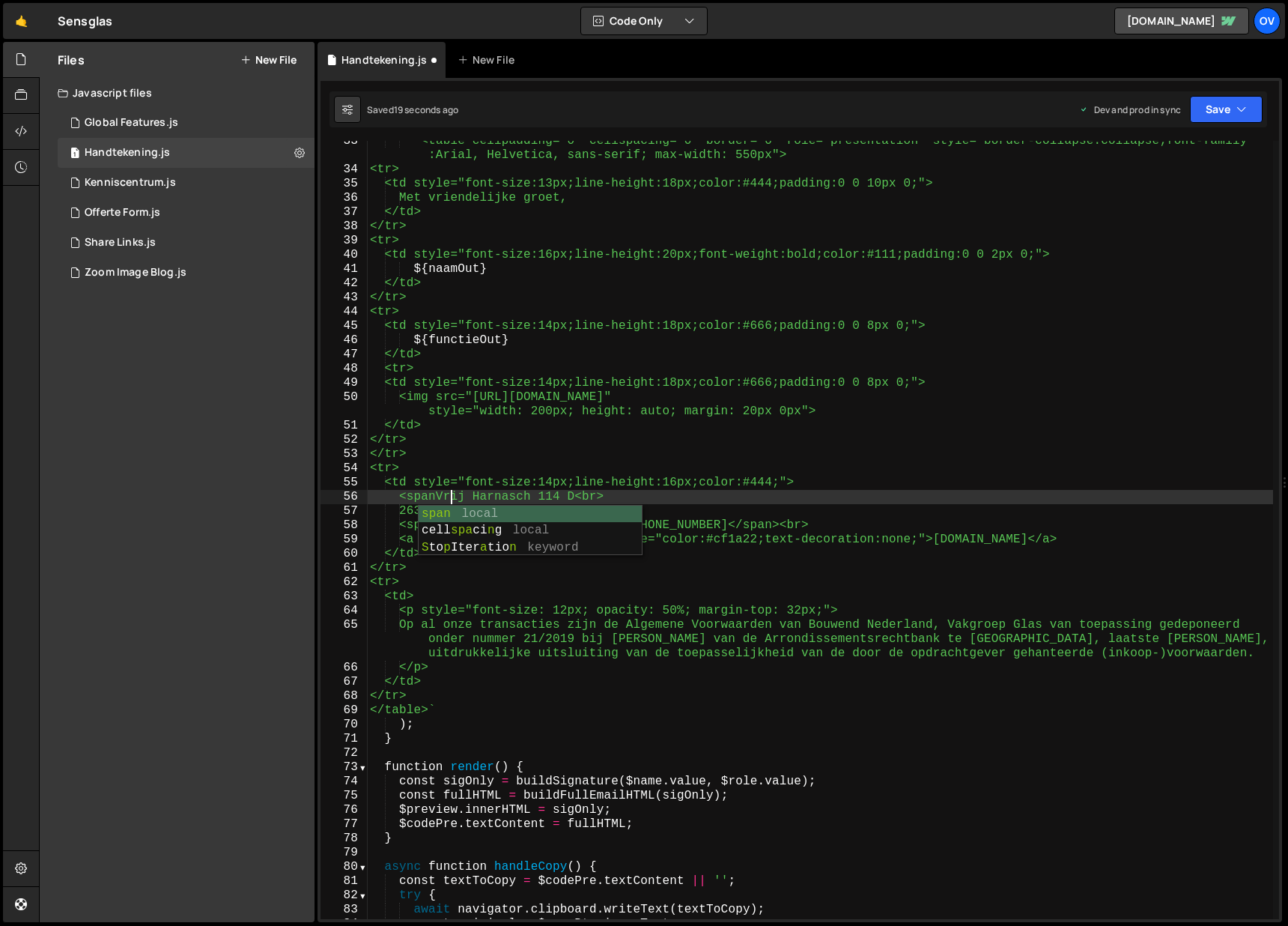
scroll to position [0, 5]
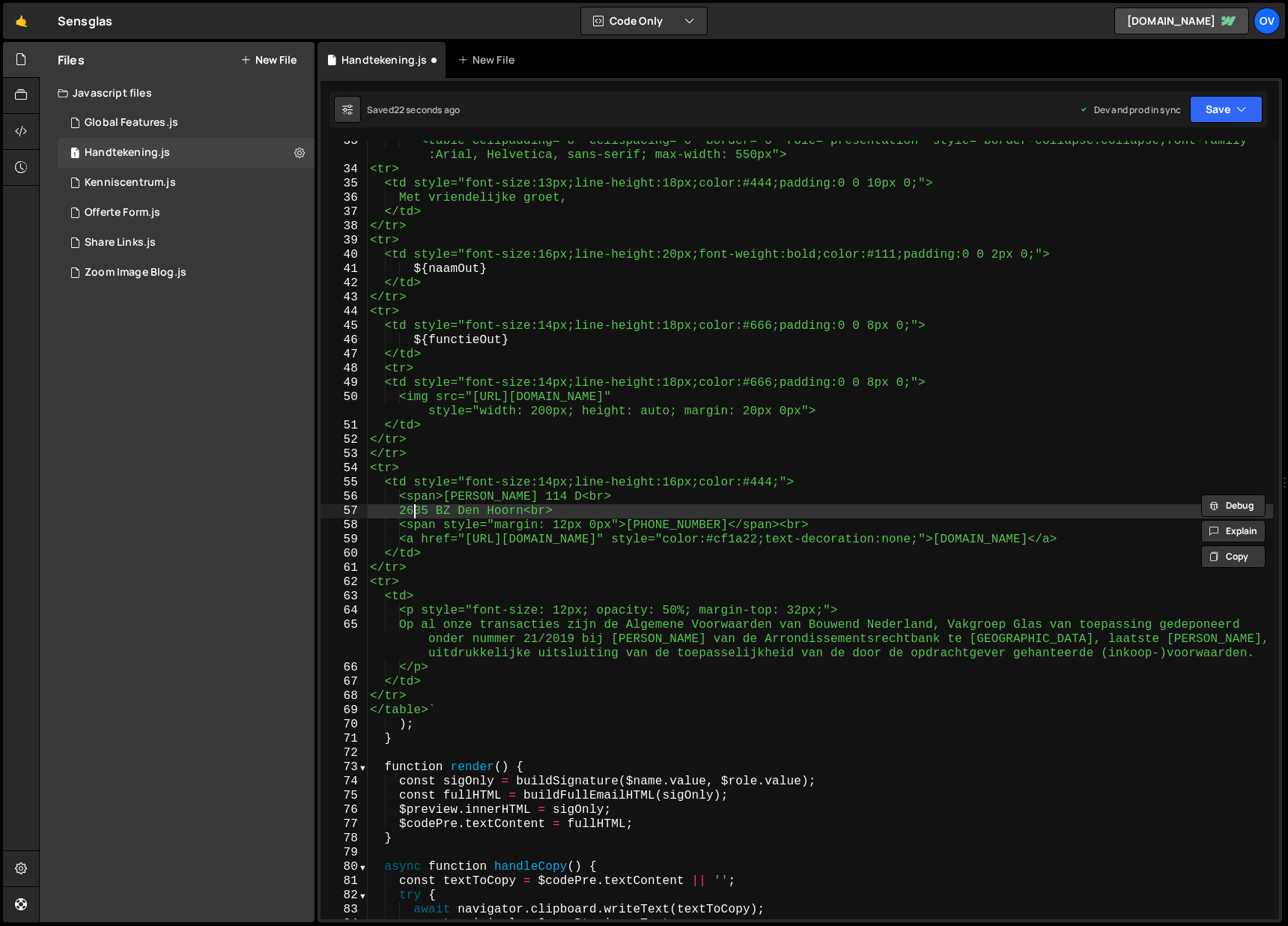
paste textarea "<span>"
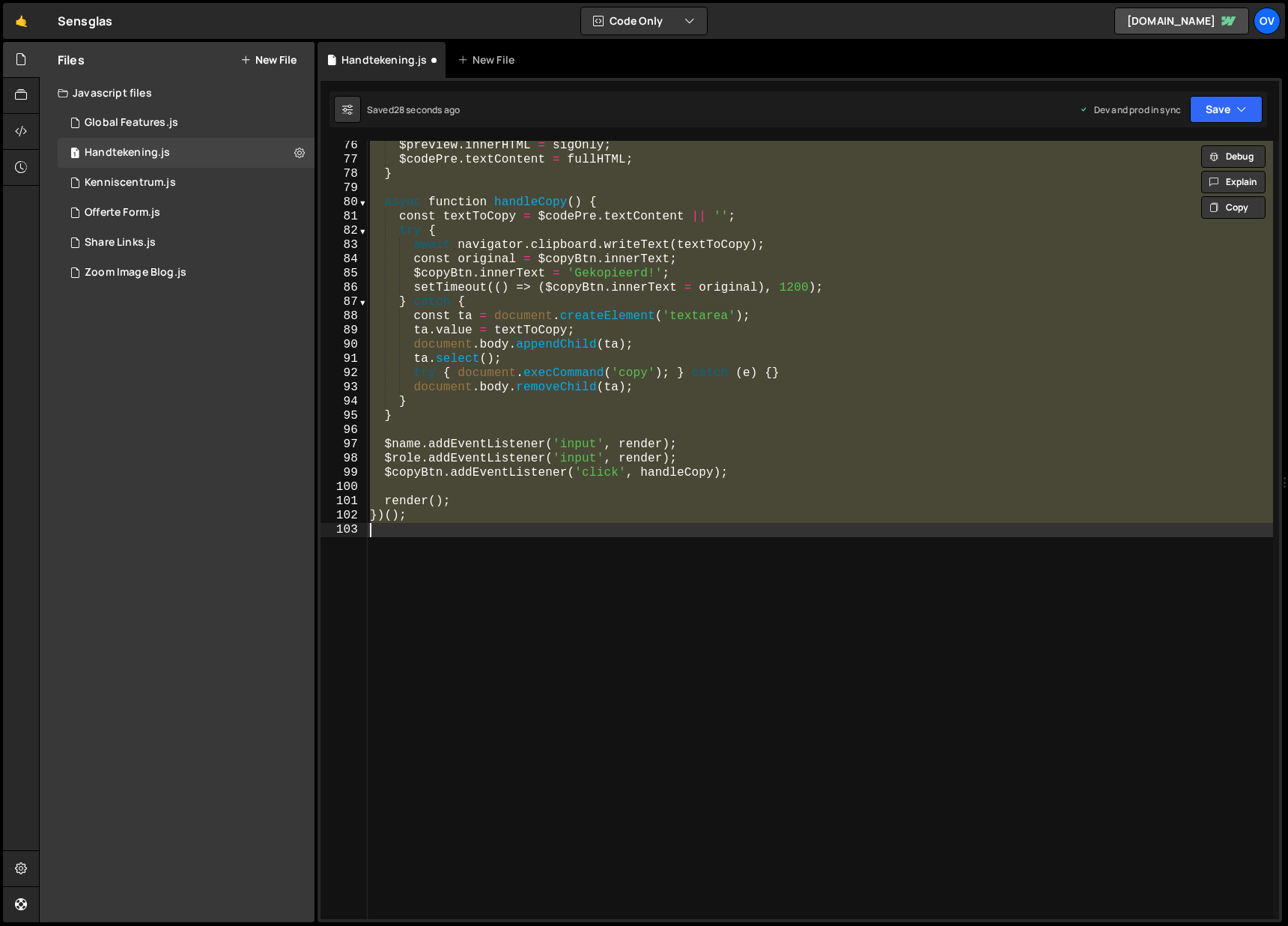
scroll to position [451, 0]
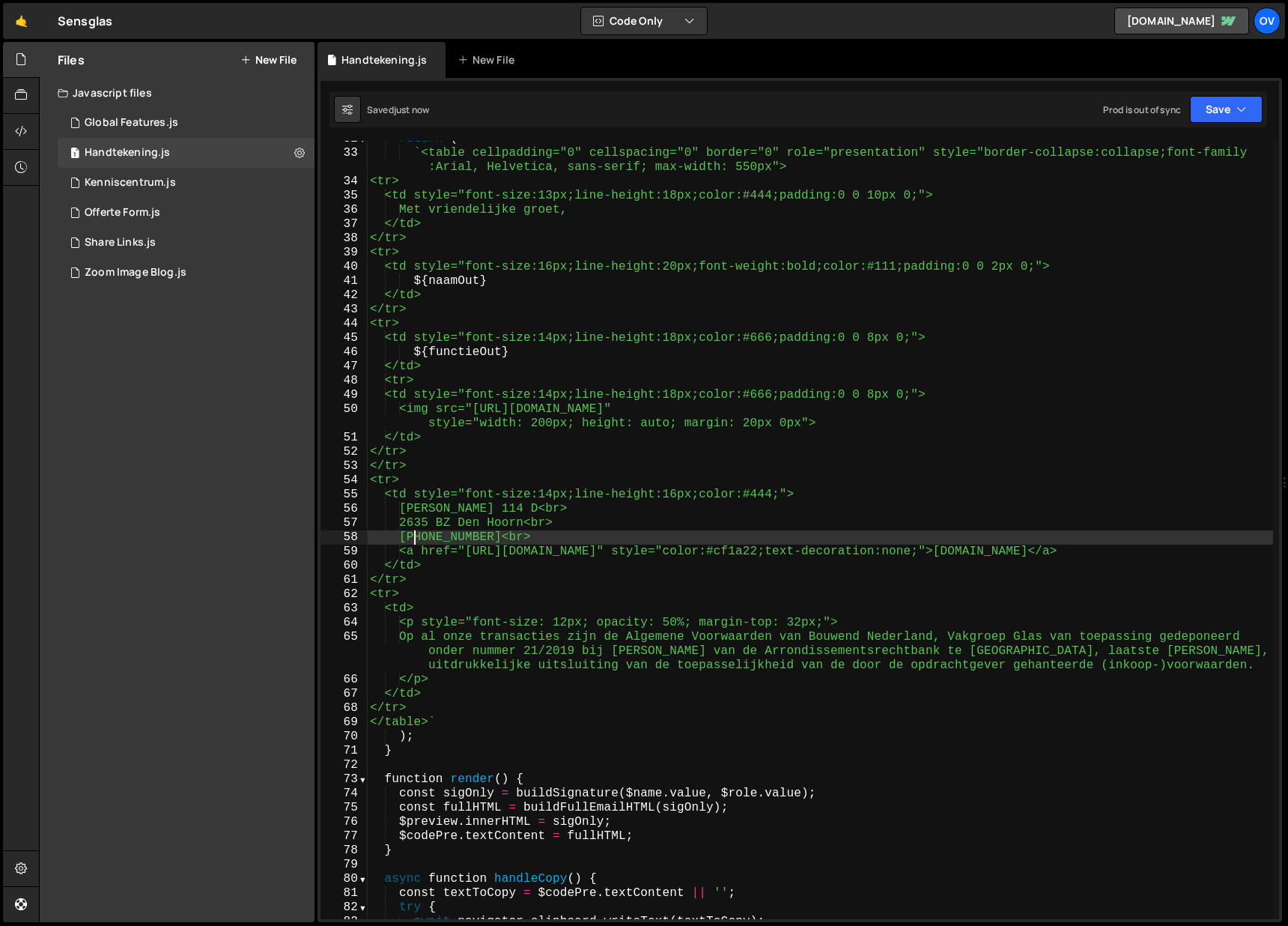
click at [506, 535] on div "return ( ` <table cellpadding="0" cellspacing="0" border="0" role="presentation…" at bounding box center [820, 535] width 906 height 806
paste textarea "820 9891"
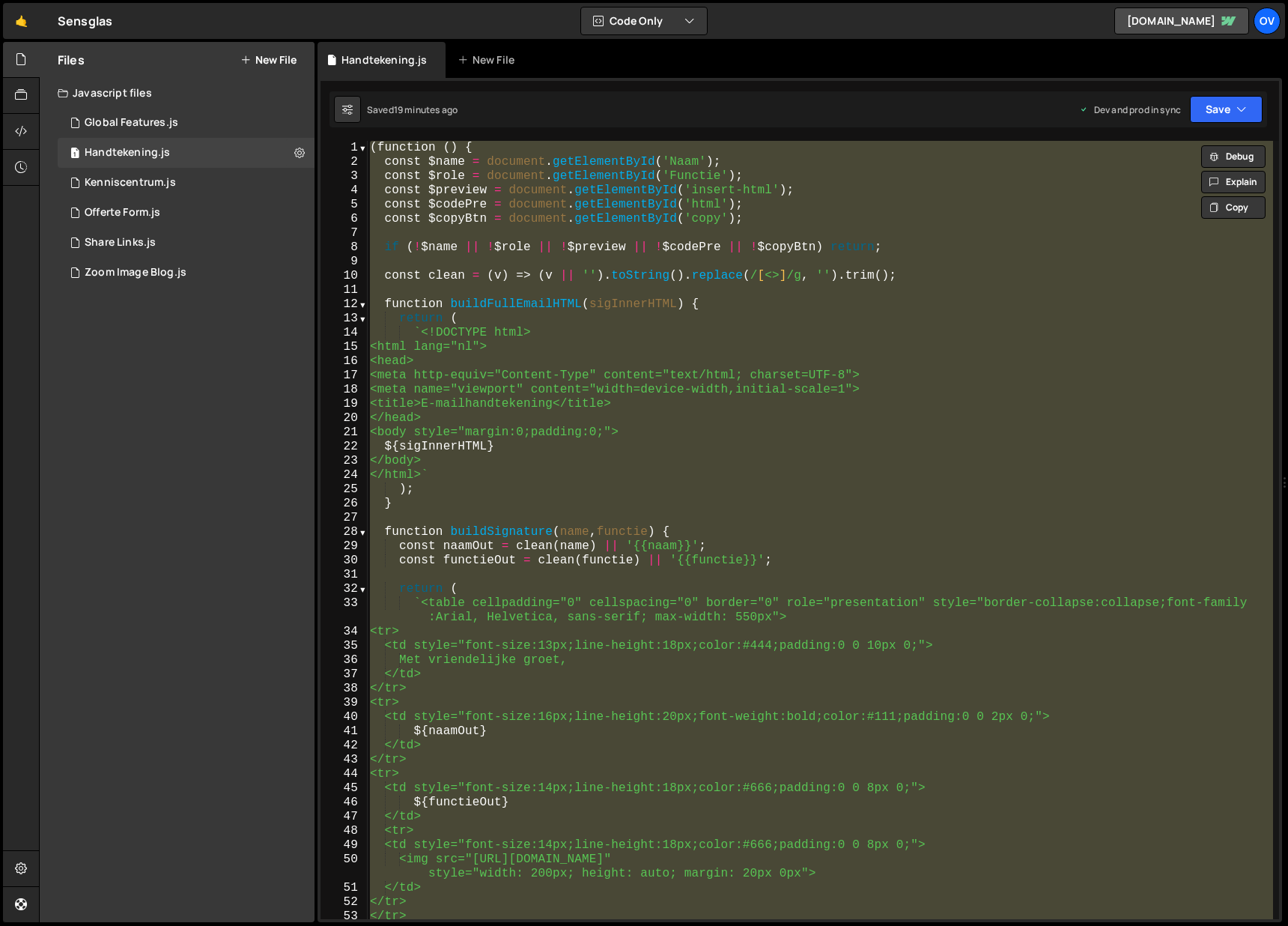
scroll to position [0, 0]
paste textarea
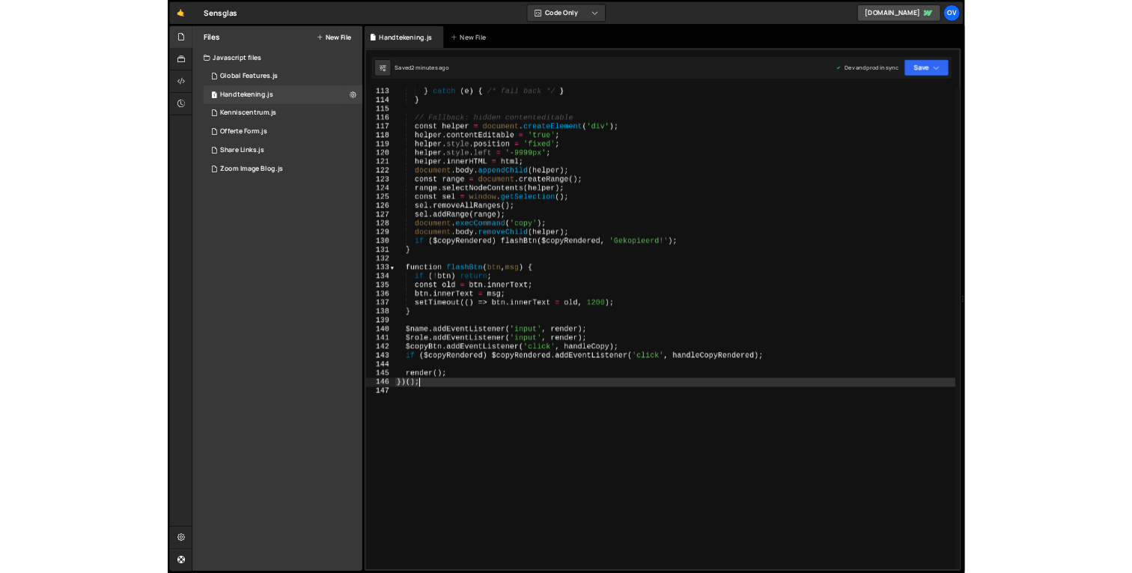
scroll to position [1628, 0]
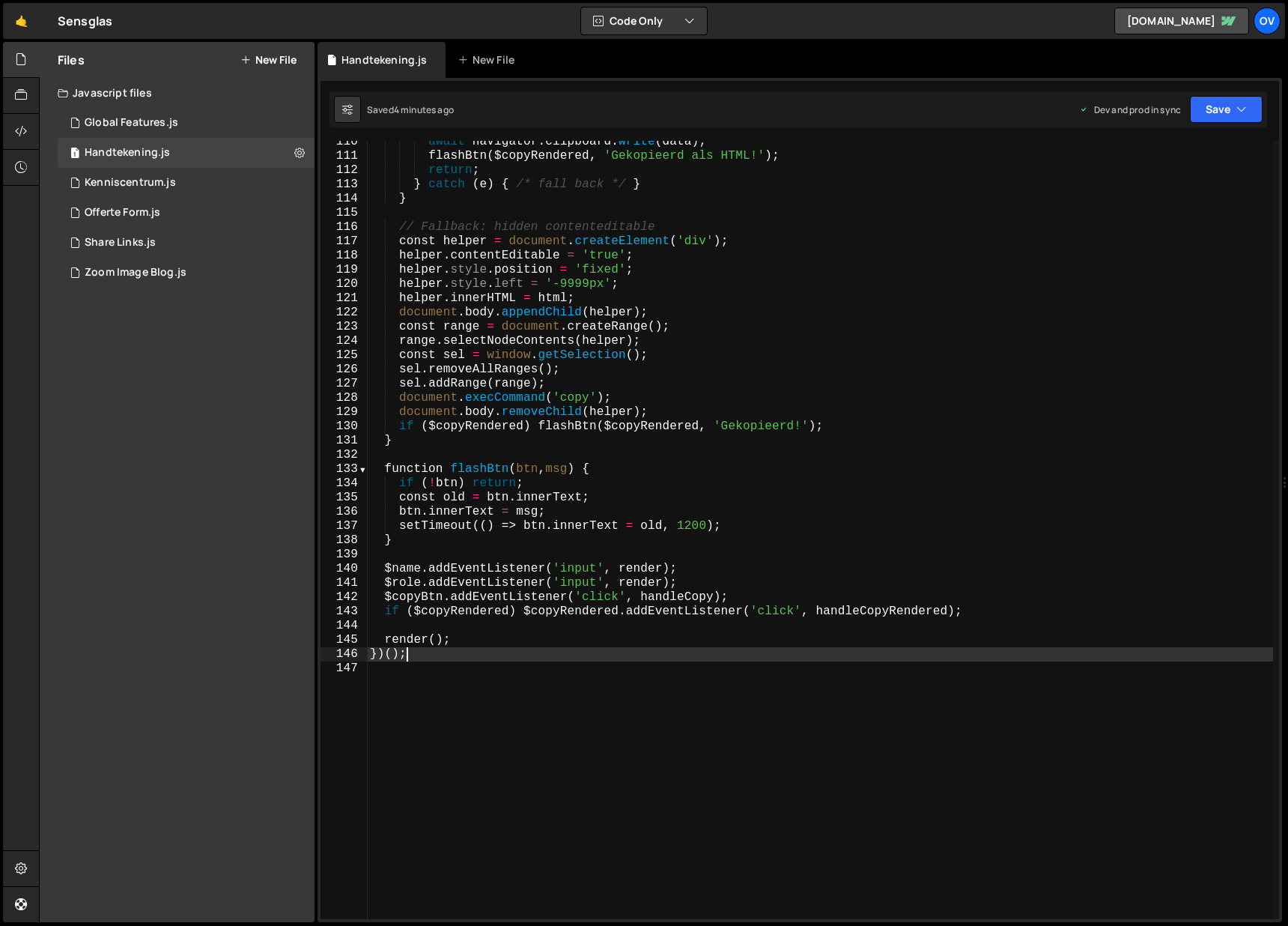
click at [824, 353] on div "await navigator . clipboard . write ( data ) ; flashBtn ( $copyRendered , 'Geko…" at bounding box center [820, 538] width 906 height 806
type textarea "const sel = window.getSelection();"
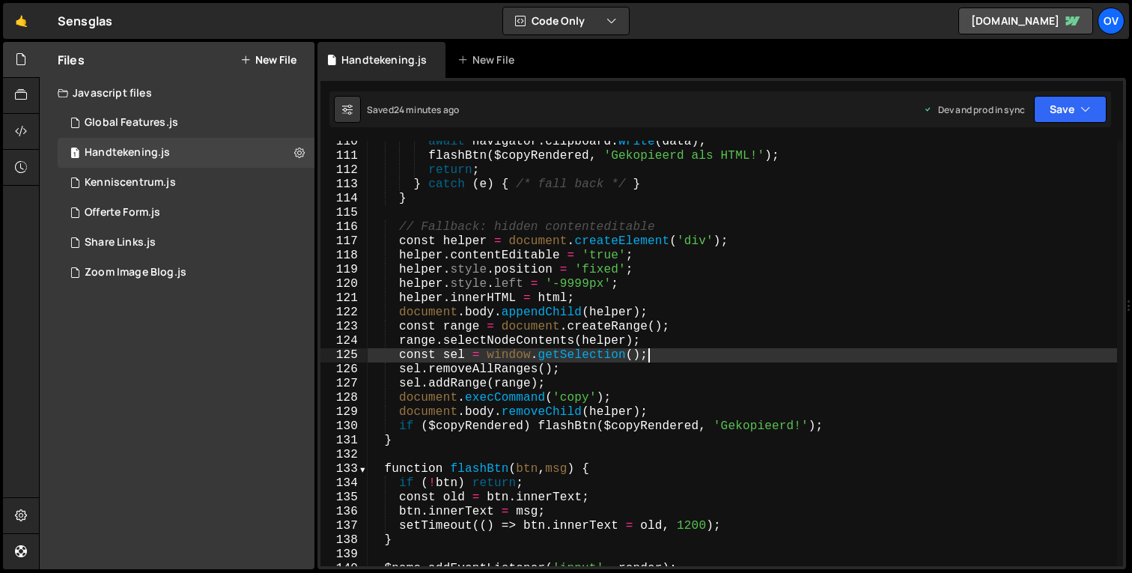
scroll to position [1656, 0]
